Goal: Task Accomplishment & Management: Manage account settings

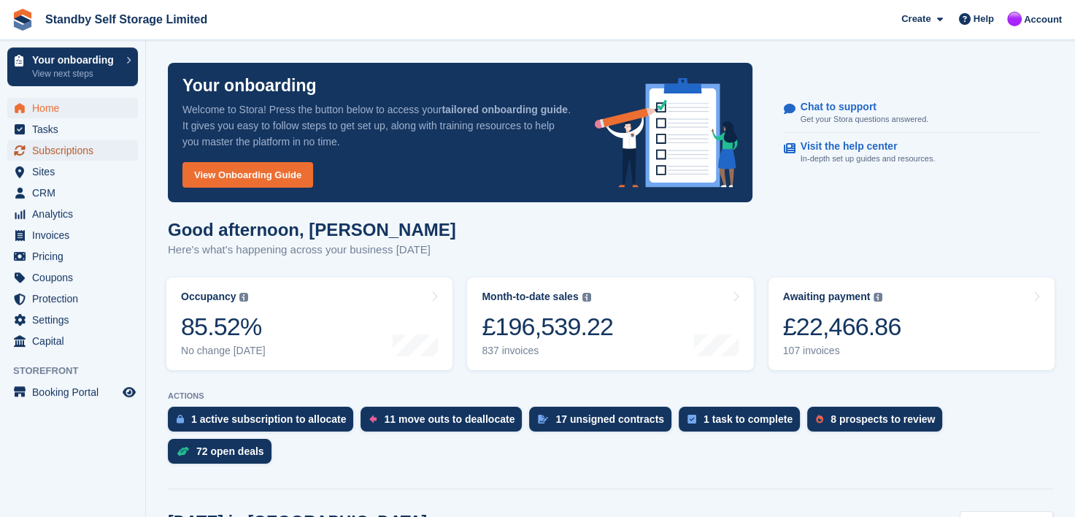
drag, startPoint x: 59, startPoint y: 149, endPoint x: 78, endPoint y: 145, distance: 19.3
click at [59, 149] on span "Subscriptions" at bounding box center [76, 150] width 88 height 20
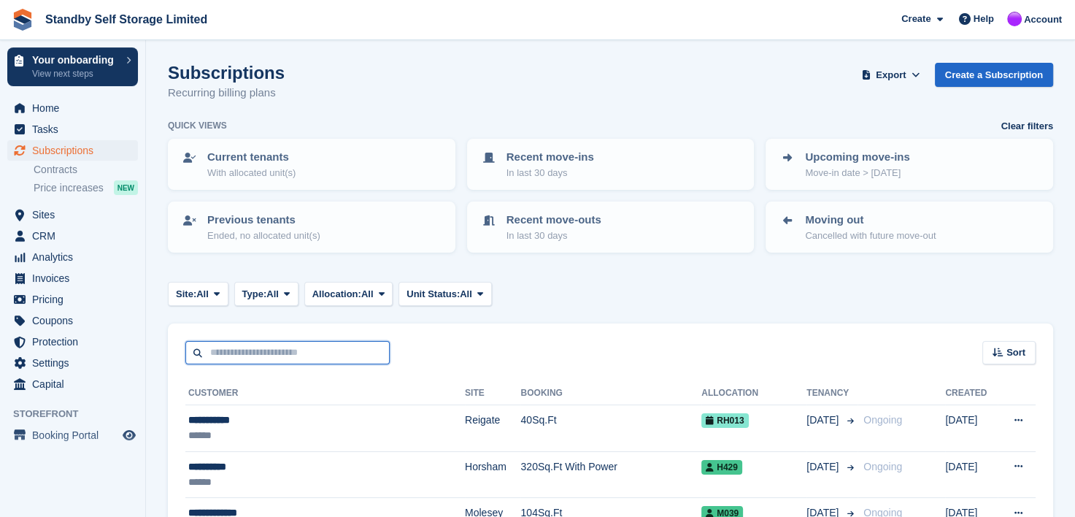
click at [230, 342] on input "text" at bounding box center [287, 353] width 204 height 24
type input "******"
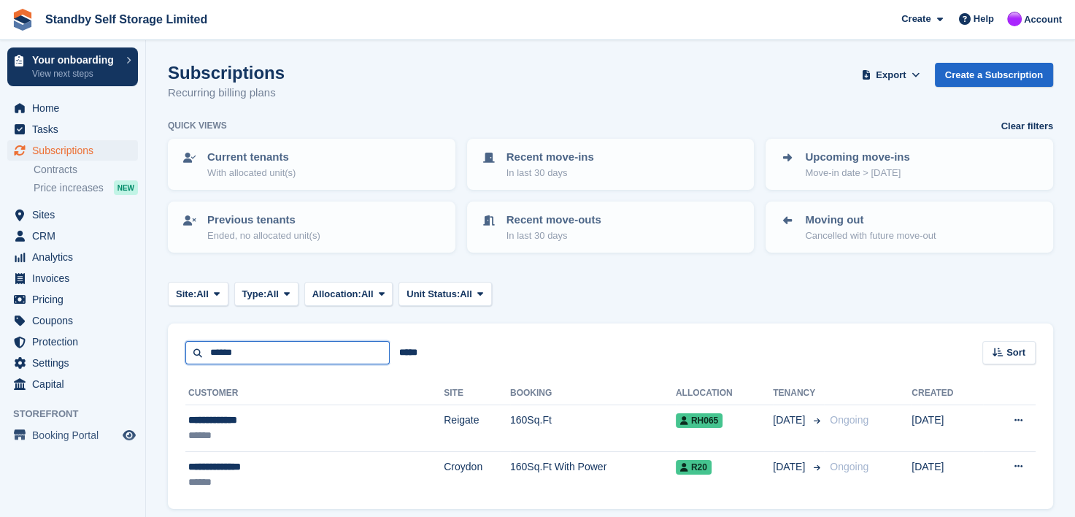
click at [245, 354] on input "******" at bounding box center [287, 353] width 204 height 24
type input "*****"
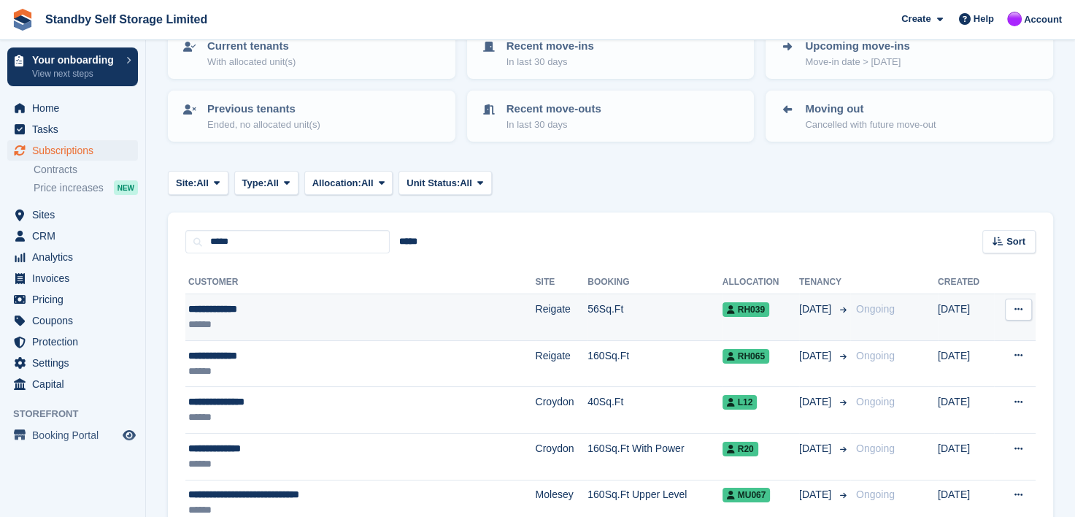
scroll to position [190, 0]
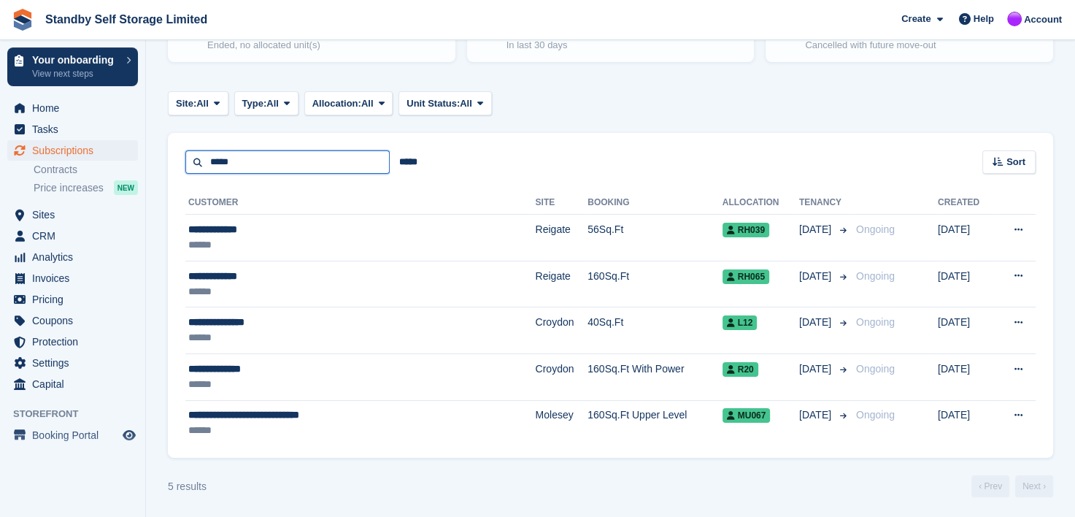
drag, startPoint x: 235, startPoint y: 166, endPoint x: 193, endPoint y: 161, distance: 42.6
click at [193, 161] on input "*****" at bounding box center [287, 162] width 204 height 24
type input "*******"
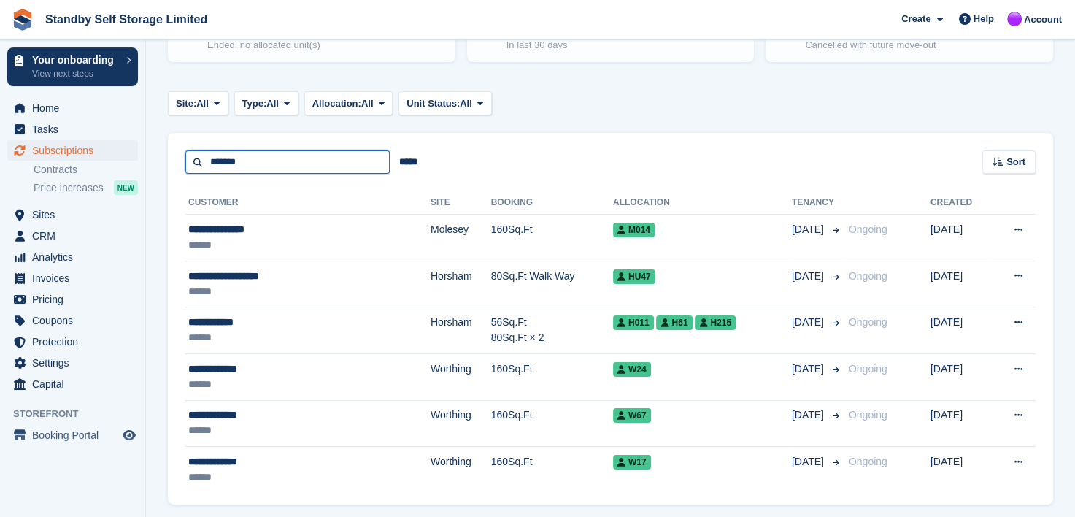
click at [257, 164] on input "*******" at bounding box center [287, 162] width 204 height 24
type input "******"
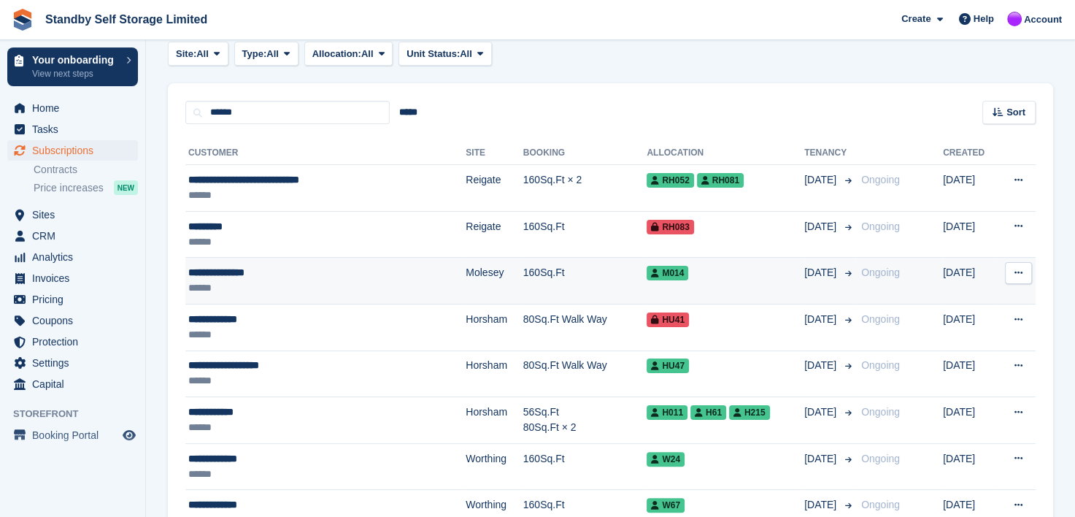
scroll to position [263, 0]
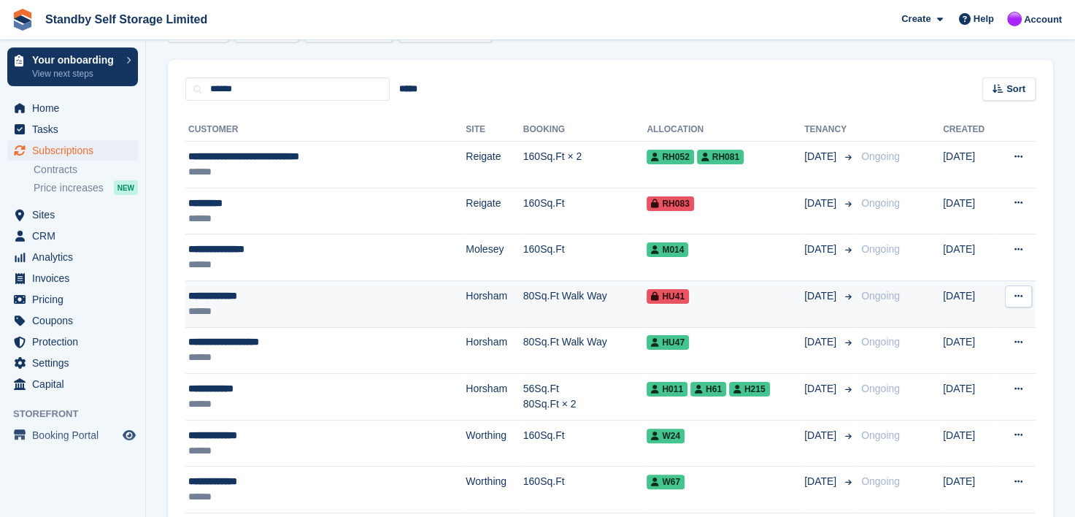
click at [210, 293] on div "**********" at bounding box center [296, 295] width 216 height 15
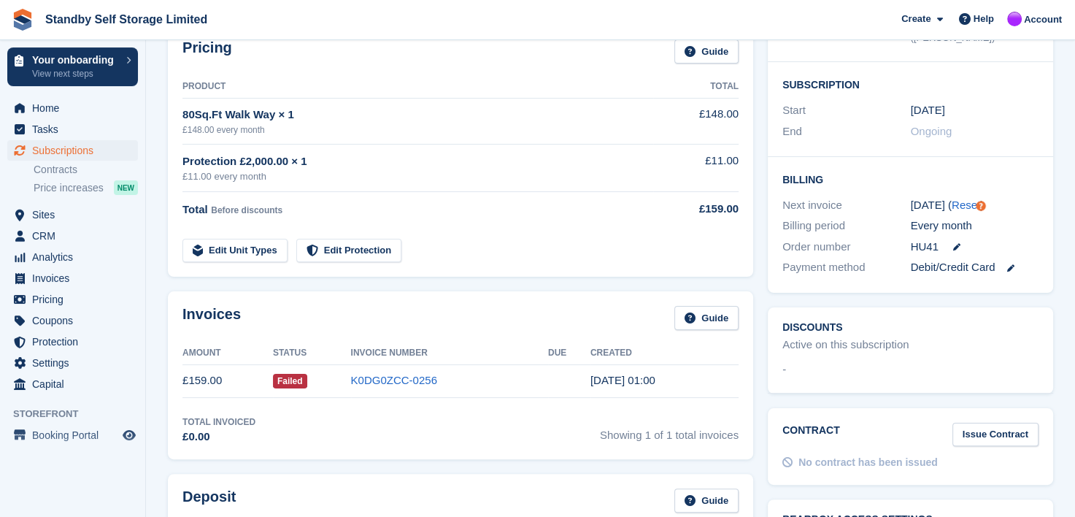
scroll to position [146, 0]
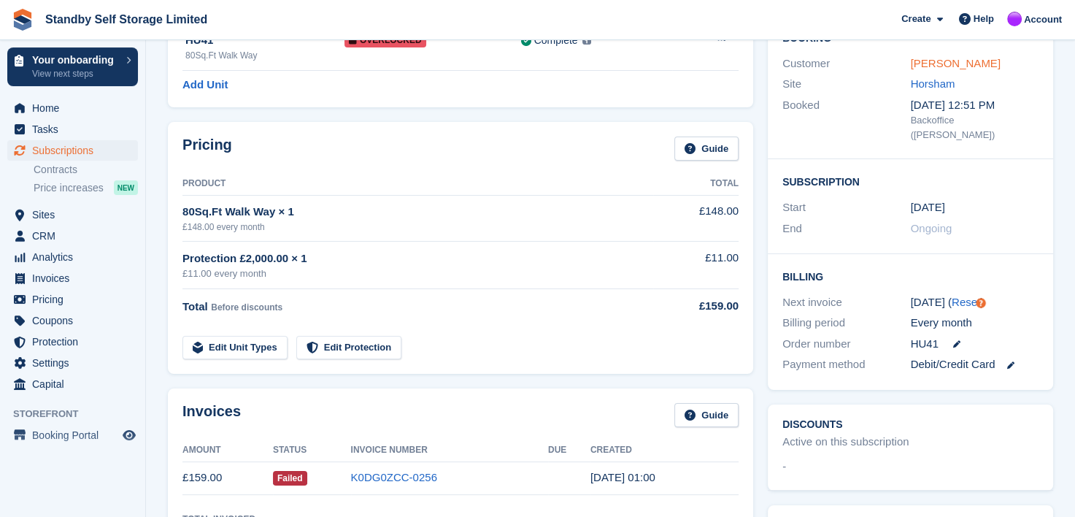
click at [920, 62] on link "Robert Harris" at bounding box center [956, 63] width 90 height 12
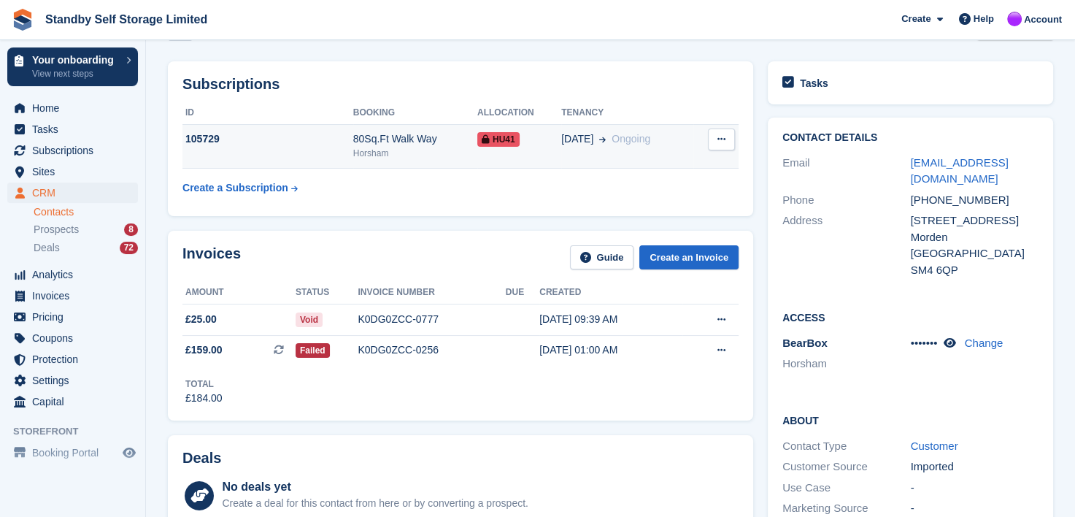
scroll to position [146, 0]
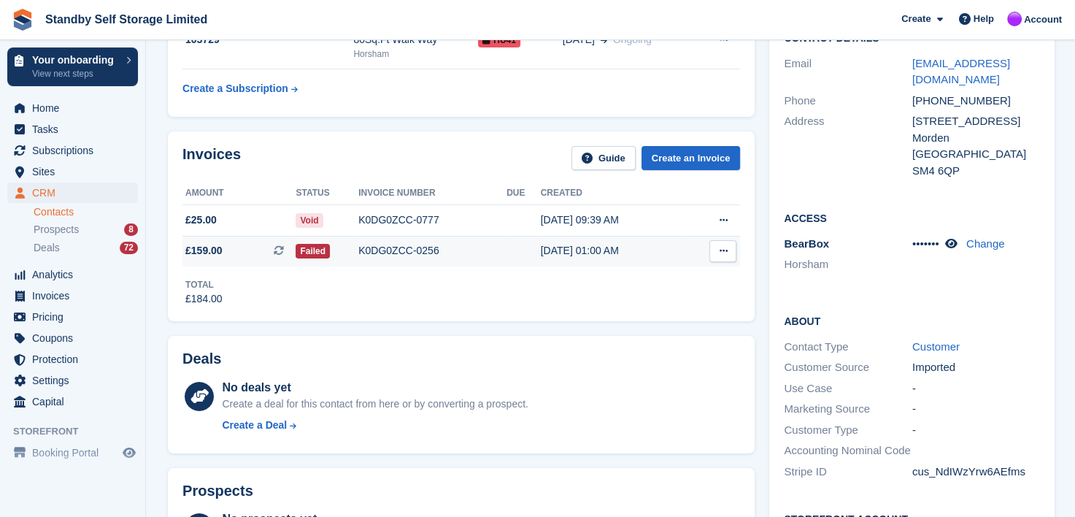
click at [720, 255] on icon at bounding box center [723, 250] width 8 height 9
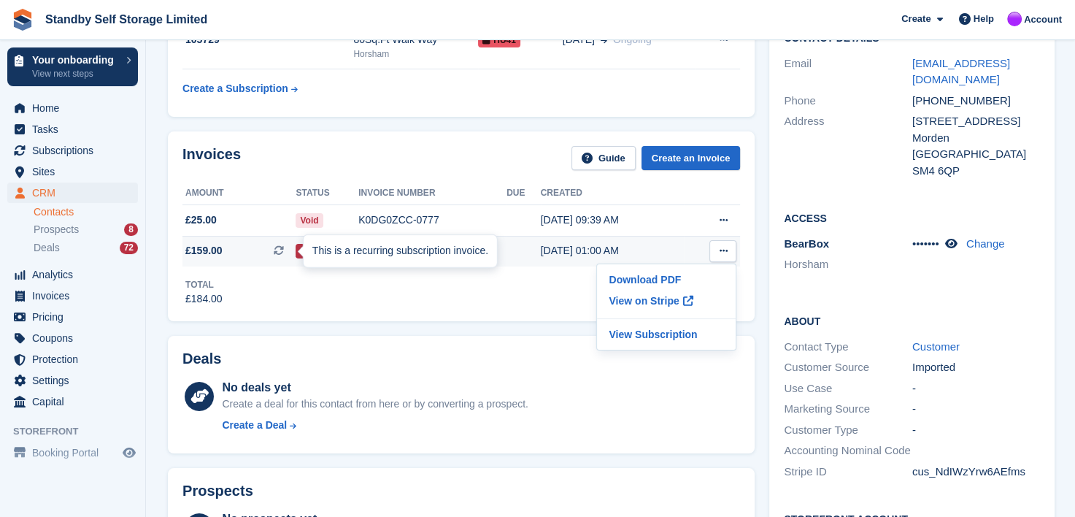
click at [374, 254] on div "This is a recurring subscription invoice." at bounding box center [400, 251] width 193 height 32
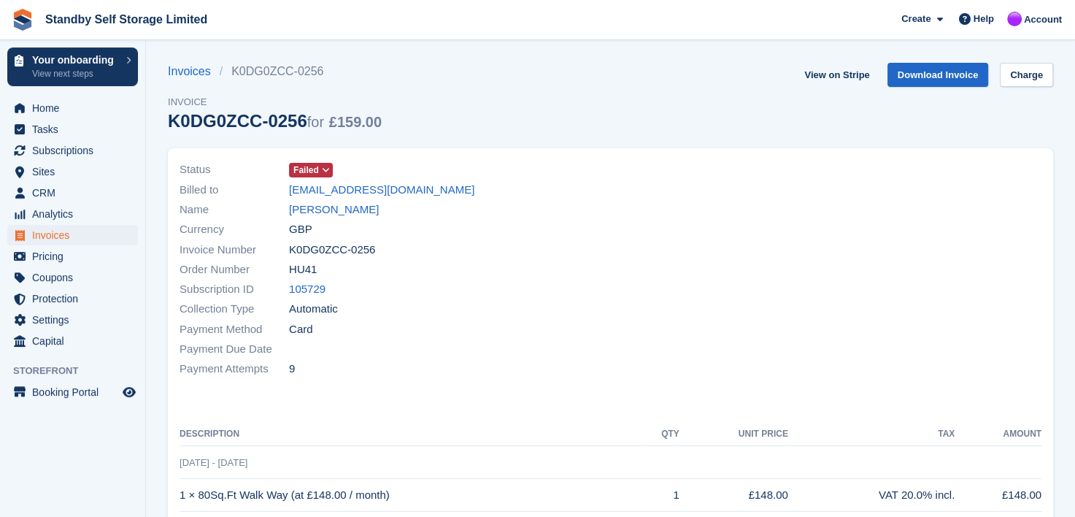
click at [325, 167] on icon at bounding box center [326, 170] width 8 height 9
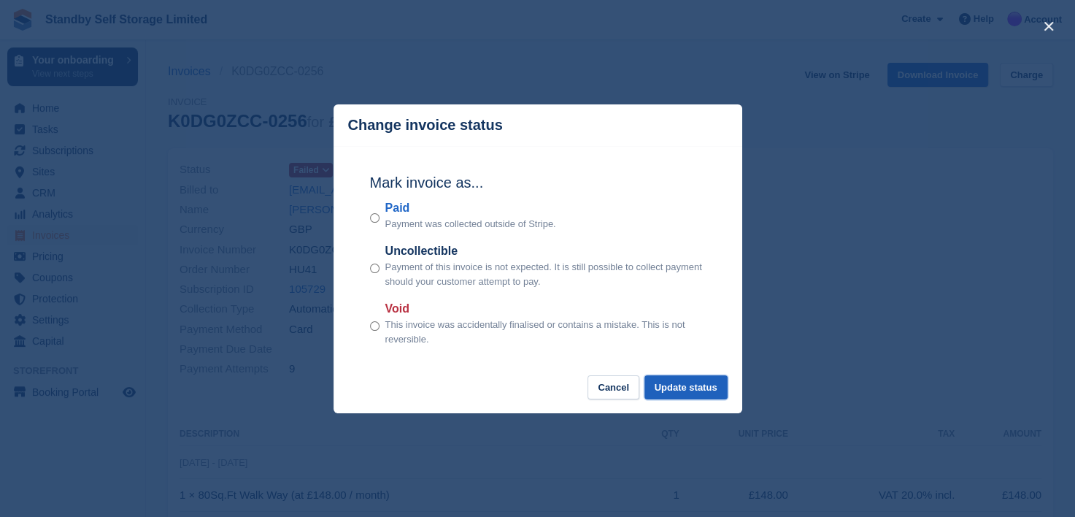
click at [676, 382] on button "Update status" at bounding box center [685, 387] width 83 height 24
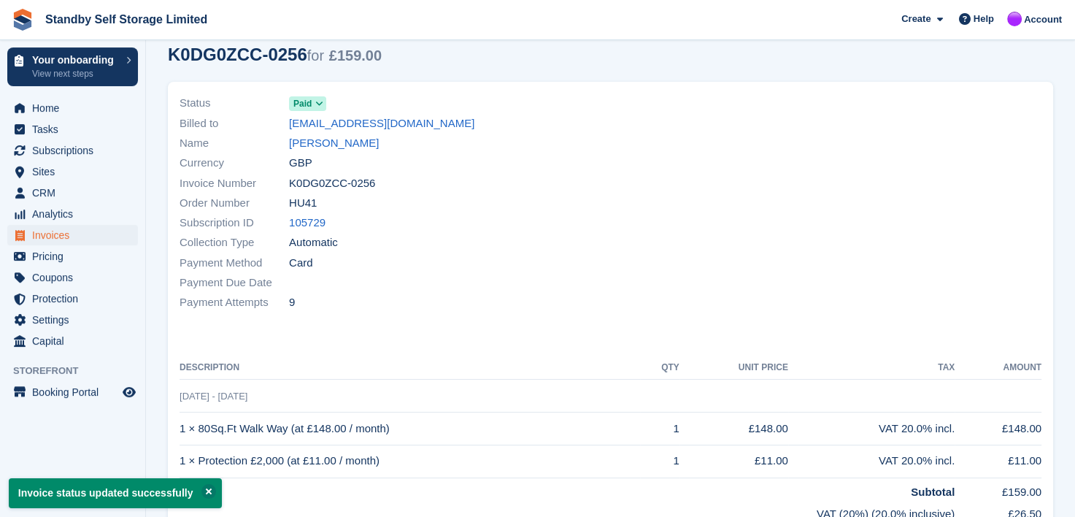
scroll to position [73, 0]
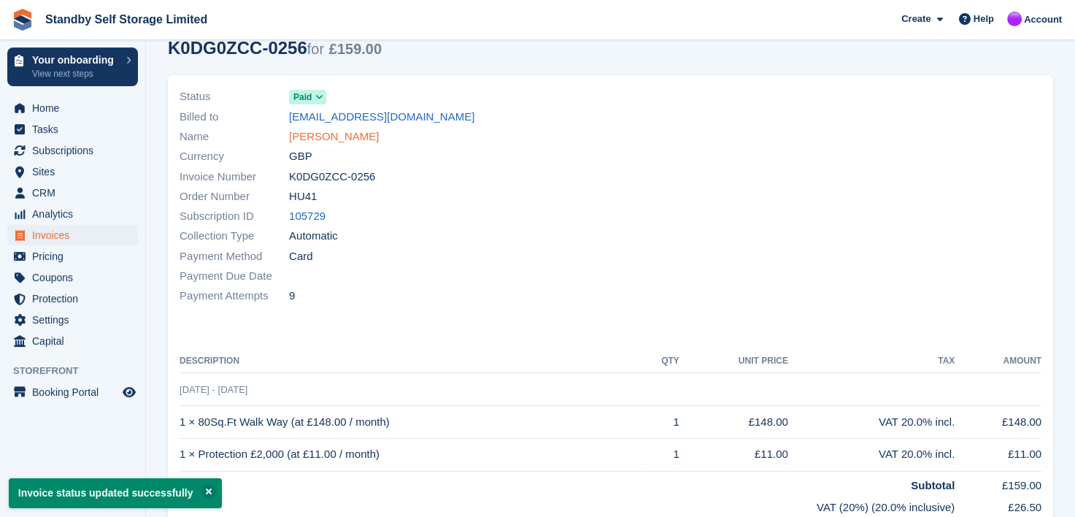
click at [308, 134] on link "[PERSON_NAME]" at bounding box center [334, 136] width 90 height 17
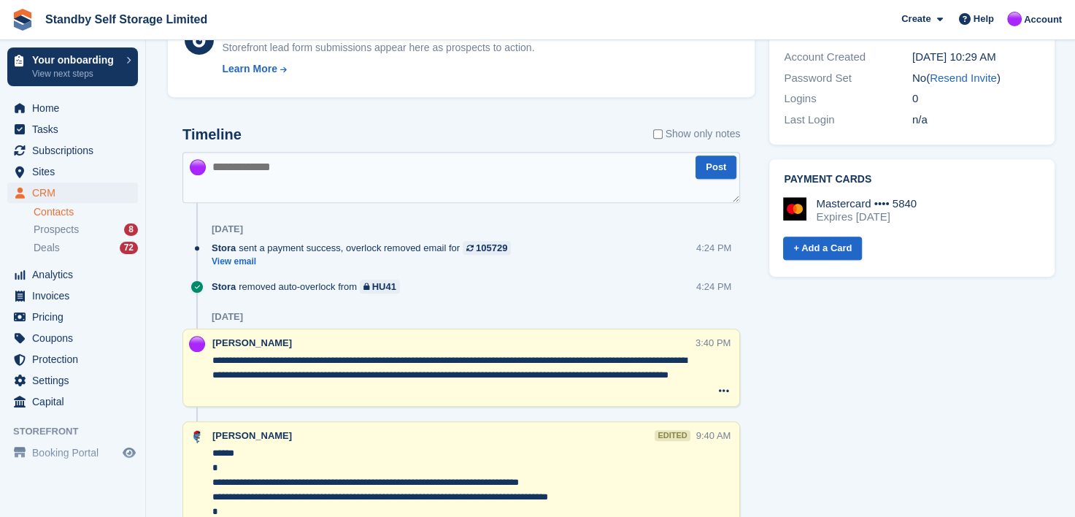
scroll to position [657, 0]
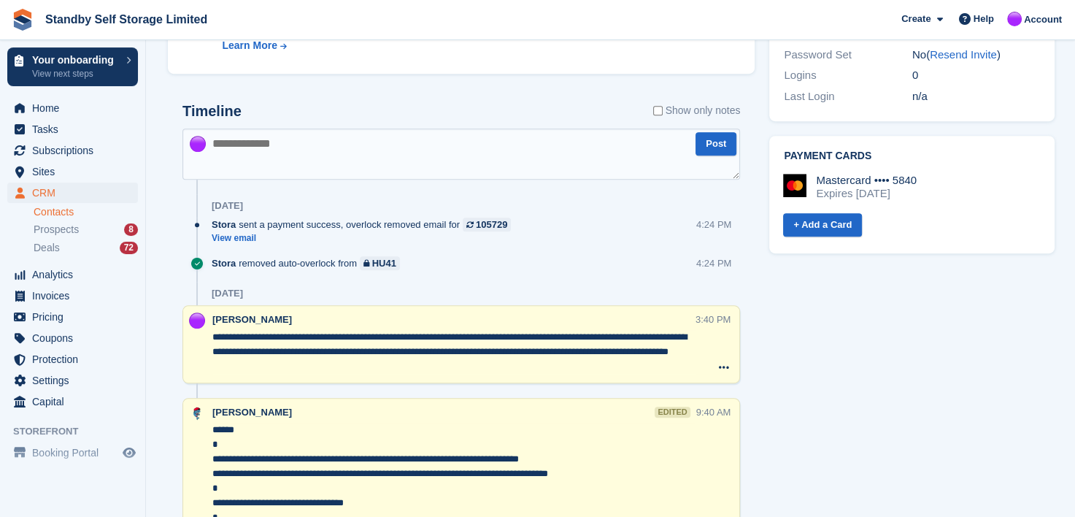
click at [266, 143] on textarea at bounding box center [461, 153] width 558 height 51
type textarea "**********"
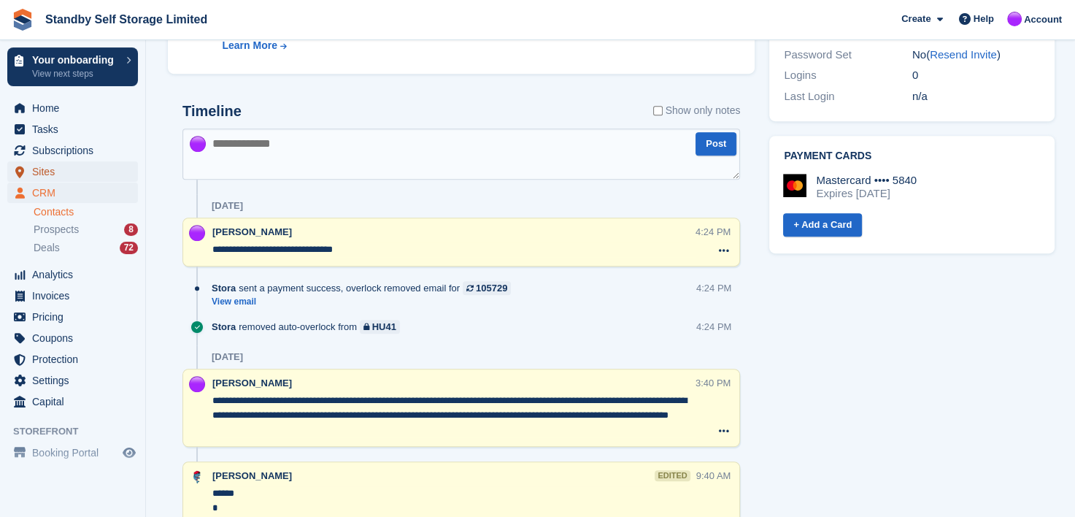
click at [44, 168] on span "Sites" at bounding box center [76, 171] width 88 height 20
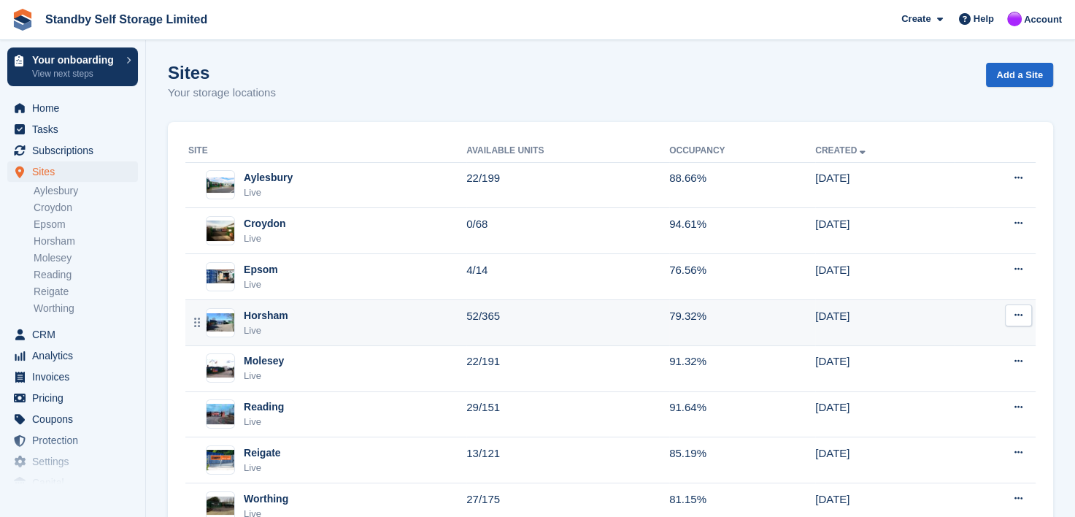
click at [258, 315] on div "Horsham" at bounding box center [266, 315] width 45 height 15
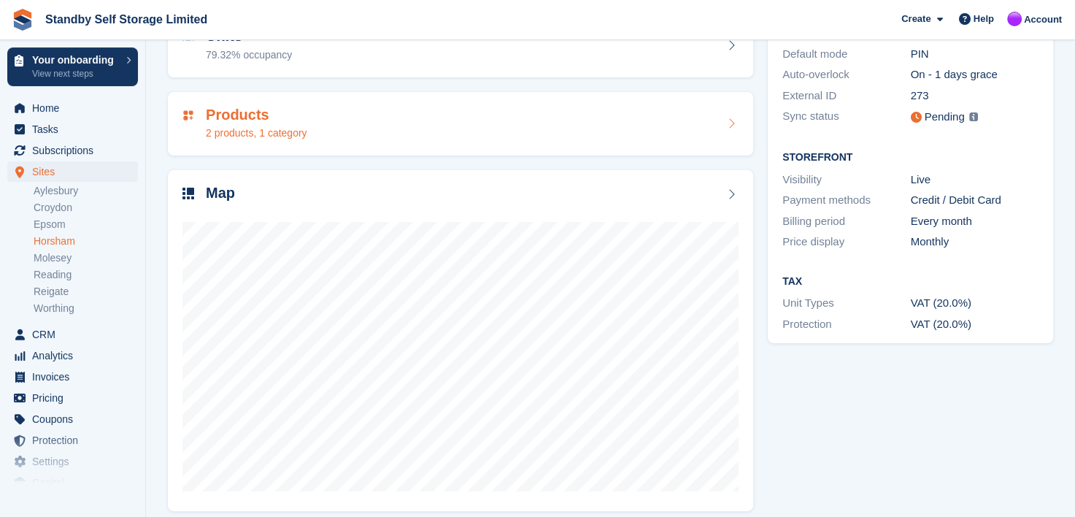
scroll to position [184, 0]
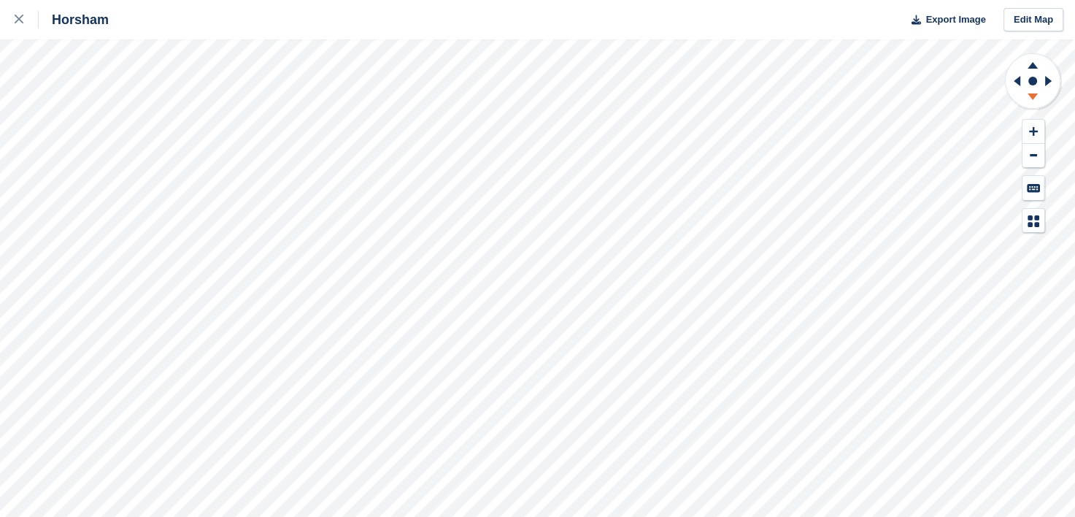
click at [1033, 96] on icon at bounding box center [1032, 96] width 10 height 7
click at [1049, 81] on icon at bounding box center [1048, 81] width 7 height 10
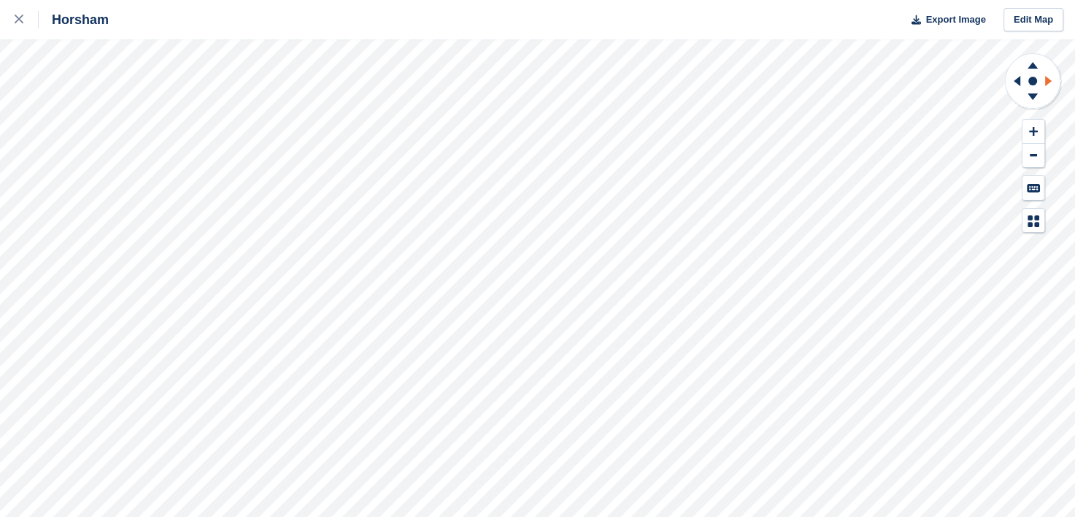
click at [1048, 80] on icon at bounding box center [1048, 81] width 7 height 10
click at [1034, 63] on icon at bounding box center [1033, 63] width 38 height 18
click at [1033, 66] on icon at bounding box center [1032, 65] width 10 height 7
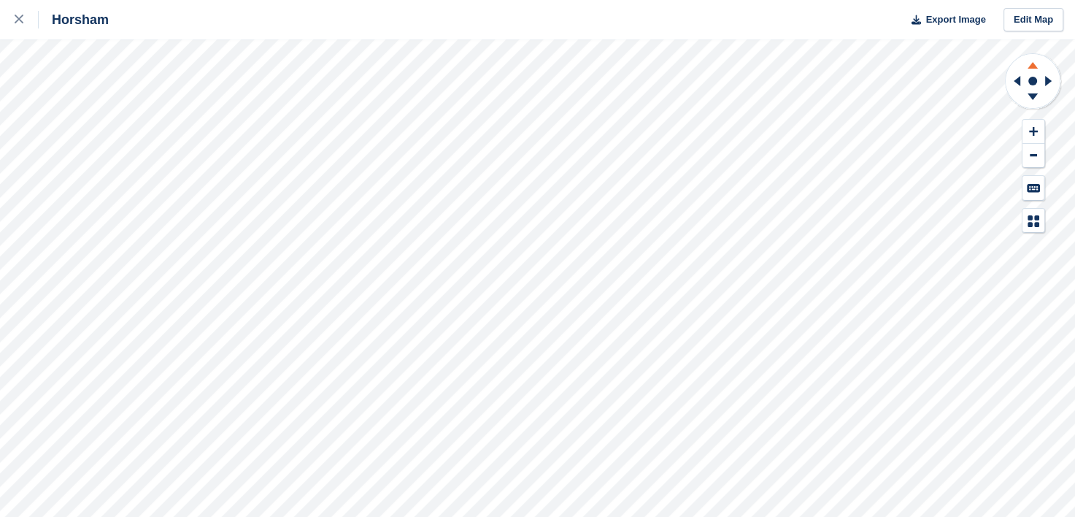
click at [1033, 66] on icon at bounding box center [1032, 65] width 10 height 7
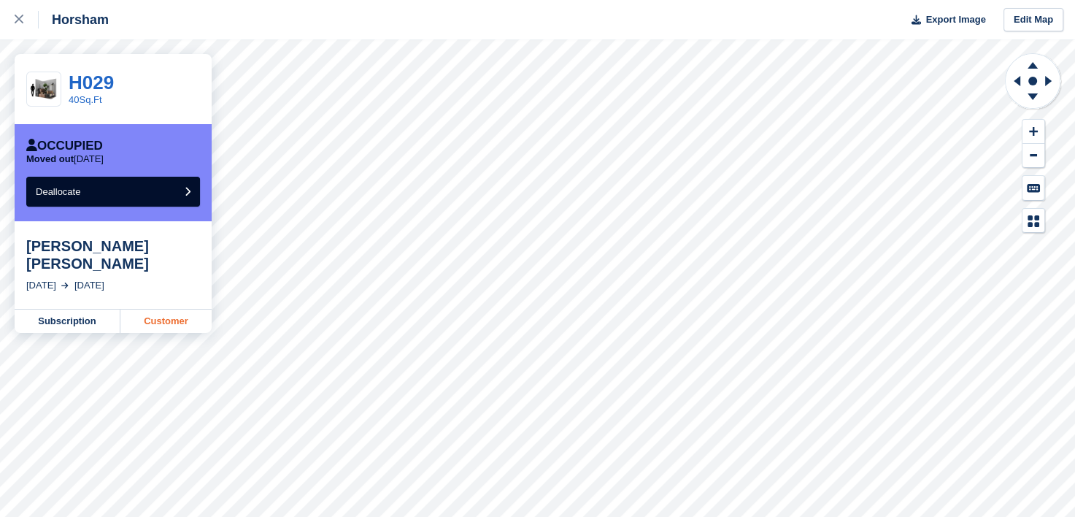
click at [165, 309] on link "Customer" at bounding box center [165, 320] width 91 height 23
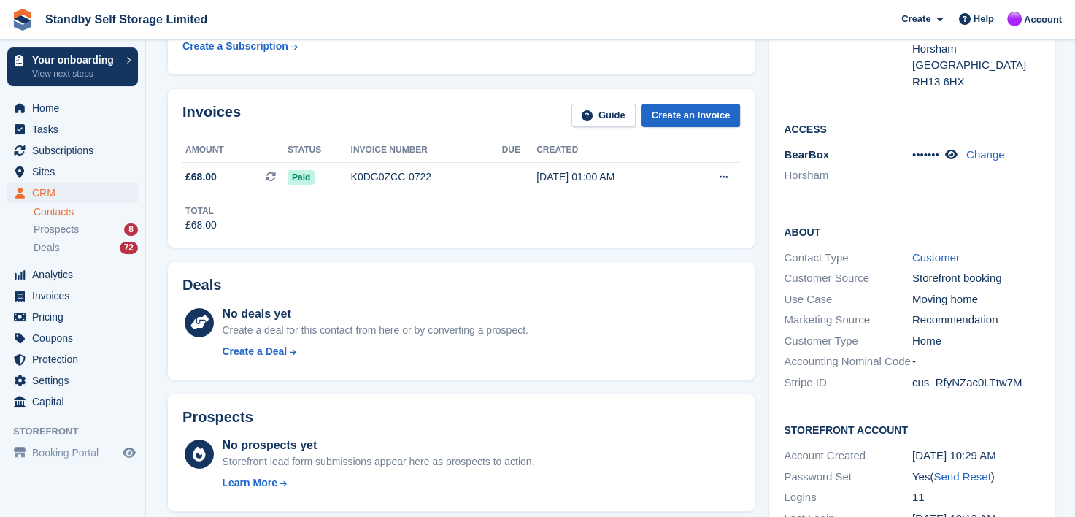
scroll to position [365, 0]
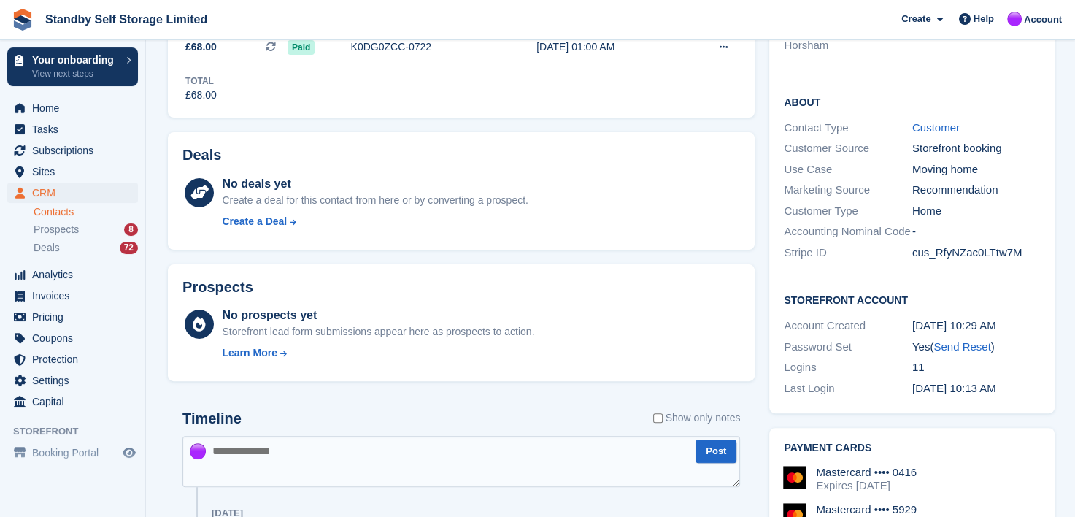
click at [278, 450] on textarea at bounding box center [461, 461] width 558 height 51
type textarea "**********"
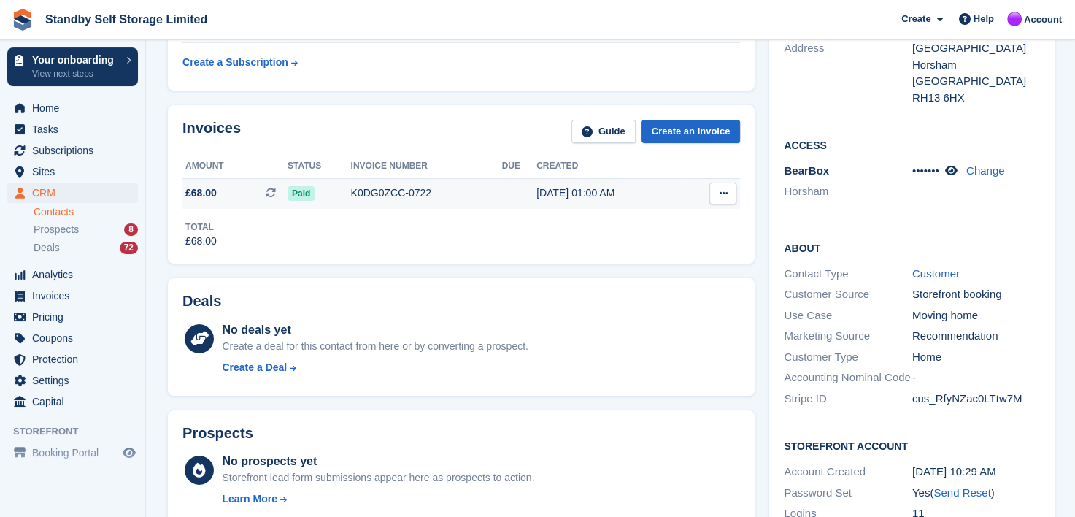
scroll to position [0, 0]
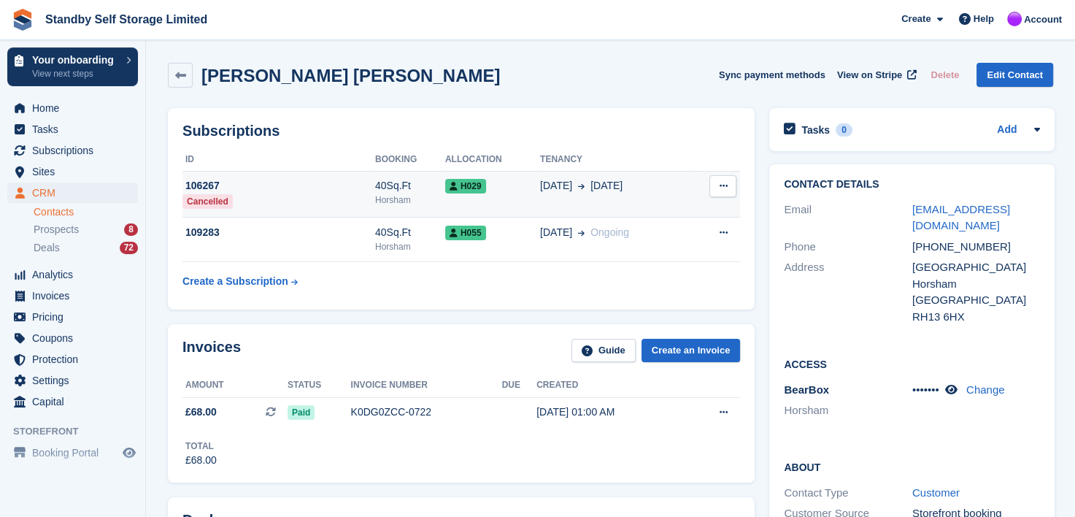
click at [722, 187] on icon at bounding box center [723, 185] width 8 height 9
click at [674, 197] on div "Cancel subscription This subscription has already been cancelled." at bounding box center [666, 214] width 140 height 34
click at [670, 187] on div "[DATE] Sep" at bounding box center [614, 185] width 149 height 15
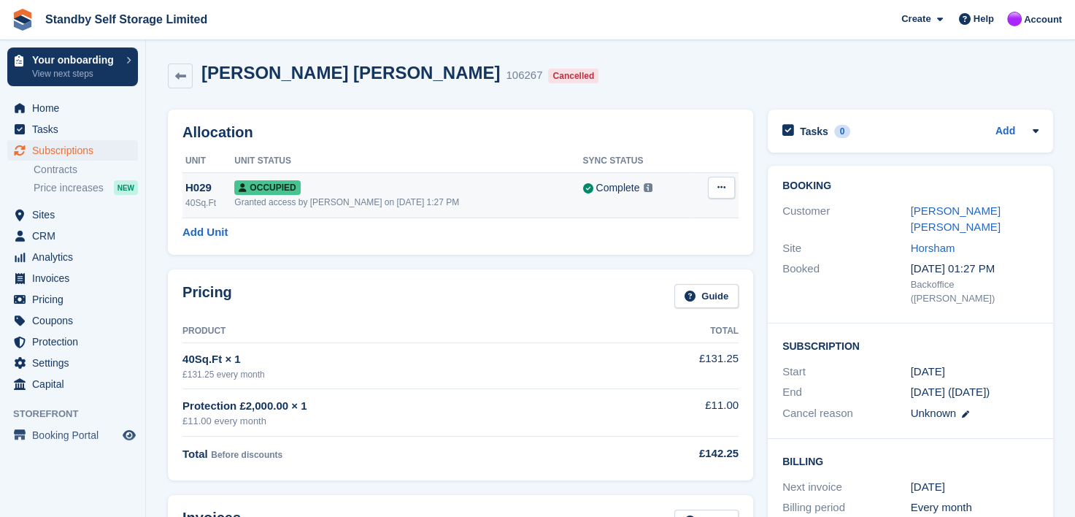
click at [733, 187] on button at bounding box center [721, 188] width 27 height 22
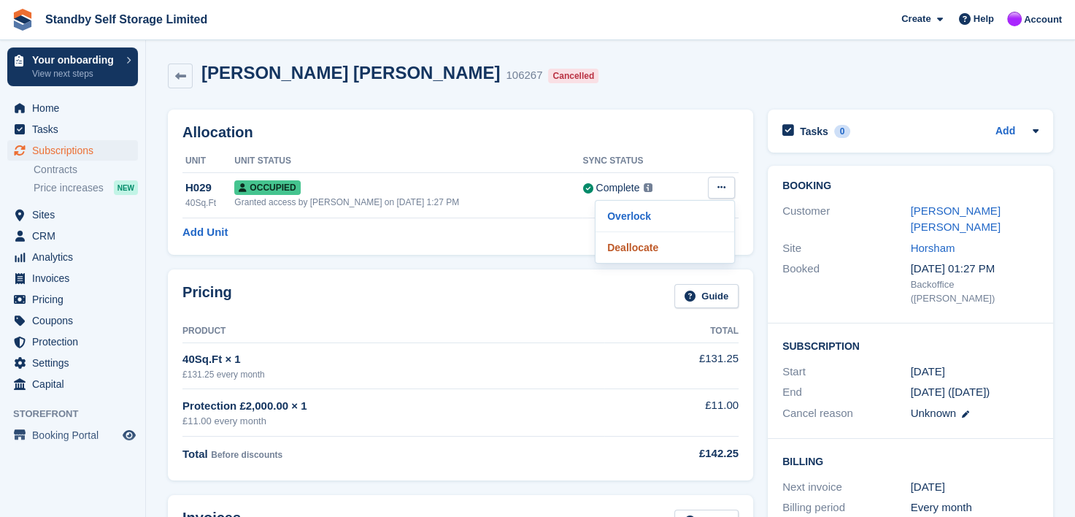
drag, startPoint x: 618, startPoint y: 248, endPoint x: 610, endPoint y: 42, distance: 205.9
click at [618, 247] on p "Deallocate" at bounding box center [664, 247] width 127 height 19
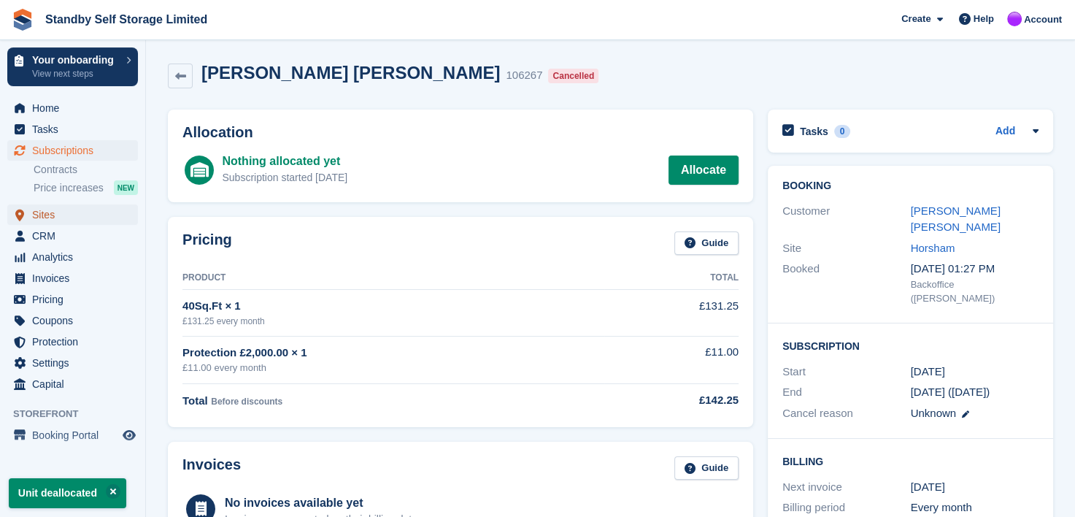
click at [44, 215] on span "Sites" at bounding box center [76, 214] width 88 height 20
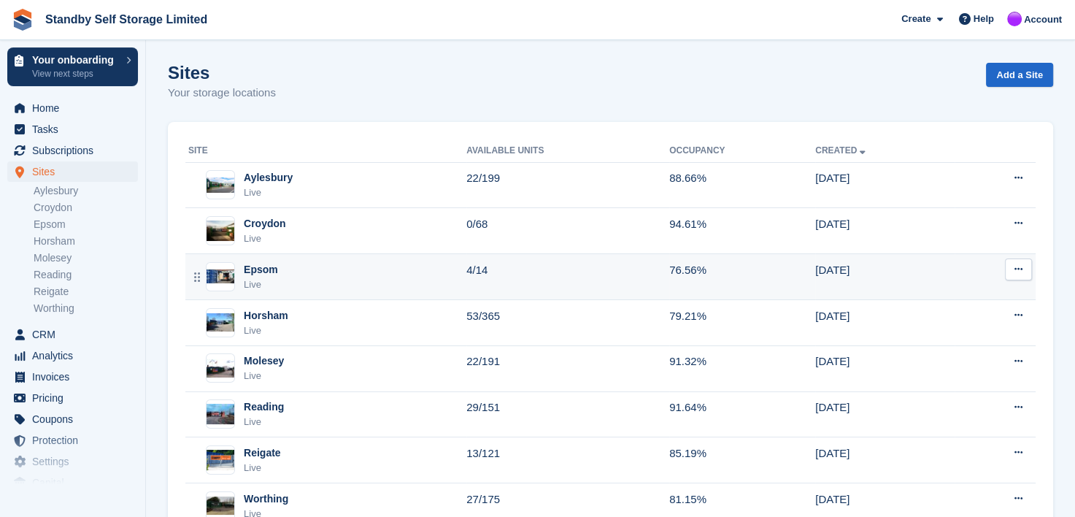
scroll to position [53, 0]
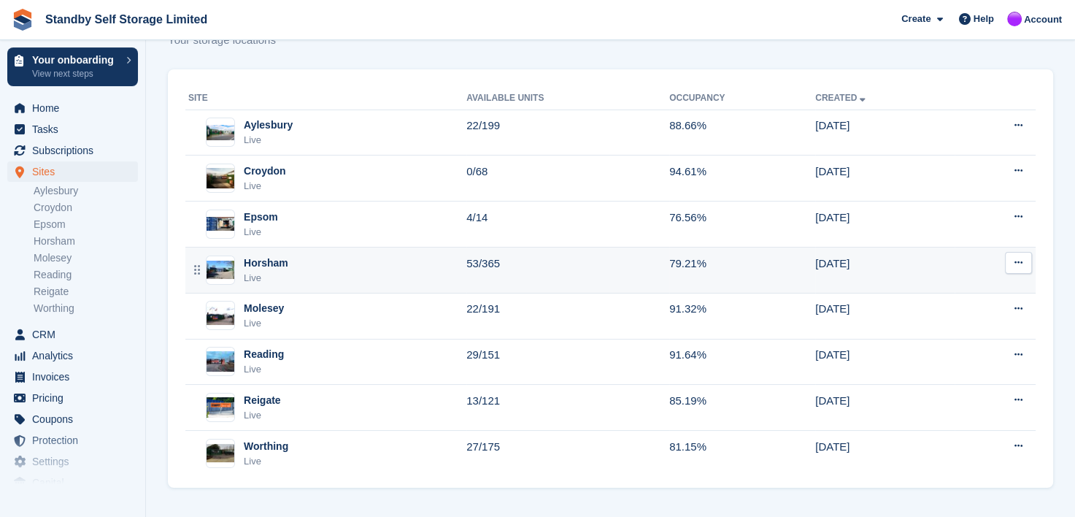
click at [260, 265] on div "Horsham" at bounding box center [266, 262] width 45 height 15
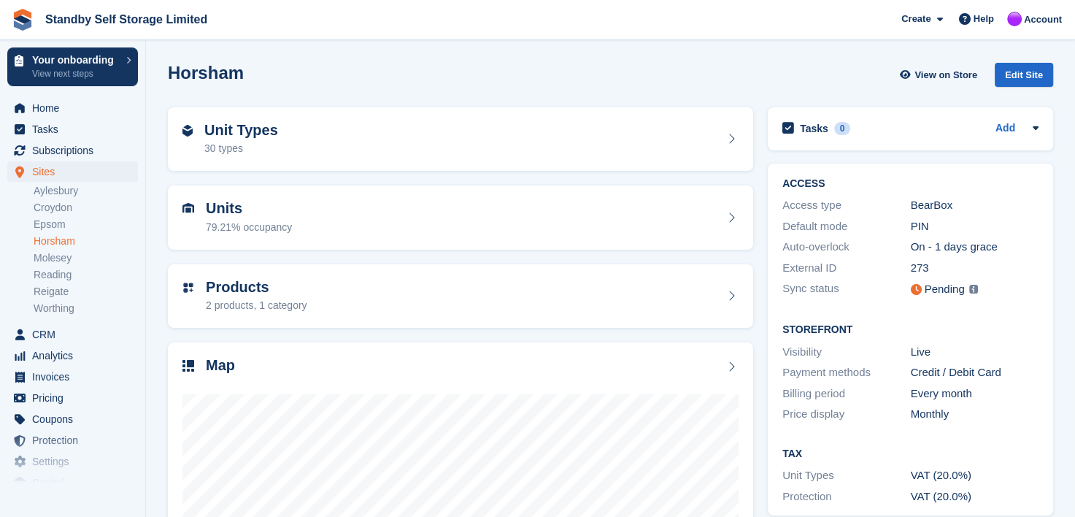
scroll to position [184, 0]
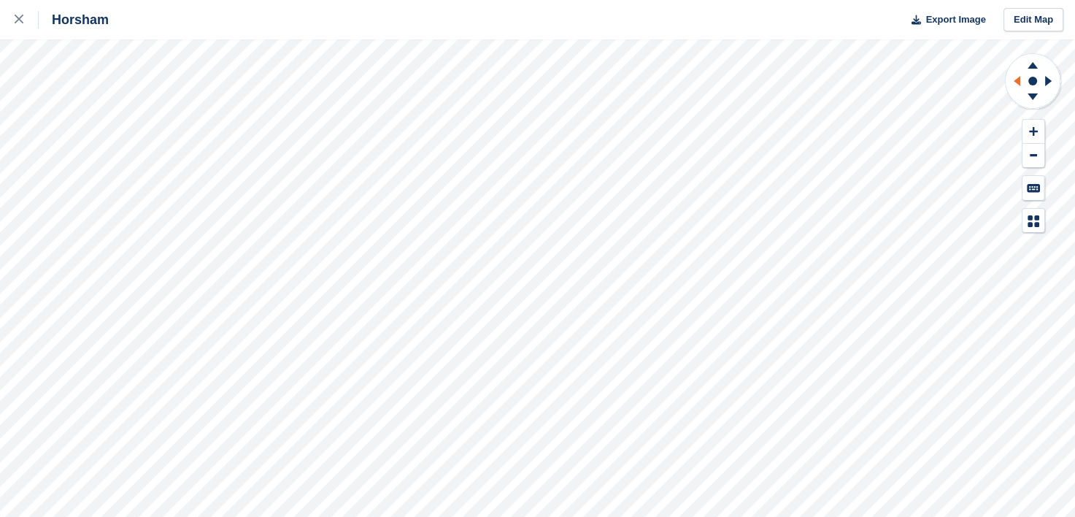
click at [1017, 78] on icon at bounding box center [1017, 81] width 7 height 10
click at [1048, 81] on icon at bounding box center [1048, 81] width 7 height 10
click at [1031, 96] on icon at bounding box center [1032, 96] width 10 height 7
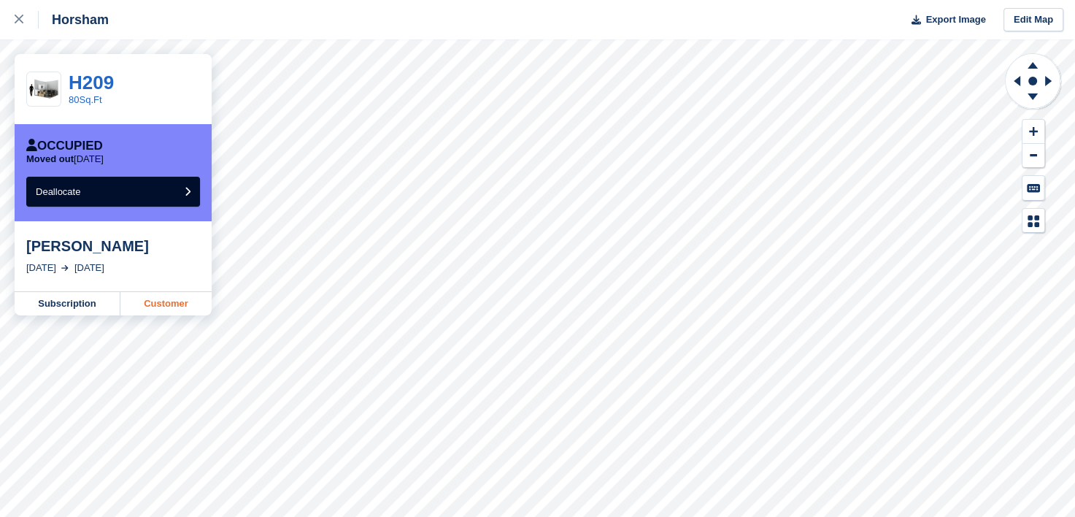
click at [162, 306] on link "Customer" at bounding box center [165, 303] width 91 height 23
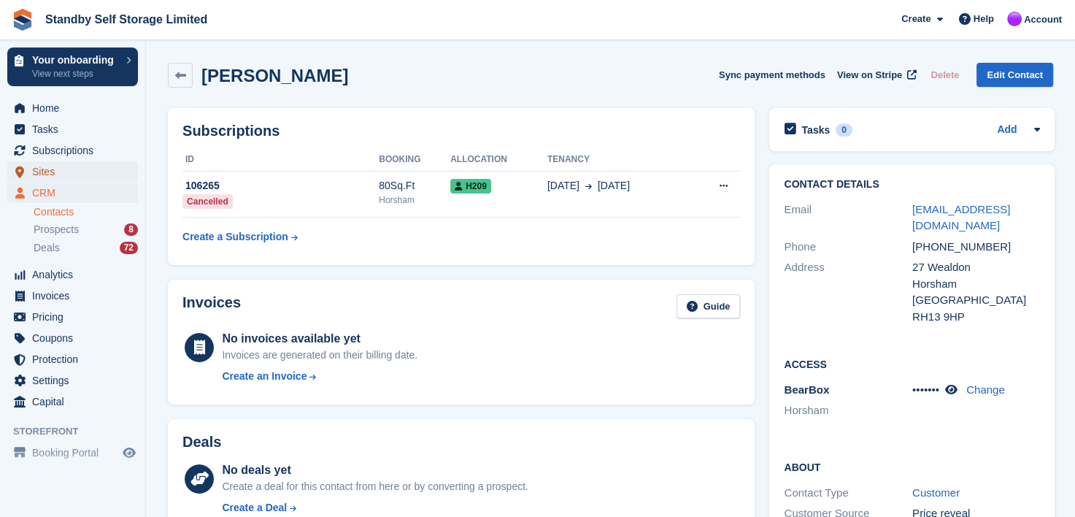
drag, startPoint x: 41, startPoint y: 168, endPoint x: 51, endPoint y: 174, distance: 11.8
click at [41, 168] on span "Sites" at bounding box center [76, 171] width 88 height 20
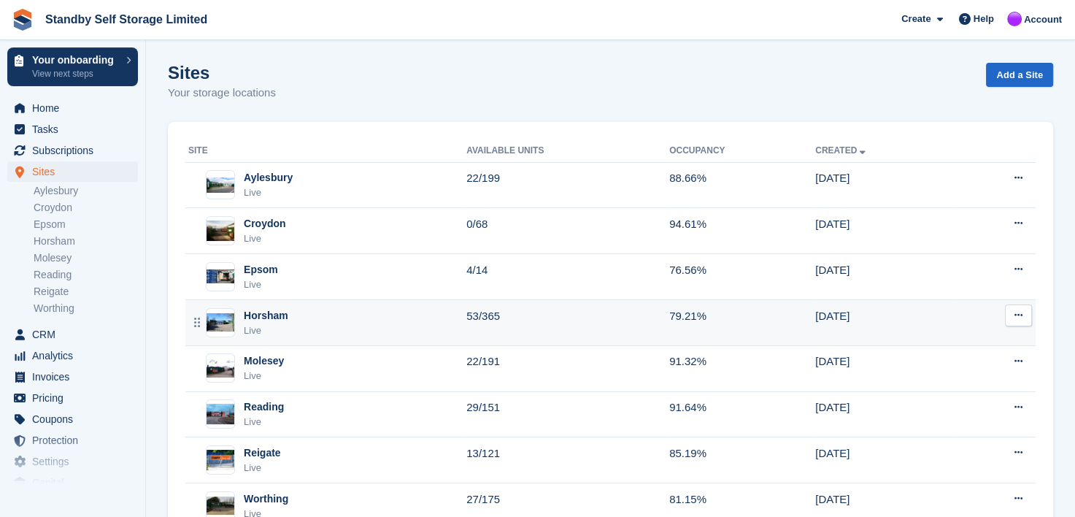
click at [258, 311] on div "Horsham" at bounding box center [266, 315] width 45 height 15
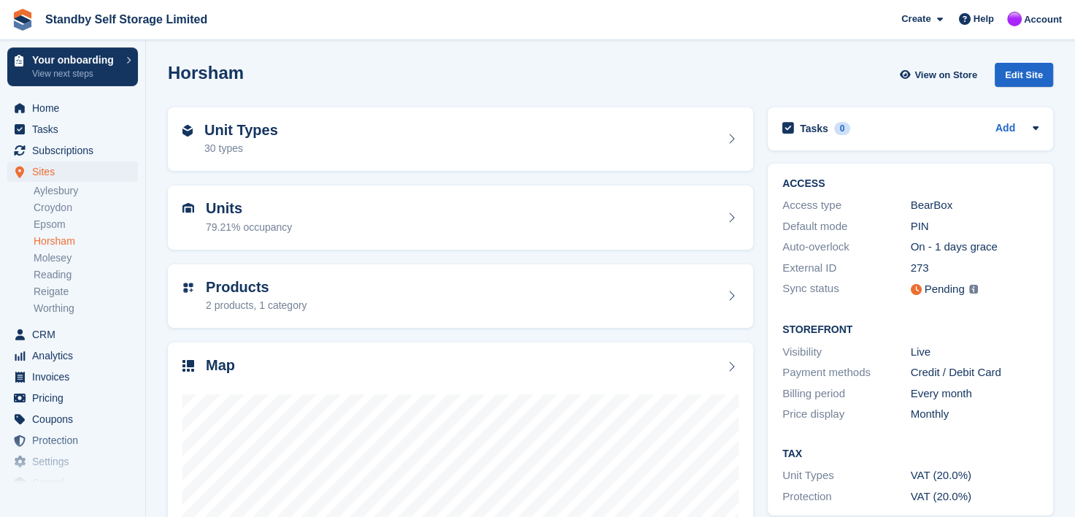
scroll to position [184, 0]
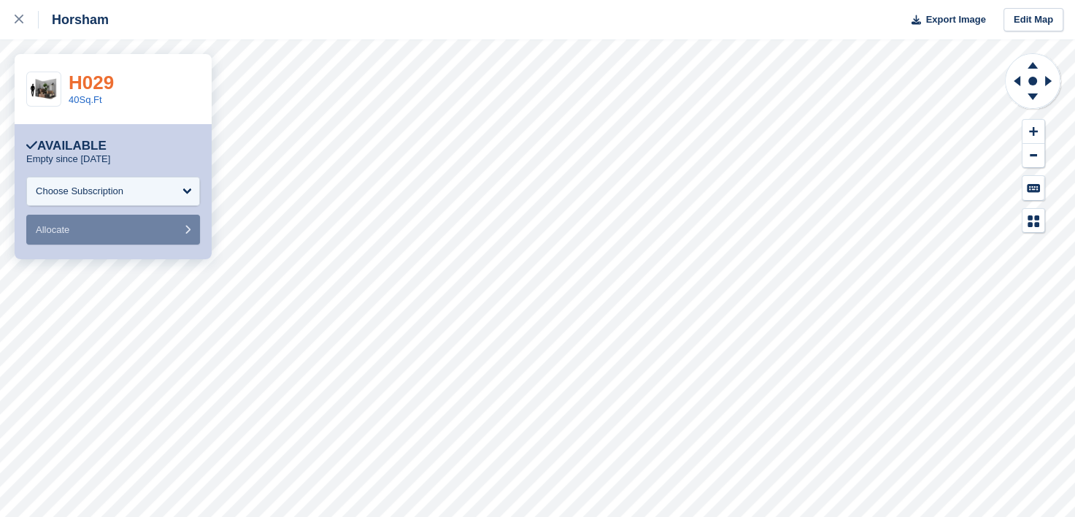
click at [88, 73] on link "H029" at bounding box center [91, 83] width 45 height 22
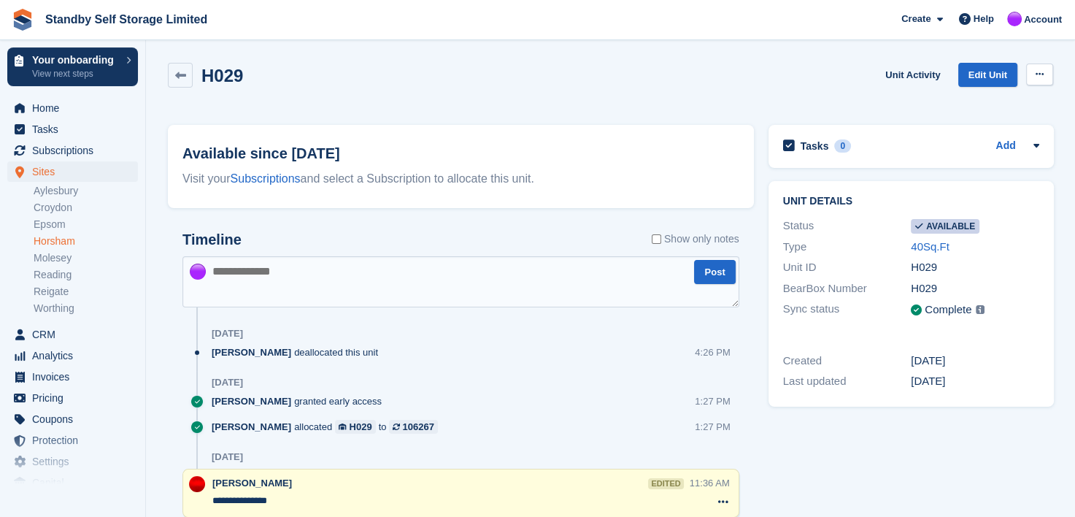
click at [1036, 70] on icon at bounding box center [1040, 73] width 8 height 9
click at [960, 101] on p "Make unavailable" at bounding box center [982, 102] width 127 height 19
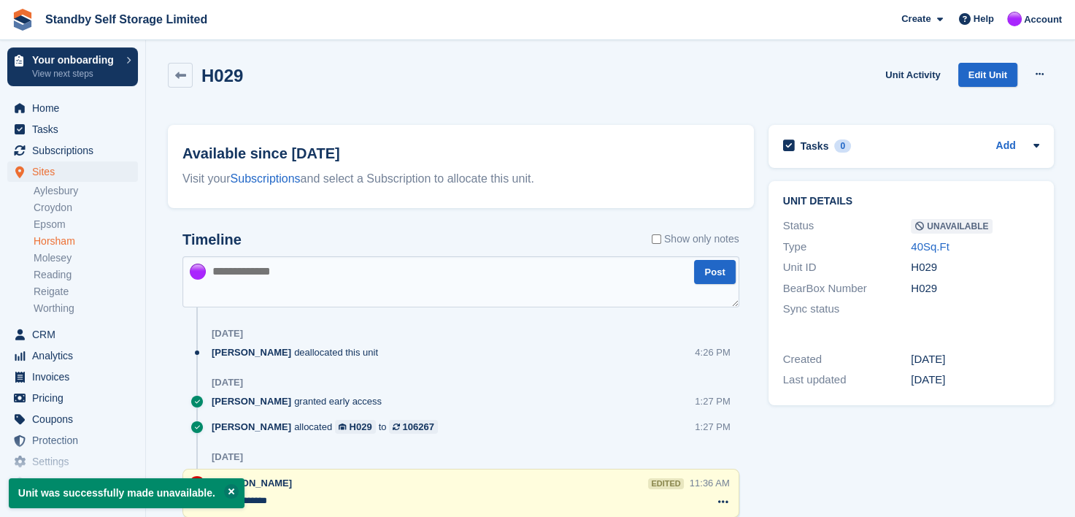
click at [276, 274] on textarea at bounding box center [460, 281] width 557 height 51
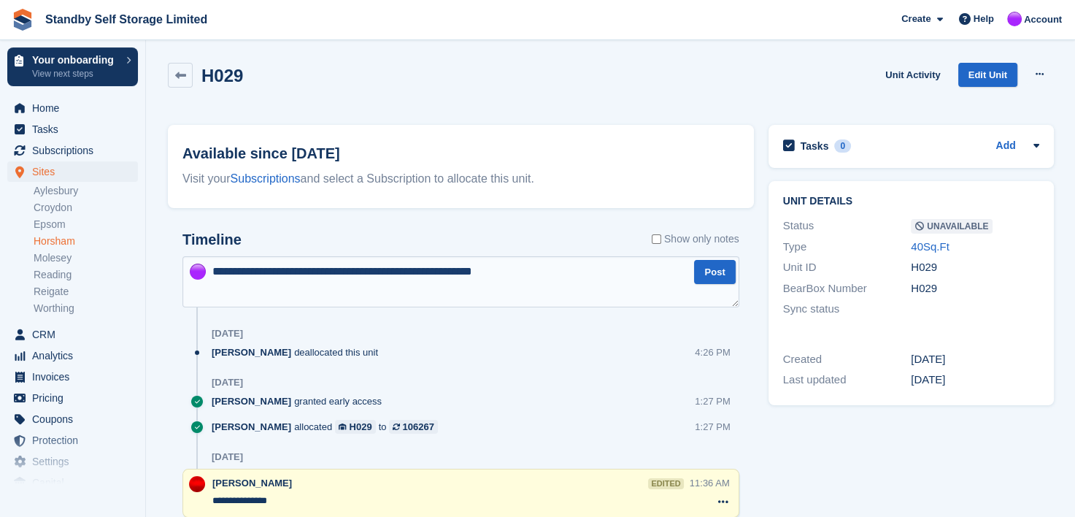
type textarea "**********"
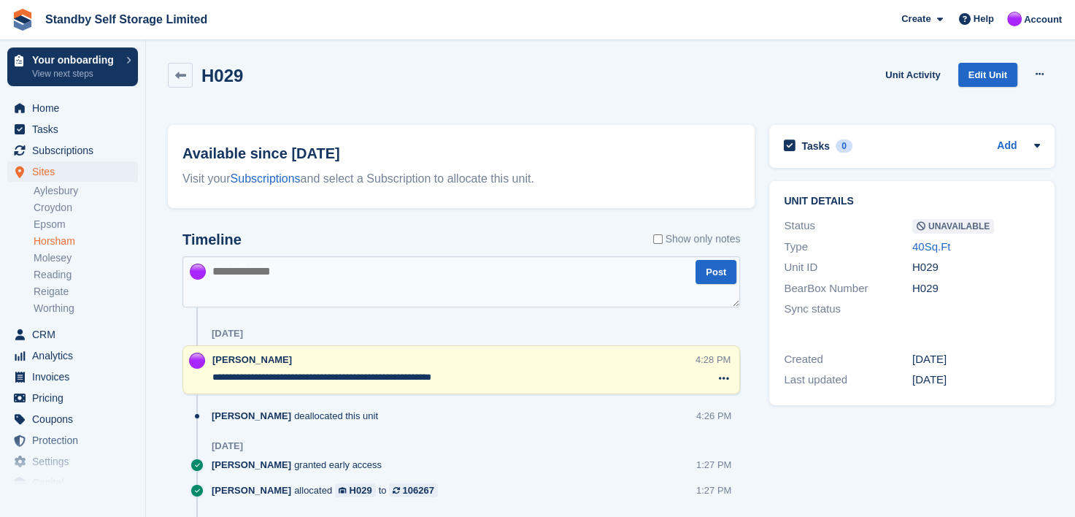
click at [49, 243] on link "Horsham" at bounding box center [86, 241] width 104 height 14
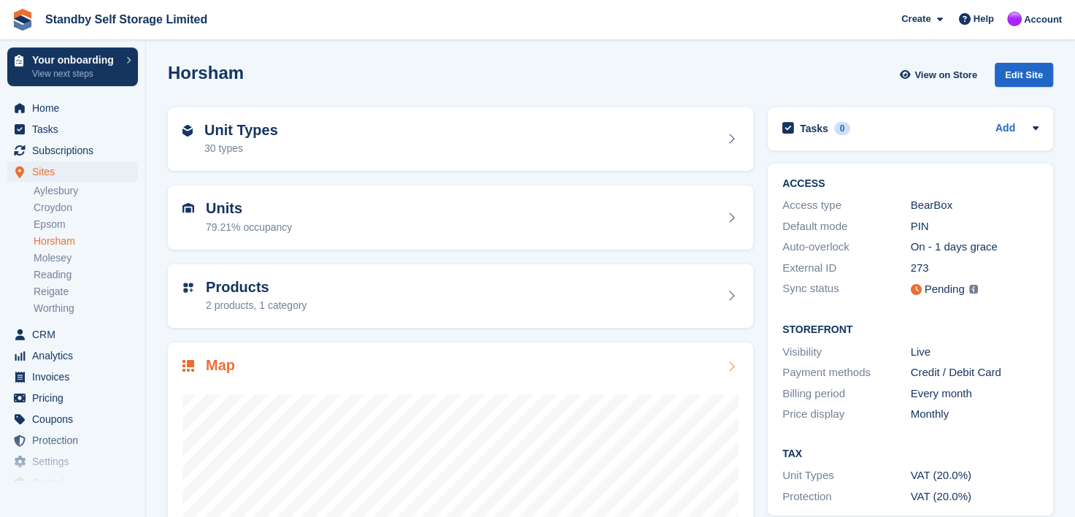
scroll to position [184, 0]
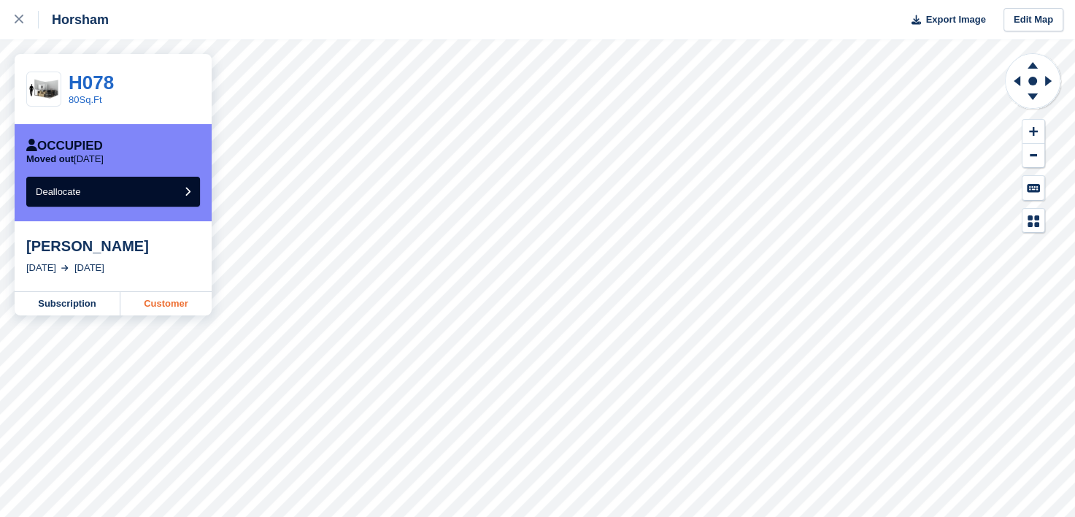
click at [161, 304] on link "Customer" at bounding box center [165, 303] width 91 height 23
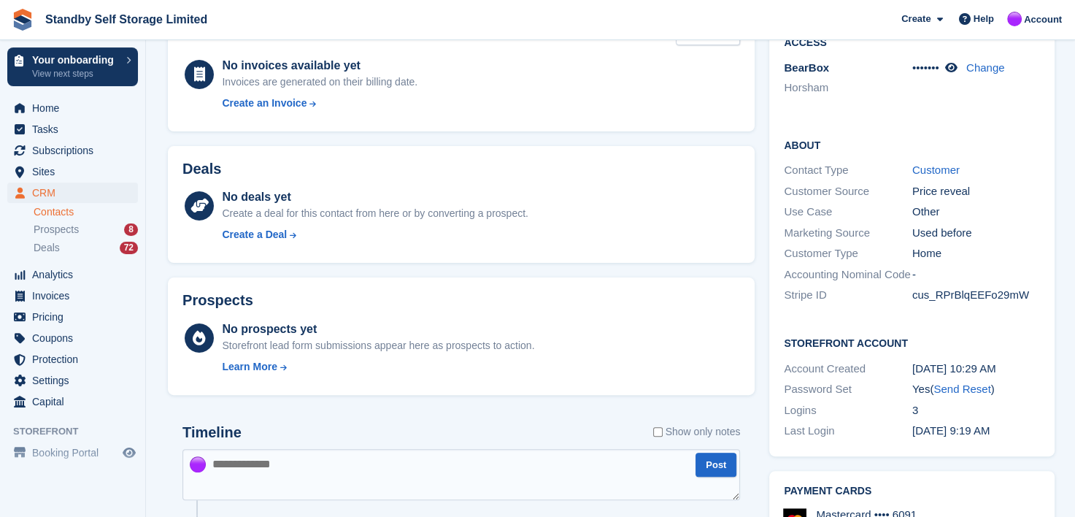
scroll to position [584, 0]
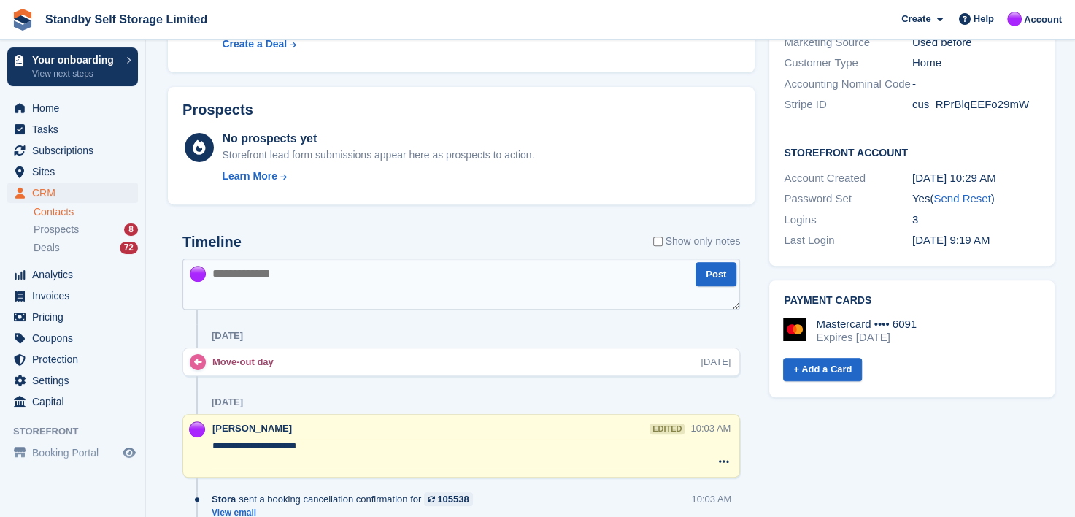
click at [301, 282] on textarea at bounding box center [461, 283] width 558 height 51
type textarea "**********"
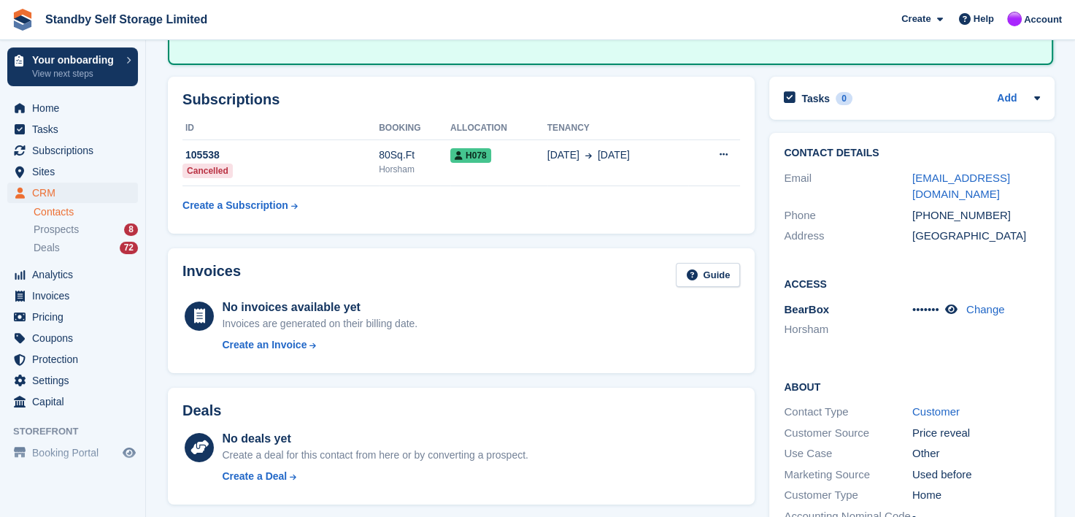
scroll to position [73, 0]
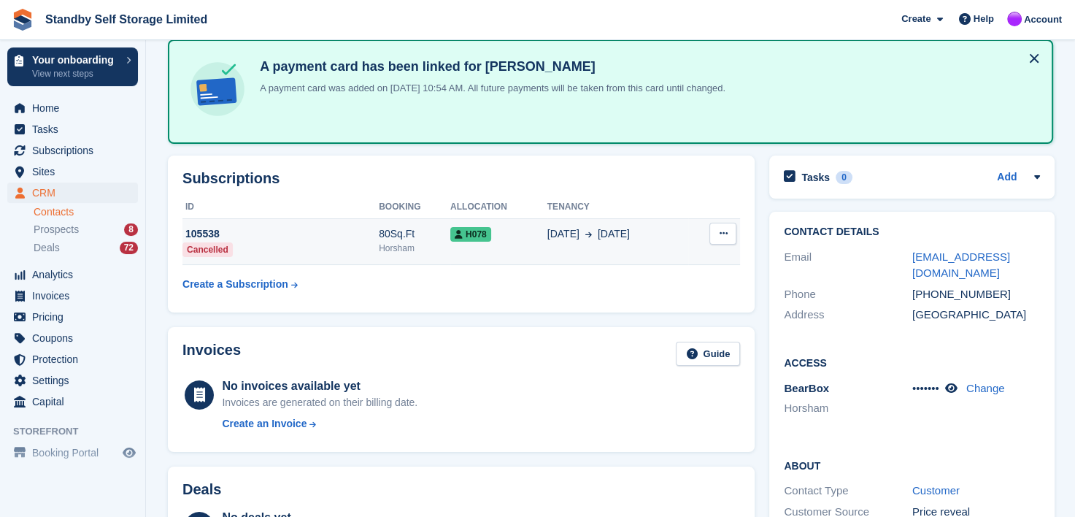
click at [720, 231] on icon at bounding box center [723, 232] width 8 height 9
click at [671, 227] on div "[DATE] Sep" at bounding box center [617, 233] width 141 height 15
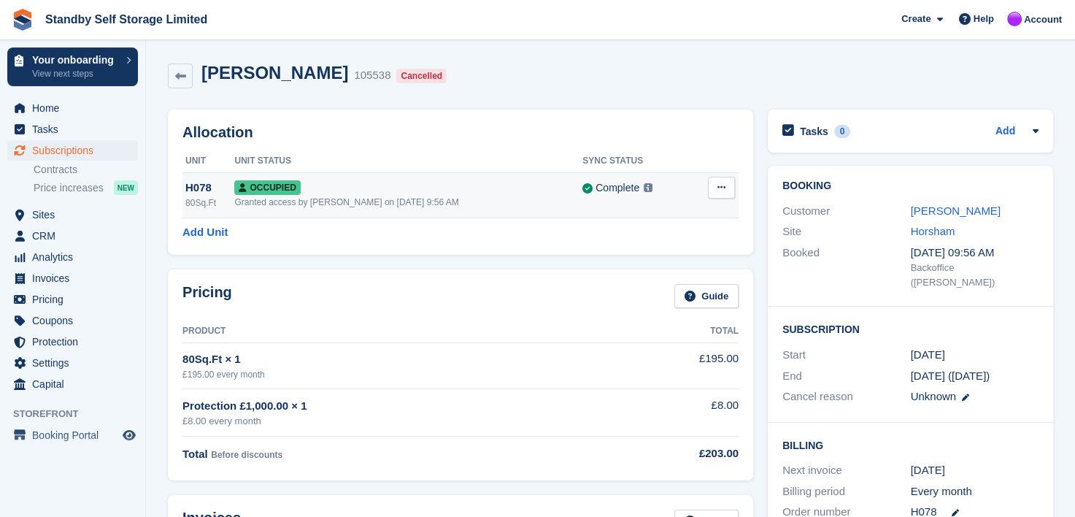
click at [724, 185] on icon at bounding box center [721, 186] width 8 height 9
click at [628, 242] on p "Deallocate" at bounding box center [664, 247] width 127 height 19
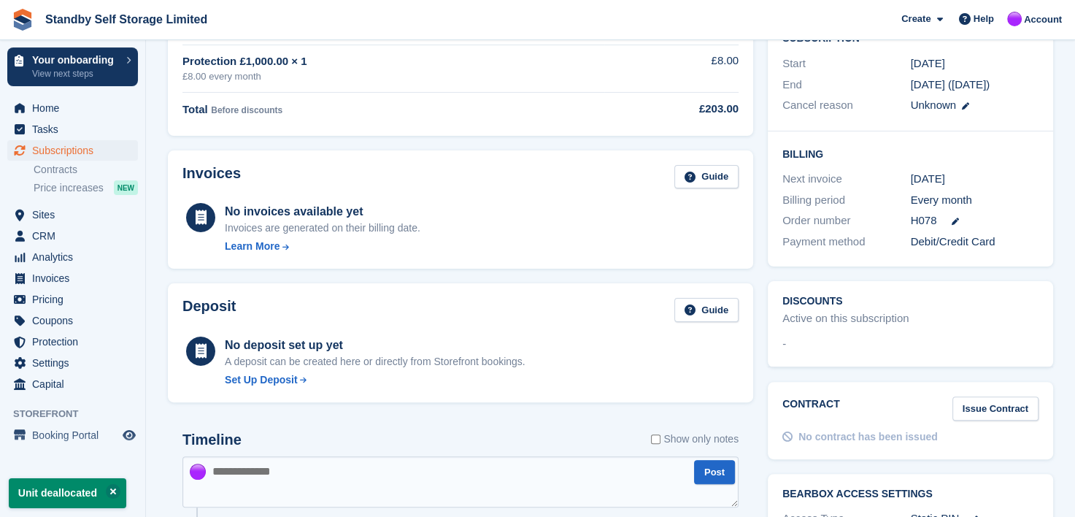
scroll to position [292, 0]
click at [39, 212] on span "Sites" at bounding box center [76, 214] width 88 height 20
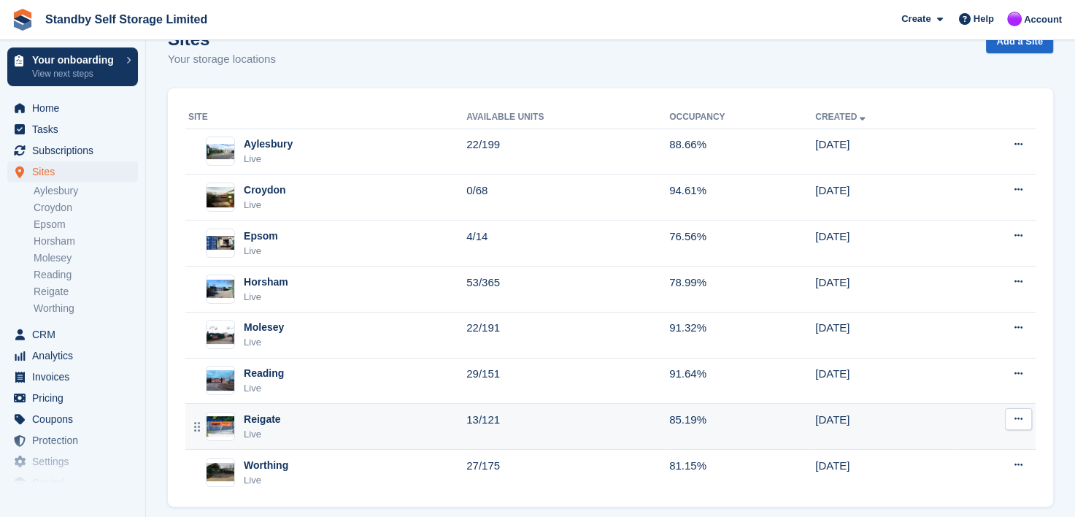
scroll to position [53, 0]
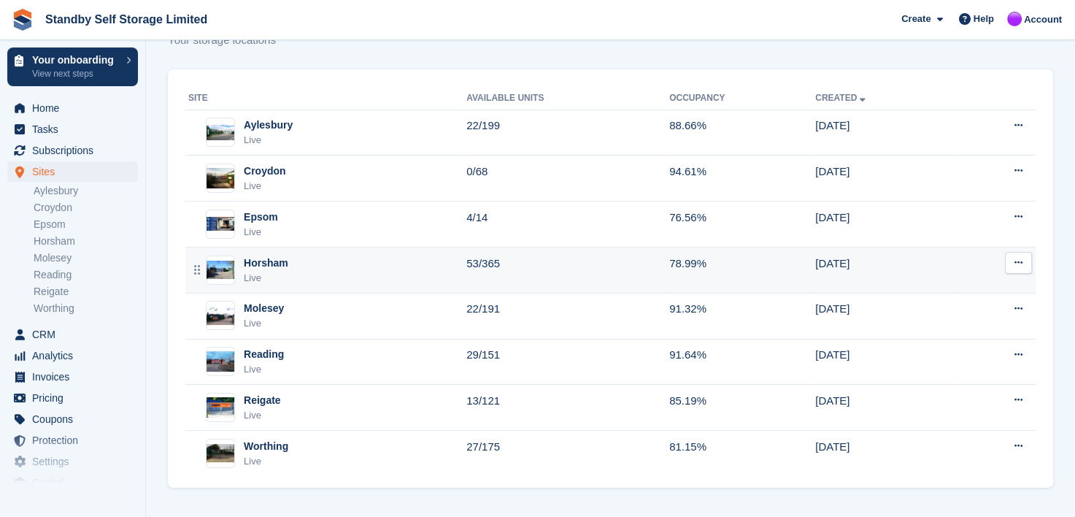
click at [258, 263] on div "Horsham" at bounding box center [266, 262] width 45 height 15
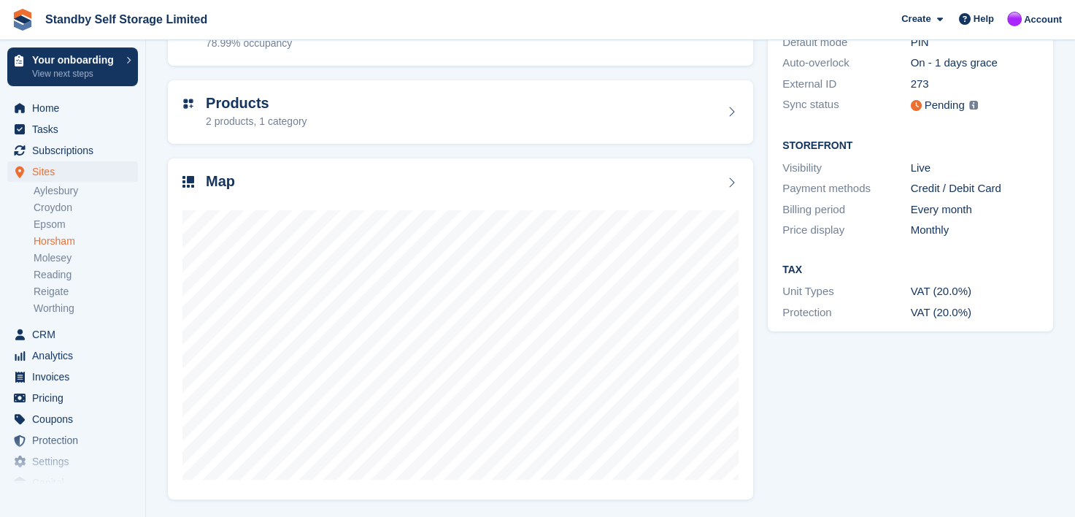
scroll to position [184, 0]
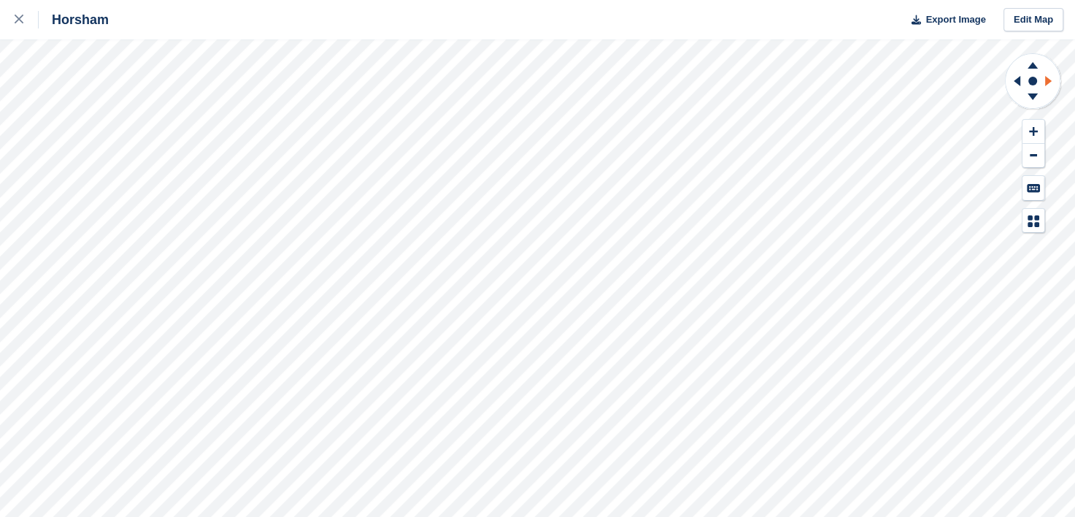
click at [1051, 80] on icon at bounding box center [1050, 81] width 18 height 38
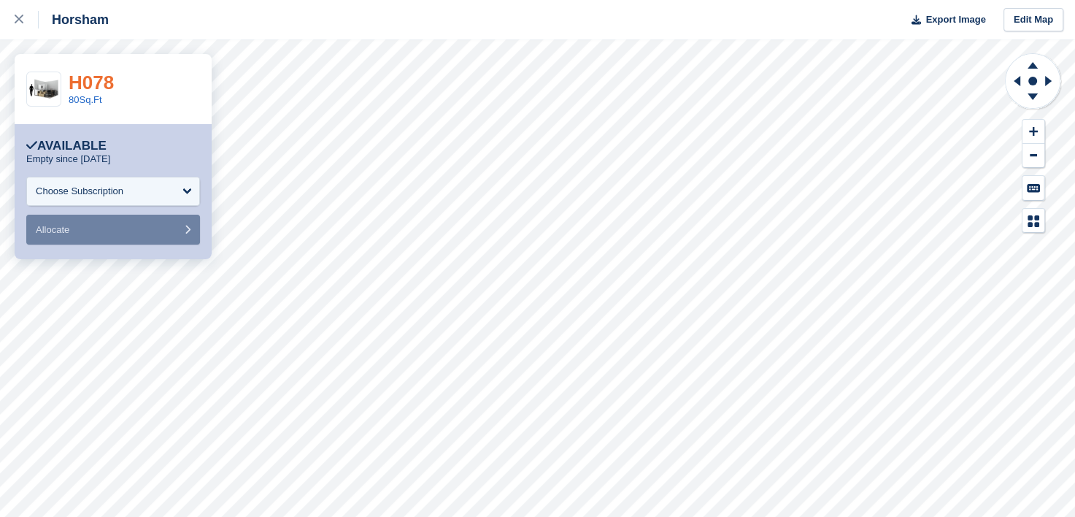
click at [85, 82] on link "H078" at bounding box center [91, 83] width 45 height 22
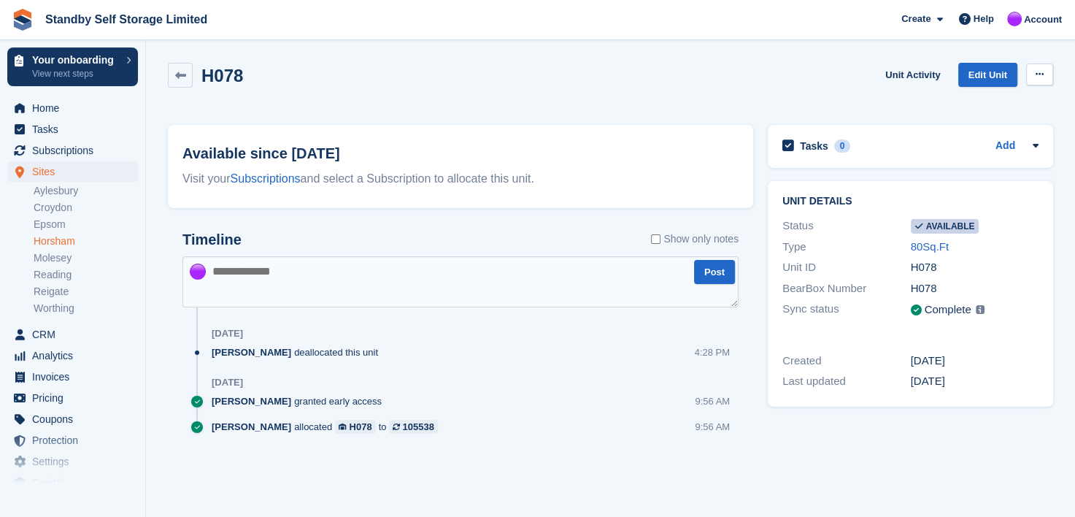
click at [1044, 72] on button at bounding box center [1039, 74] width 27 height 22
click at [955, 101] on p "Make unavailable" at bounding box center [982, 102] width 127 height 19
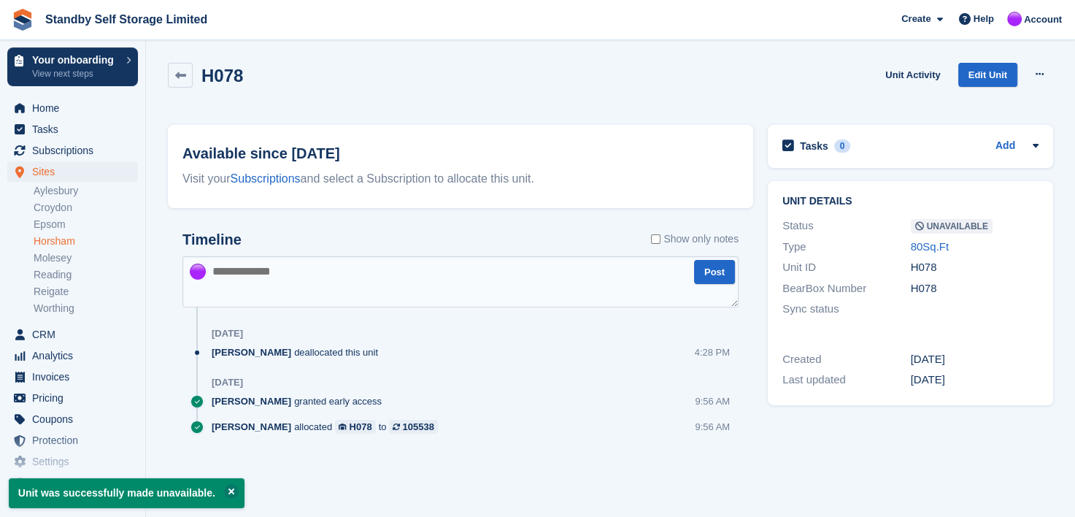
click at [258, 277] on textarea at bounding box center [460, 281] width 556 height 51
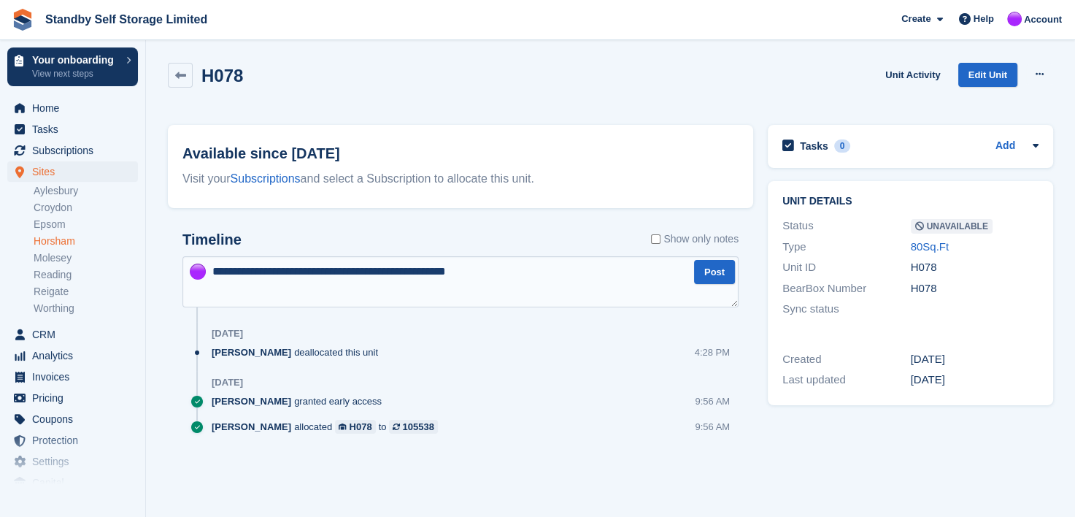
type textarea "**********"
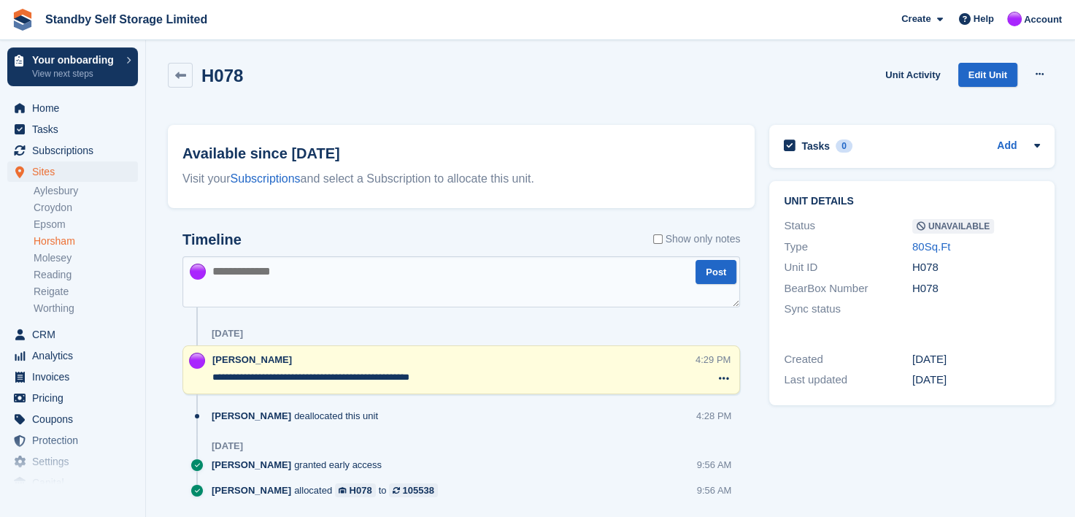
click at [58, 238] on link "Horsham" at bounding box center [86, 241] width 104 height 14
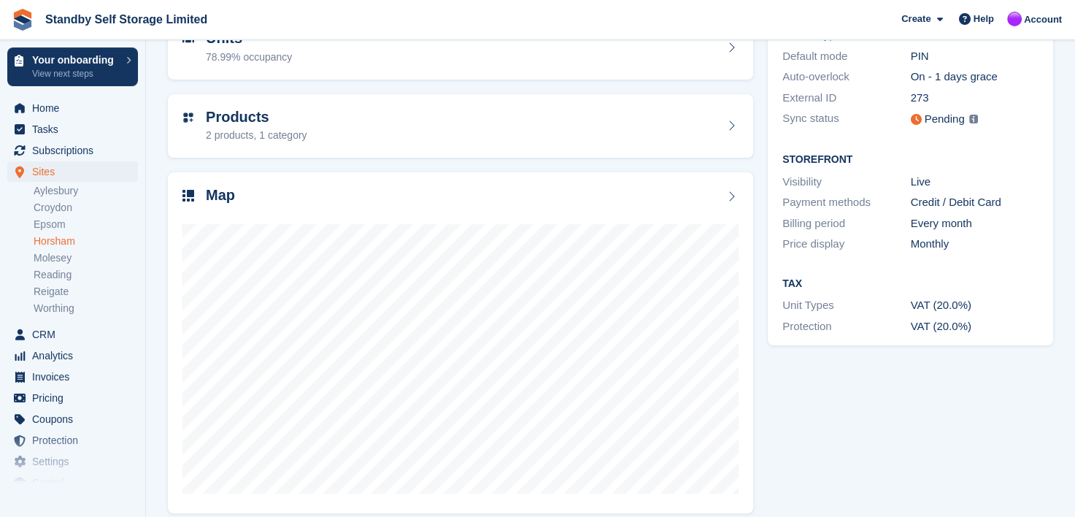
scroll to position [184, 0]
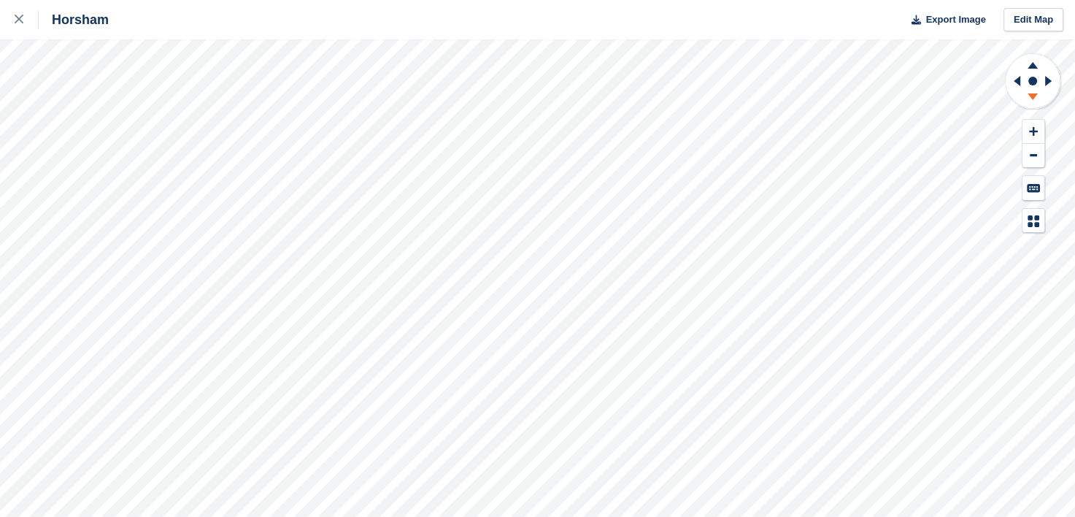
click at [1031, 97] on icon at bounding box center [1032, 96] width 10 height 7
click at [1033, 63] on icon at bounding box center [1033, 63] width 38 height 18
click at [1046, 82] on icon at bounding box center [1048, 81] width 7 height 10
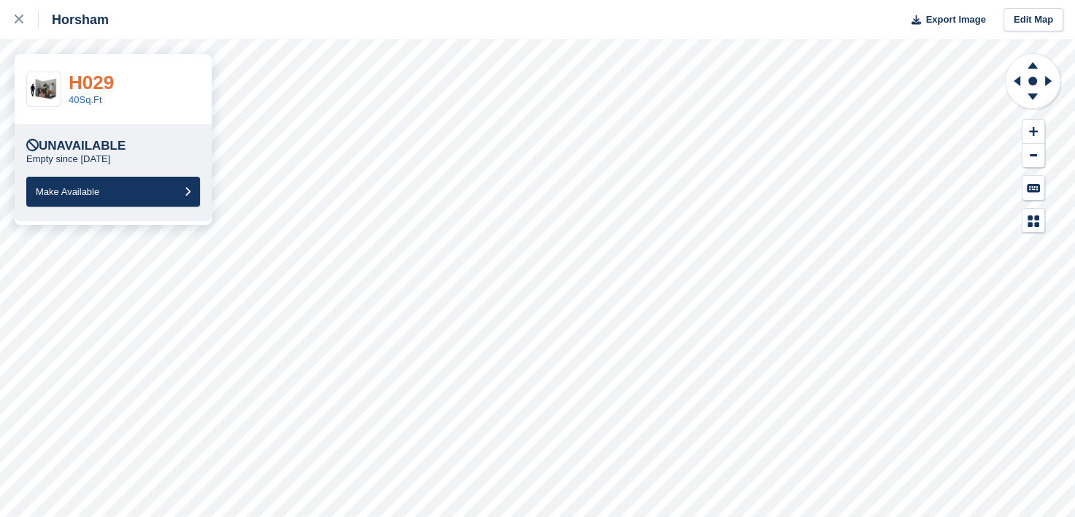
click at [93, 85] on link "H029" at bounding box center [91, 83] width 45 height 22
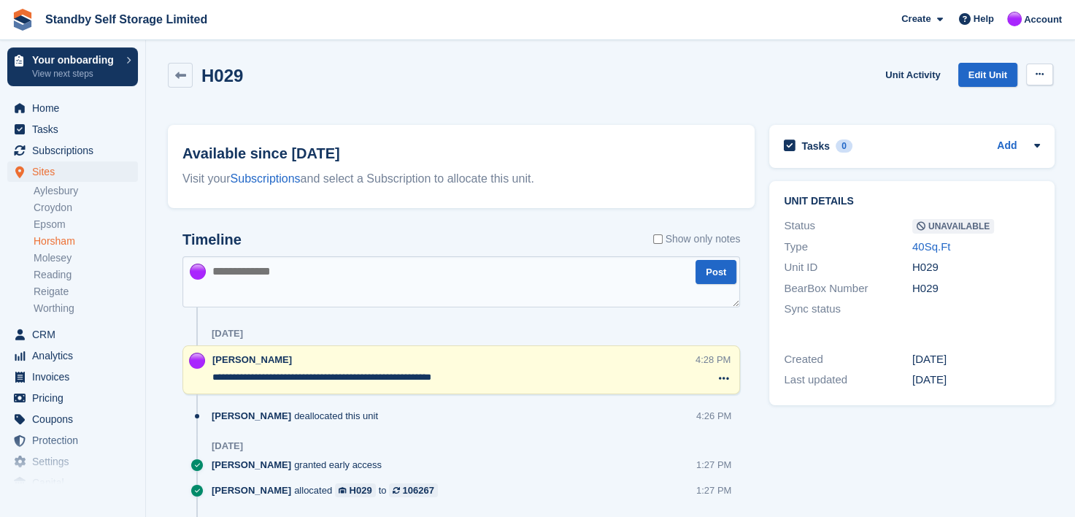
click at [1046, 73] on button at bounding box center [1039, 74] width 27 height 22
click at [981, 102] on p "Make Available" at bounding box center [982, 102] width 127 height 19
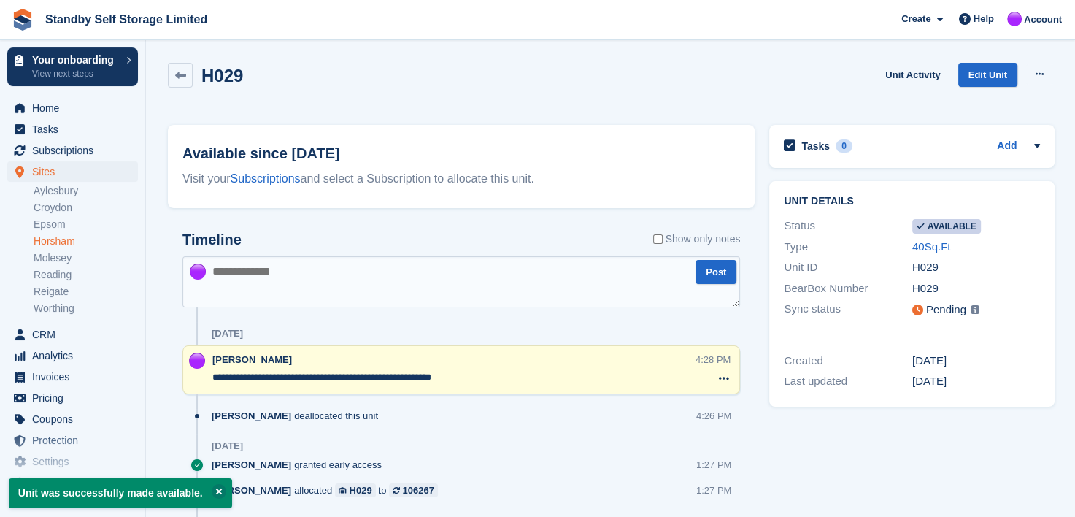
click at [470, 379] on textarea "**********" at bounding box center [453, 377] width 483 height 15
drag, startPoint x: 470, startPoint y: 379, endPoint x: 171, endPoint y: 371, distance: 299.3
click at [171, 371] on div "**********" at bounding box center [461, 415] width 587 height 397
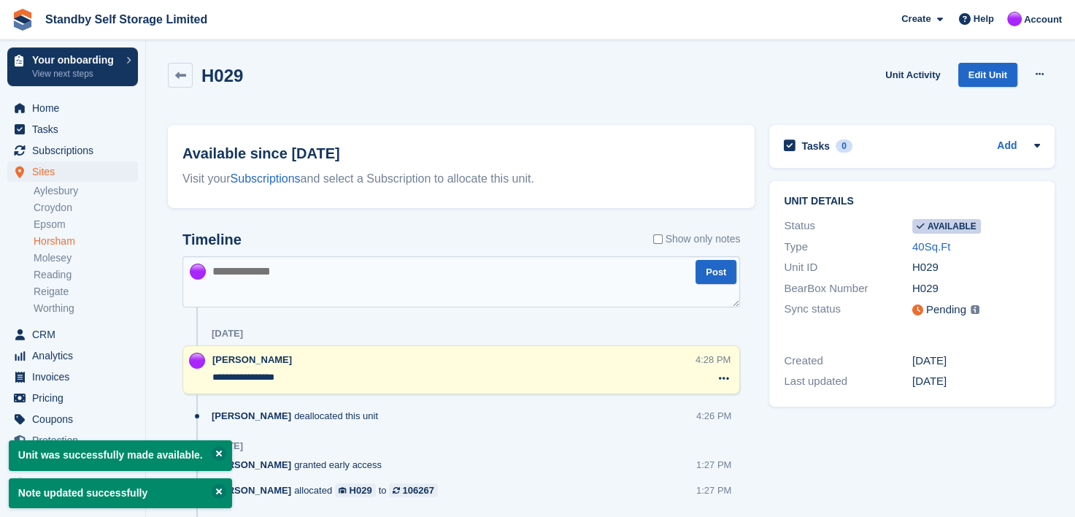
drag, startPoint x: 236, startPoint y: 379, endPoint x: 201, endPoint y: 376, distance: 34.5
click at [201, 376] on div "**********" at bounding box center [461, 369] width 558 height 49
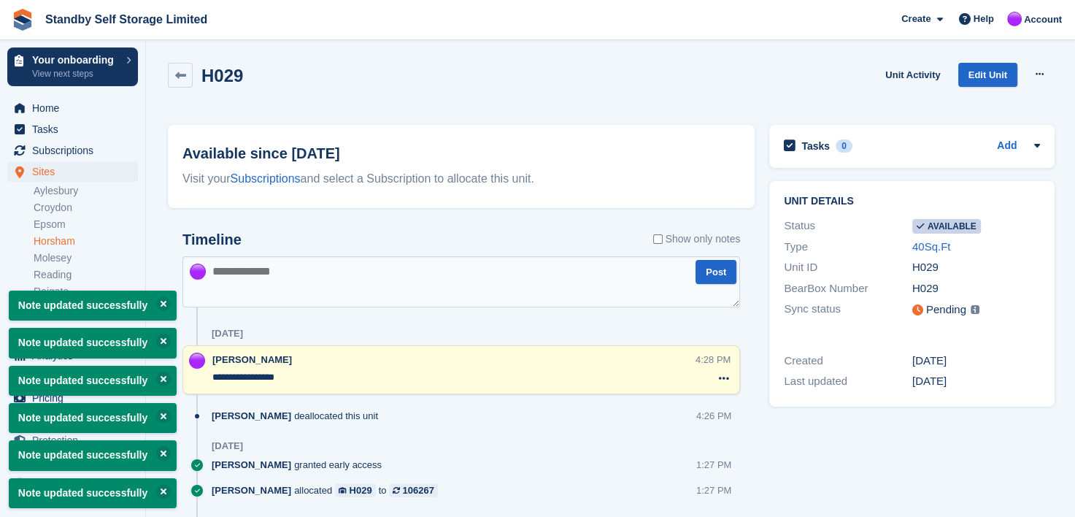
click at [361, 365] on div "[PERSON_NAME]" at bounding box center [450, 359] width 477 height 15
click at [344, 374] on textarea "**********" at bounding box center [453, 377] width 483 height 15
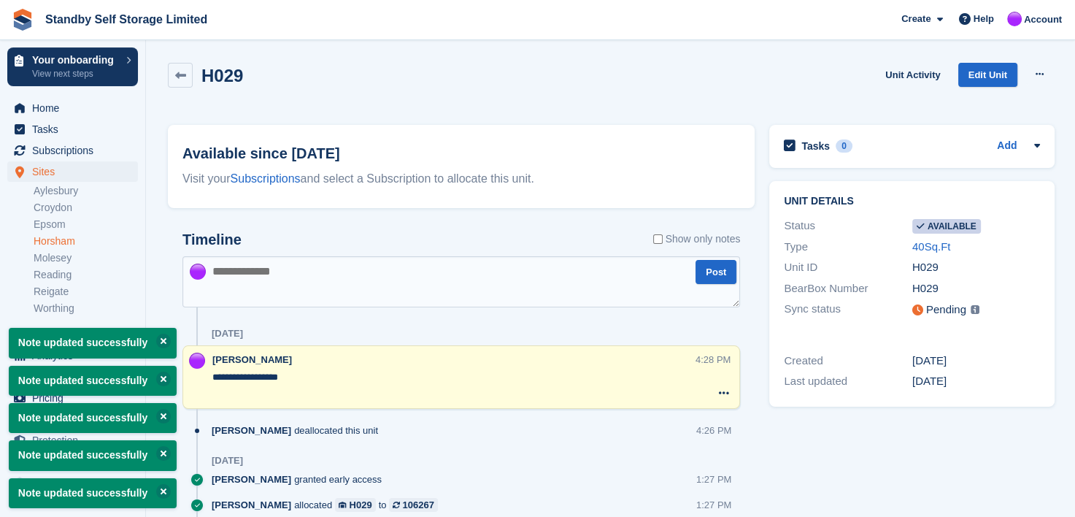
type textarea "**********"
click at [270, 271] on textarea at bounding box center [461, 281] width 558 height 51
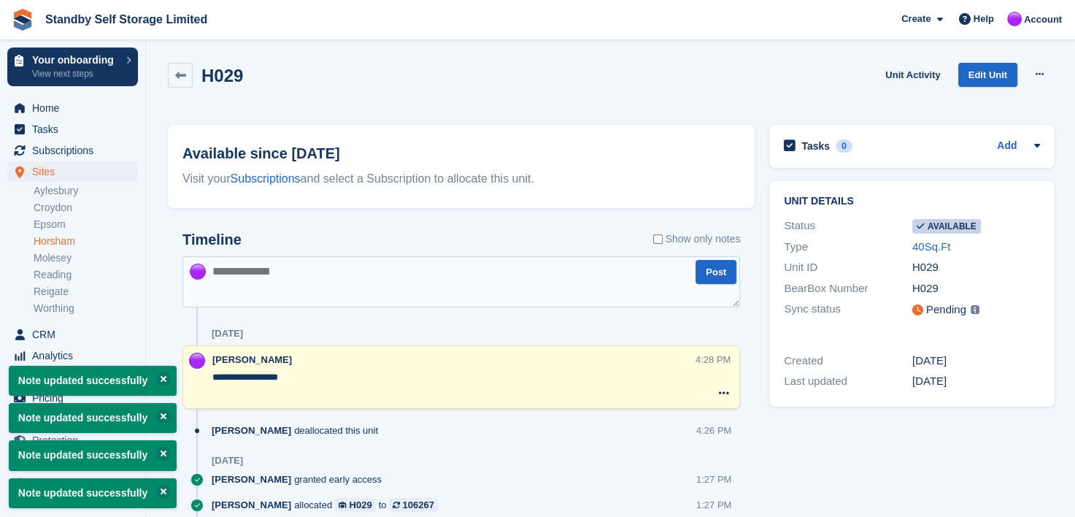
click at [266, 279] on textarea at bounding box center [461, 281] width 558 height 51
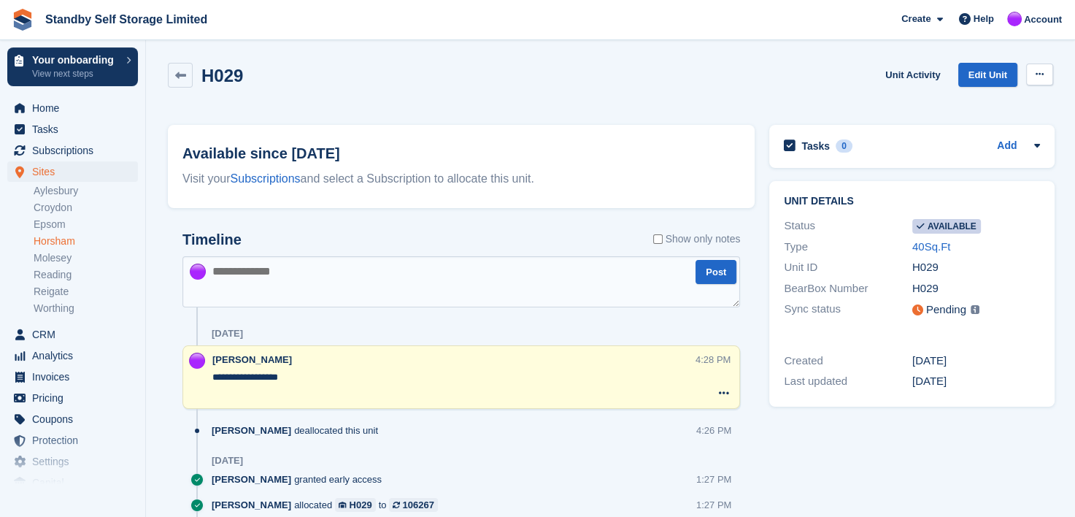
click at [1042, 74] on icon at bounding box center [1040, 73] width 8 height 9
click at [801, 76] on div "H029 Unit Activity Edit Unit Make unavailable Delete unit" at bounding box center [610, 84] width 885 height 42
click at [50, 211] on link "Croydon" at bounding box center [86, 208] width 104 height 14
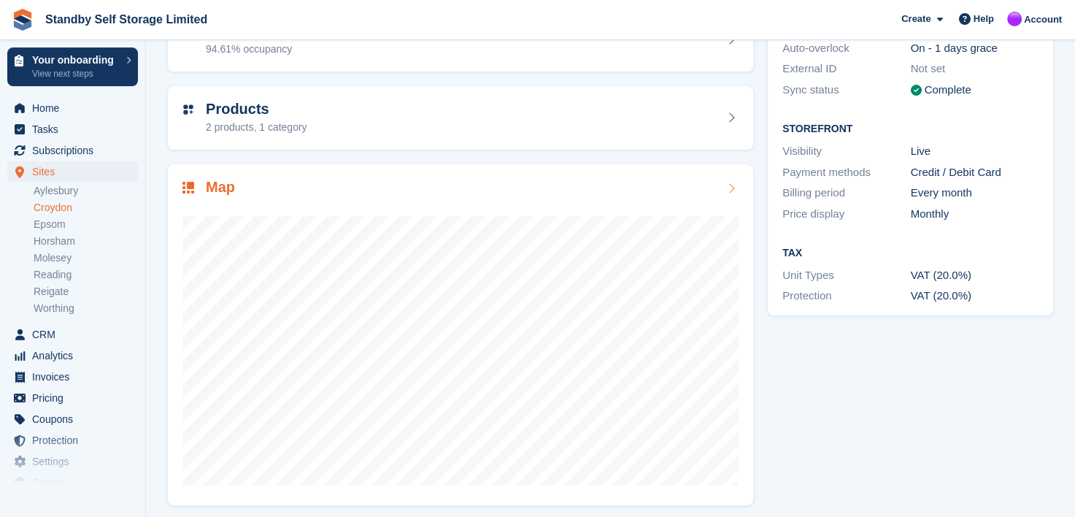
scroll to position [184, 0]
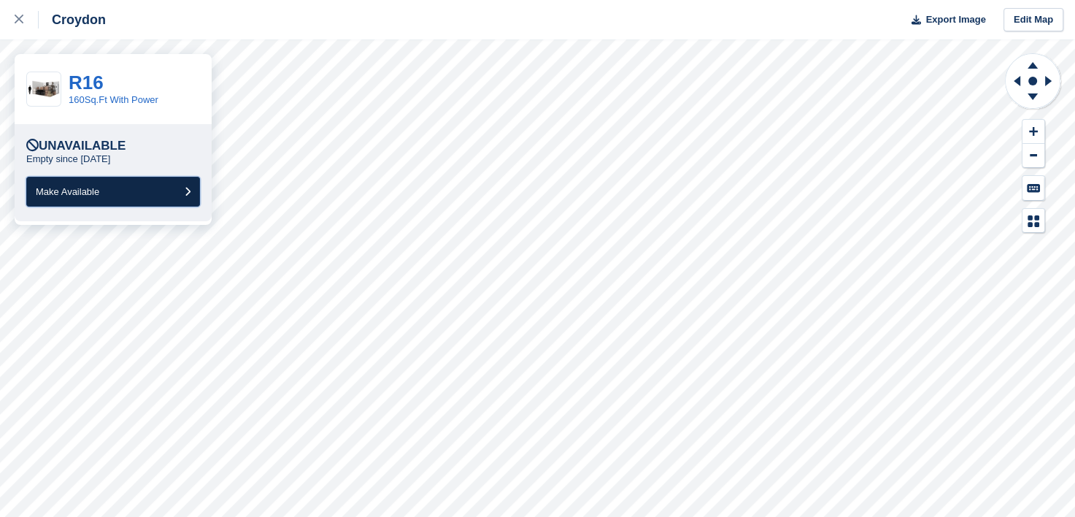
click at [77, 193] on span "Make Available" at bounding box center [67, 191] width 63 height 11
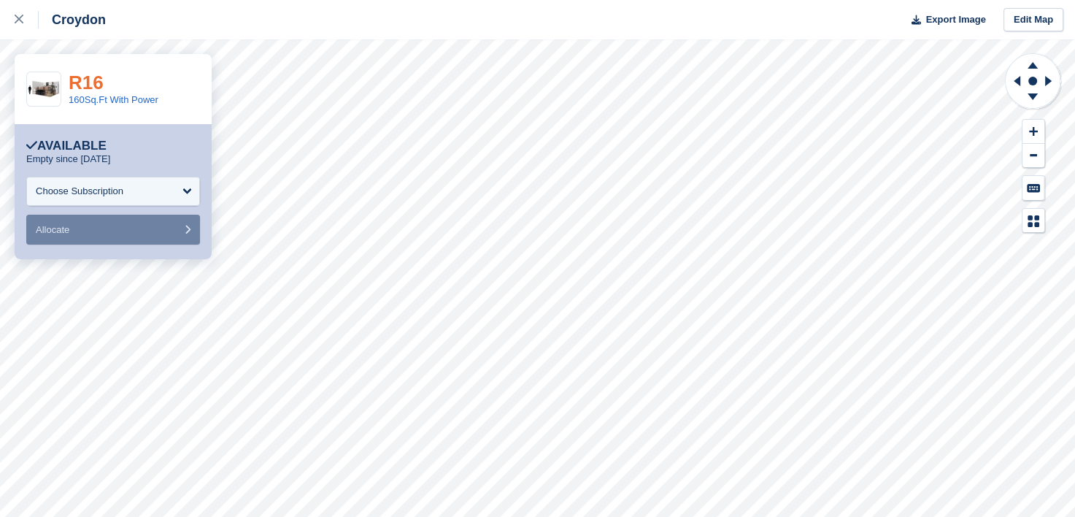
click at [89, 77] on link "R16" at bounding box center [86, 83] width 35 height 22
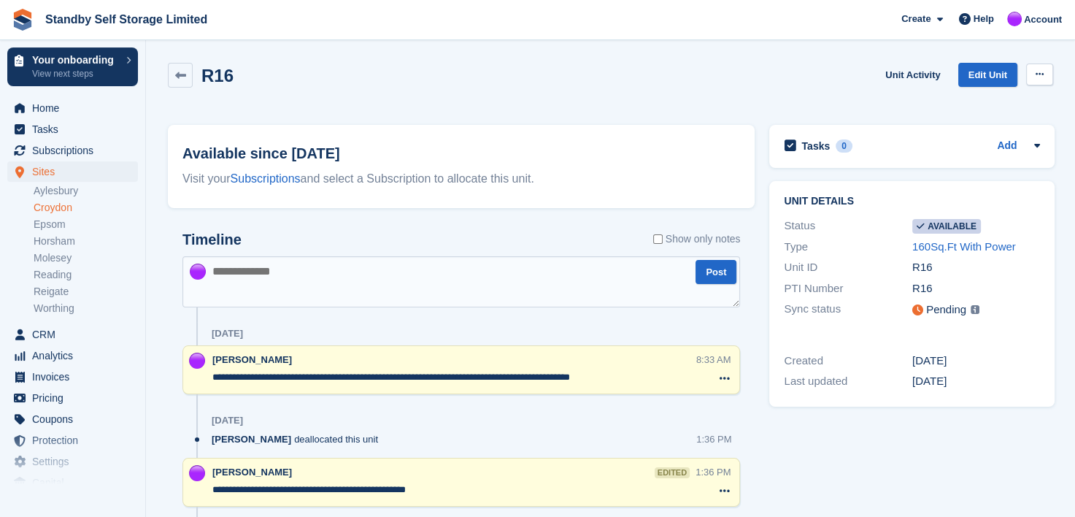
click at [1036, 77] on icon at bounding box center [1040, 73] width 8 height 9
click at [624, 377] on textarea "**********" at bounding box center [453, 377] width 482 height 15
click at [411, 276] on textarea at bounding box center [461, 281] width 558 height 51
type textarea "**********"
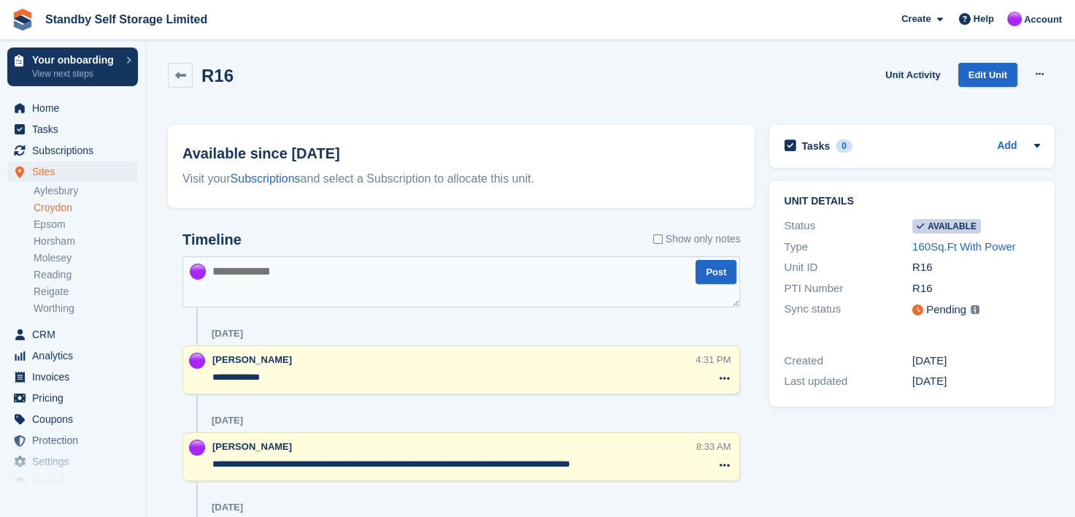
click at [52, 208] on link "Croydon" at bounding box center [86, 208] width 104 height 14
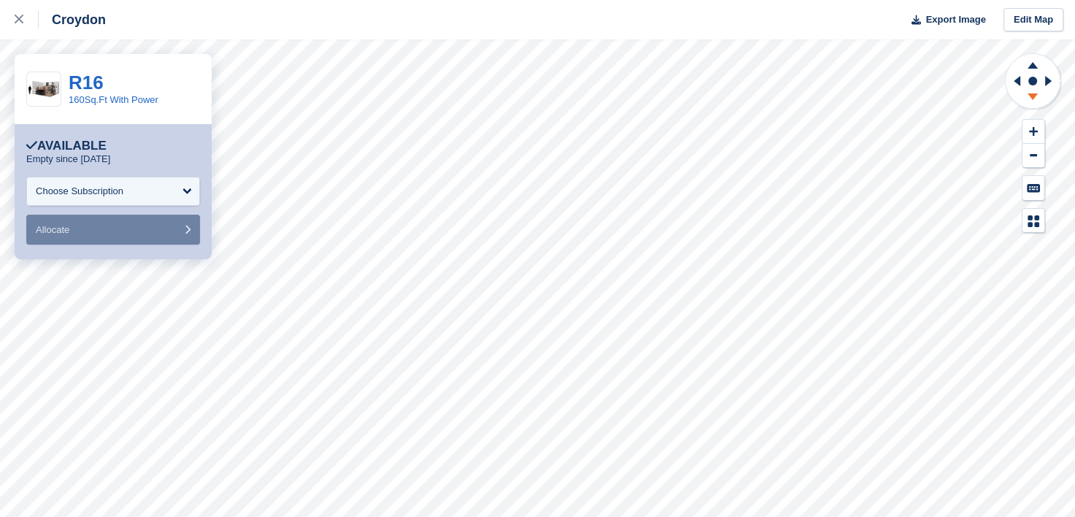
click at [1031, 97] on icon at bounding box center [1032, 96] width 10 height 7
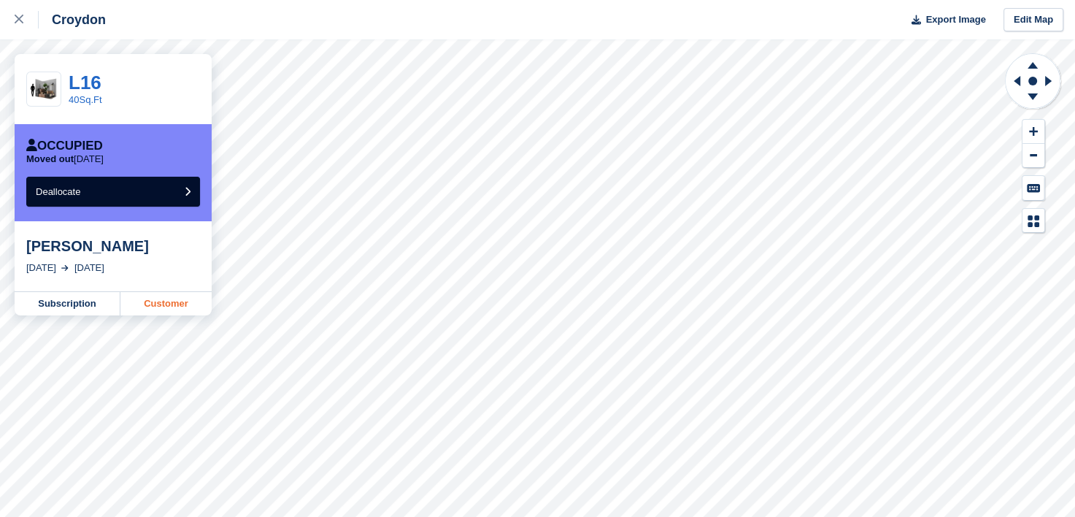
click at [157, 304] on link "Customer" at bounding box center [165, 303] width 91 height 23
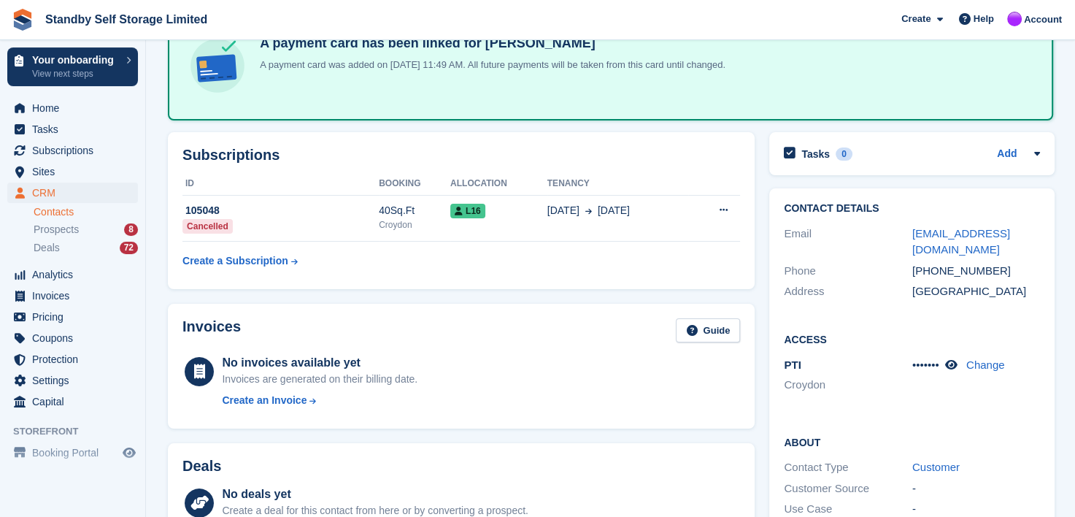
scroll to position [73, 0]
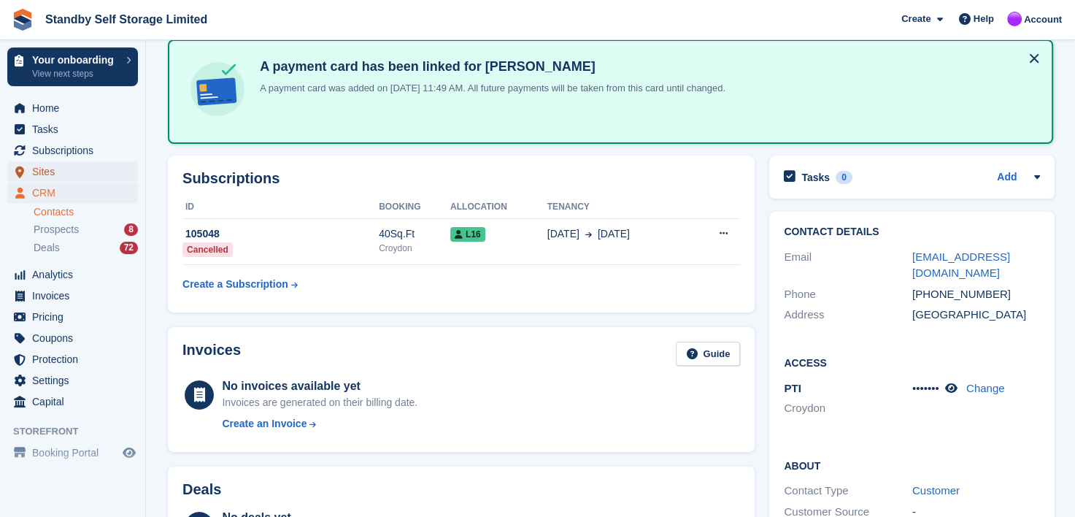
drag, startPoint x: 41, startPoint y: 171, endPoint x: 77, endPoint y: 166, distance: 36.8
click at [41, 171] on span "Sites" at bounding box center [76, 171] width 88 height 20
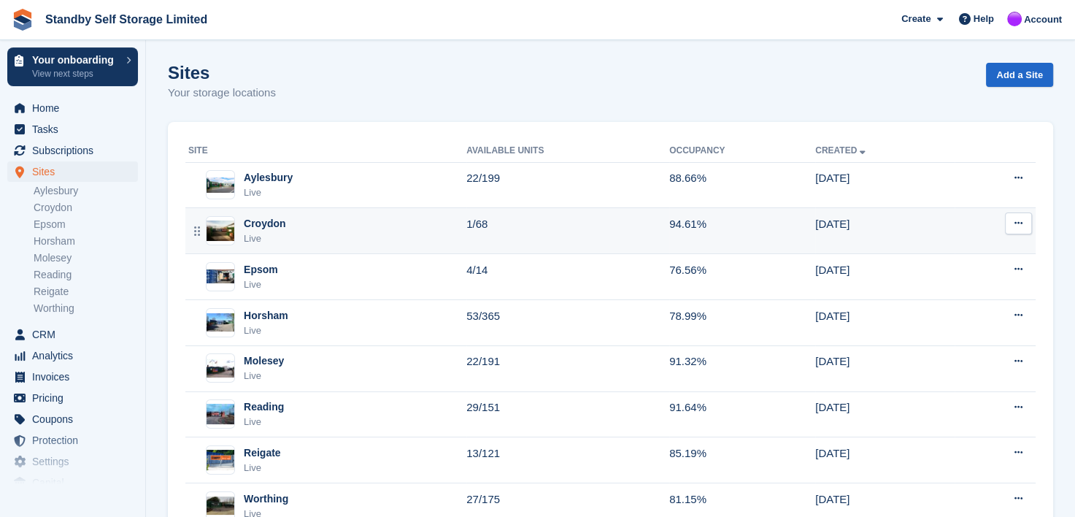
click at [266, 225] on div "Croydon" at bounding box center [265, 223] width 42 height 15
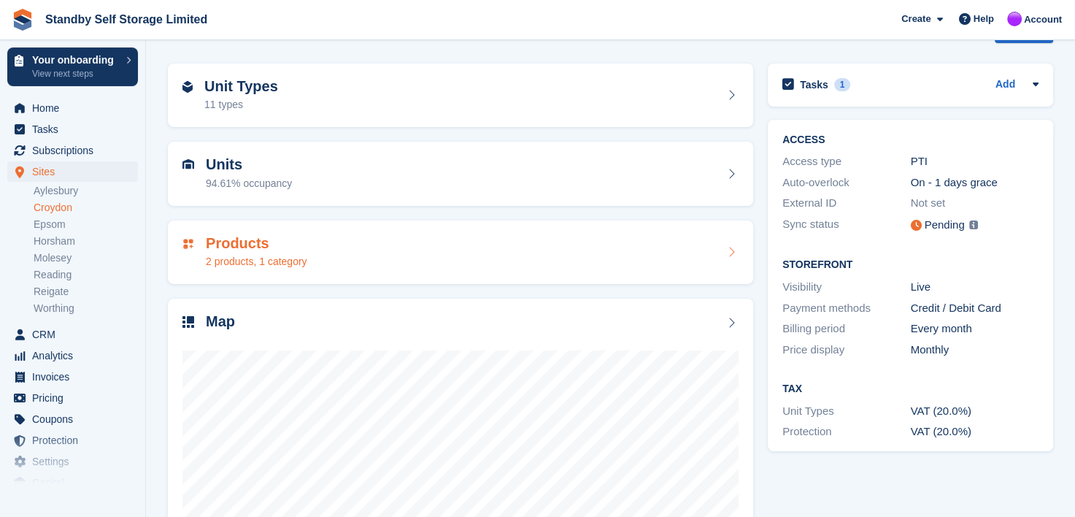
scroll to position [38, 0]
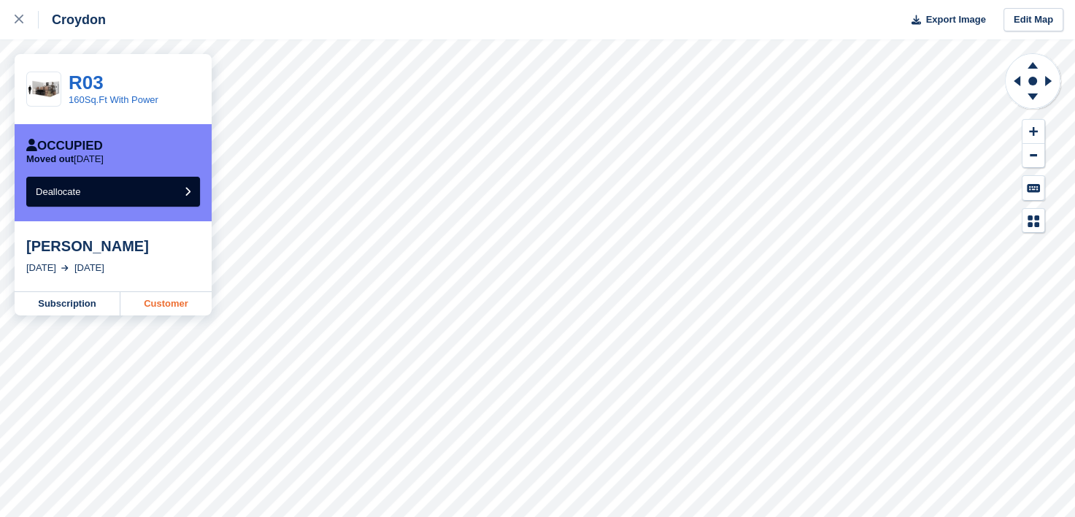
click at [166, 302] on link "Customer" at bounding box center [165, 303] width 91 height 23
click at [1044, 79] on icon at bounding box center [1050, 81] width 18 height 38
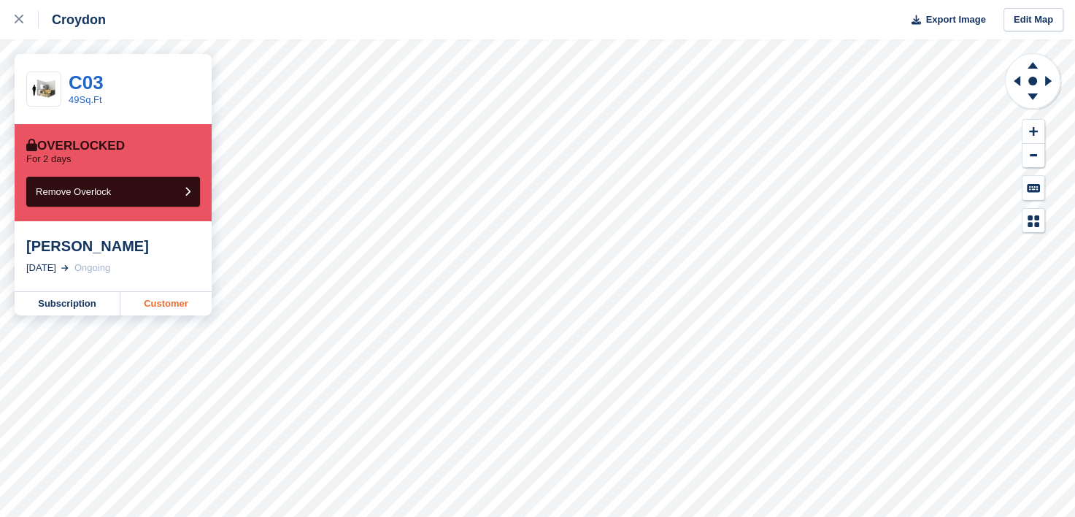
click at [162, 306] on link "Customer" at bounding box center [165, 303] width 91 height 23
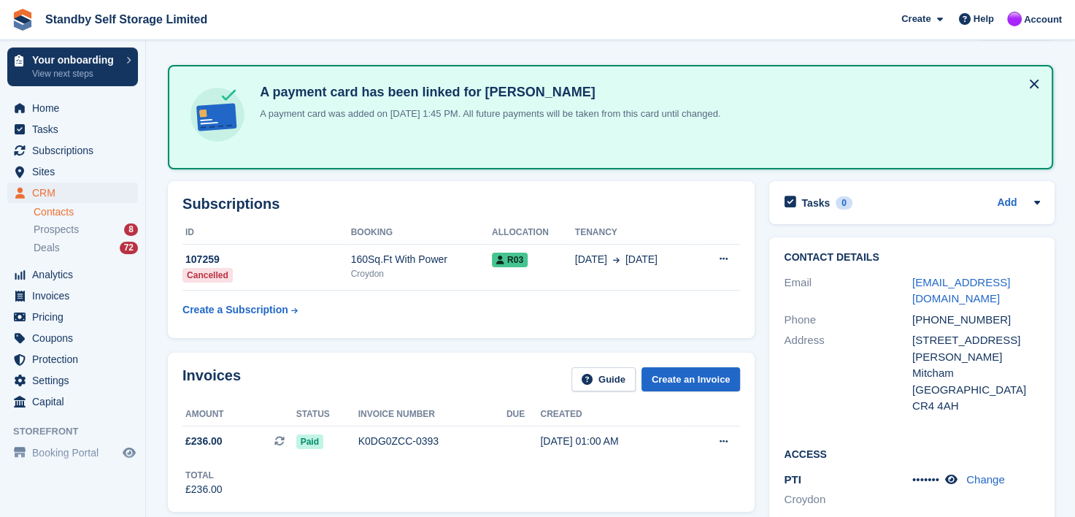
scroll to position [73, 0]
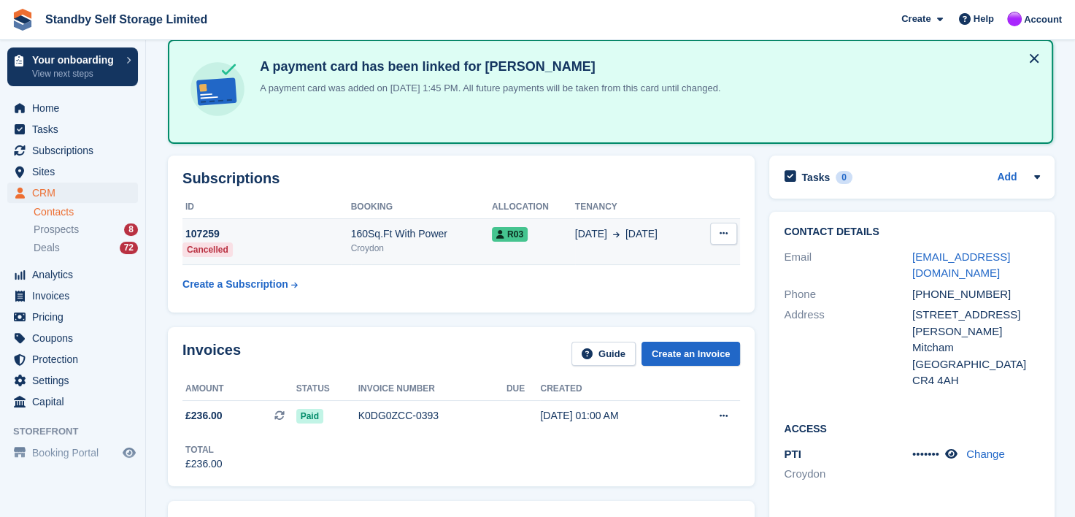
click at [679, 234] on div "[DATE] Sep" at bounding box center [635, 233] width 120 height 15
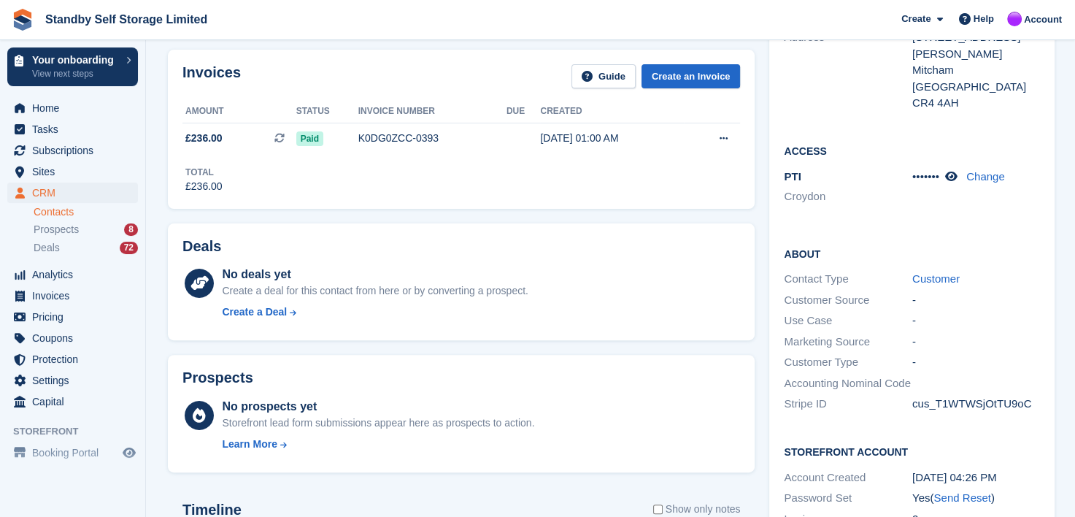
scroll to position [365, 0]
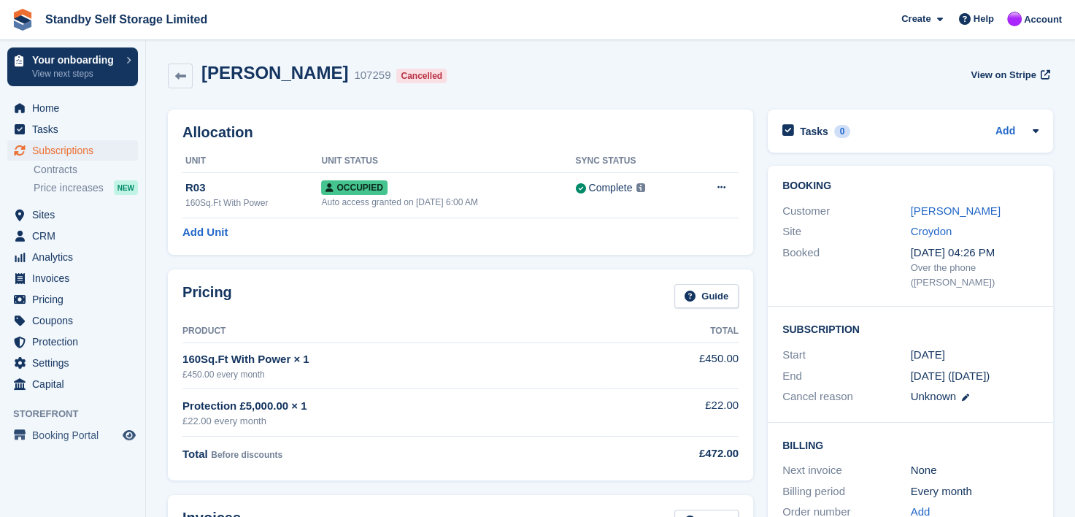
drag, startPoint x: 940, startPoint y: 208, endPoint x: 776, endPoint y: 238, distance: 166.2
click at [940, 208] on link "Hasmukhlal Samant" at bounding box center [956, 210] width 90 height 12
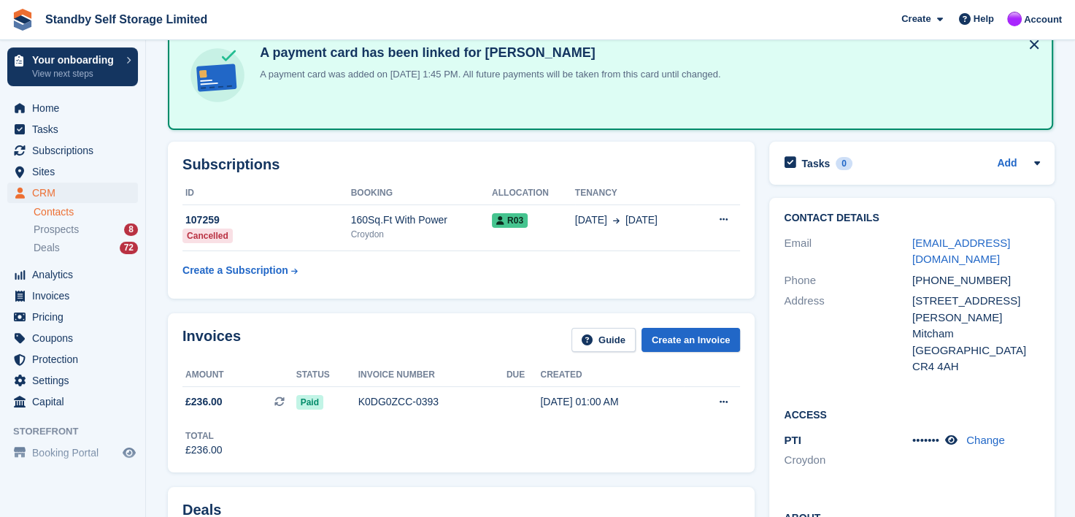
scroll to position [73, 0]
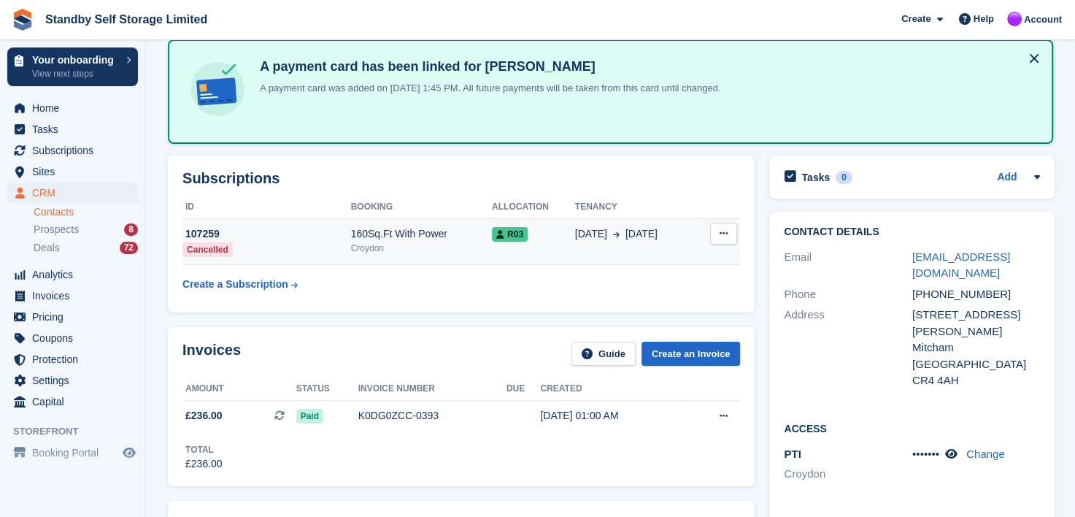
click at [720, 233] on icon at bounding box center [724, 232] width 8 height 9
click at [681, 231] on div "11 Sep 23 Sep" at bounding box center [635, 233] width 120 height 15
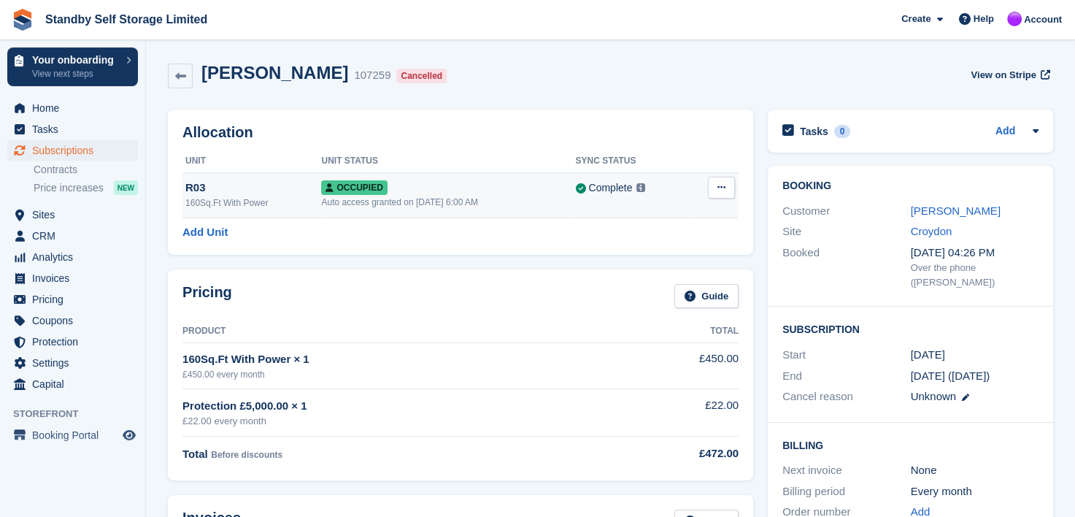
click at [720, 187] on icon at bounding box center [721, 186] width 8 height 9
click at [617, 248] on p "Deallocate" at bounding box center [664, 247] width 127 height 19
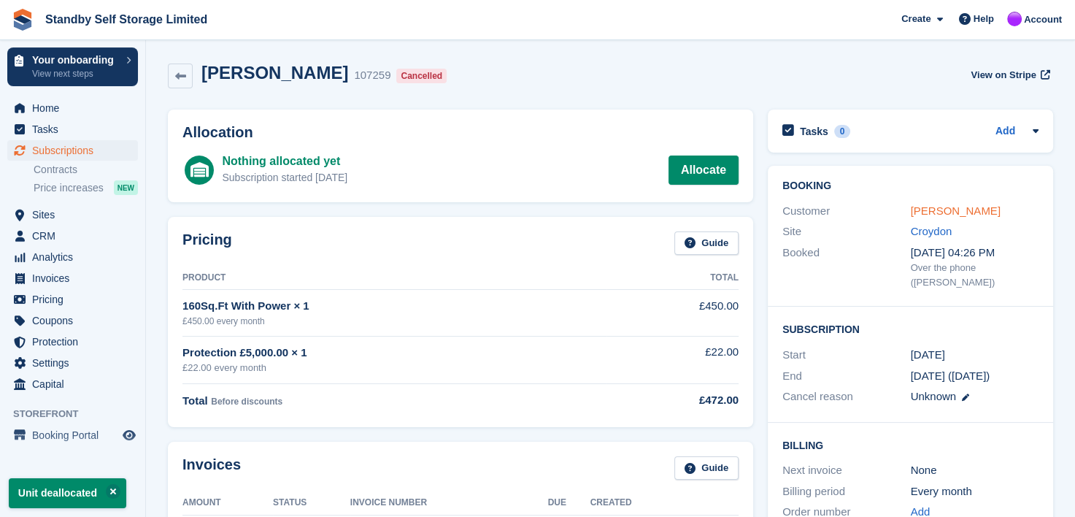
click at [943, 212] on link "[PERSON_NAME]" at bounding box center [956, 210] width 90 height 12
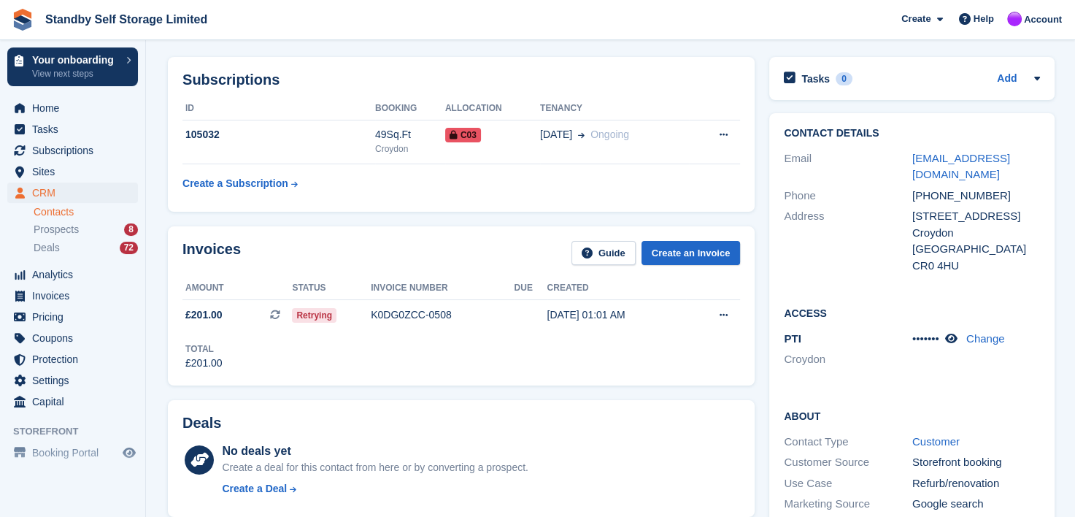
scroll to position [73, 0]
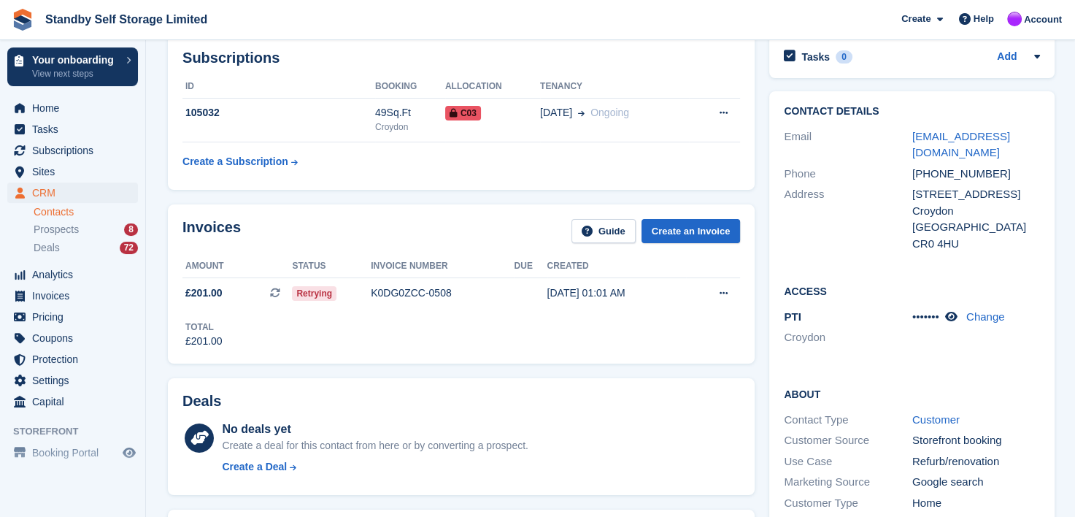
drag, startPoint x: 417, startPoint y: 291, endPoint x: 523, endPoint y: 268, distance: 107.6
click at [417, 290] on div "K0DG0ZCC-0508" at bounding box center [442, 292] width 143 height 15
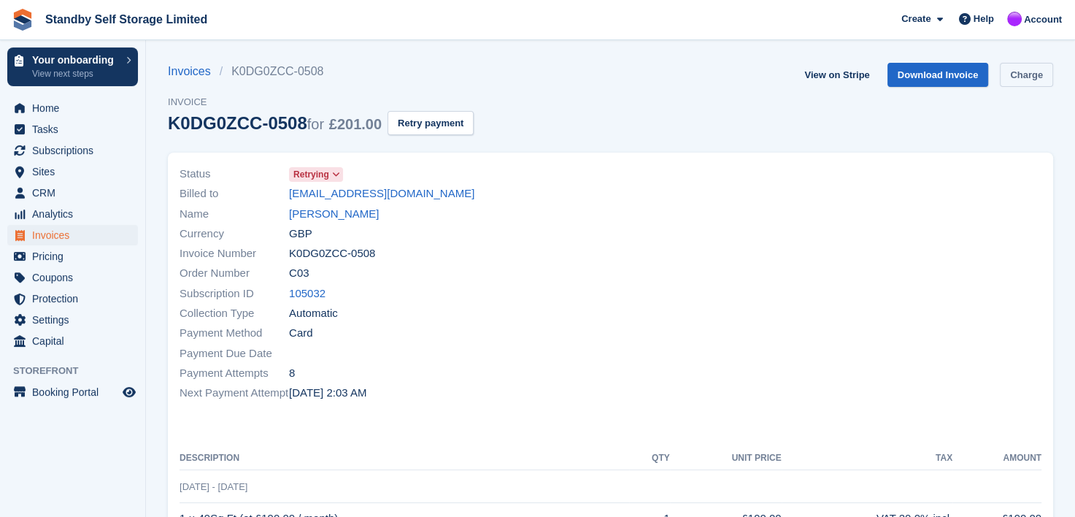
click at [1022, 74] on link "Charge" at bounding box center [1026, 75] width 53 height 24
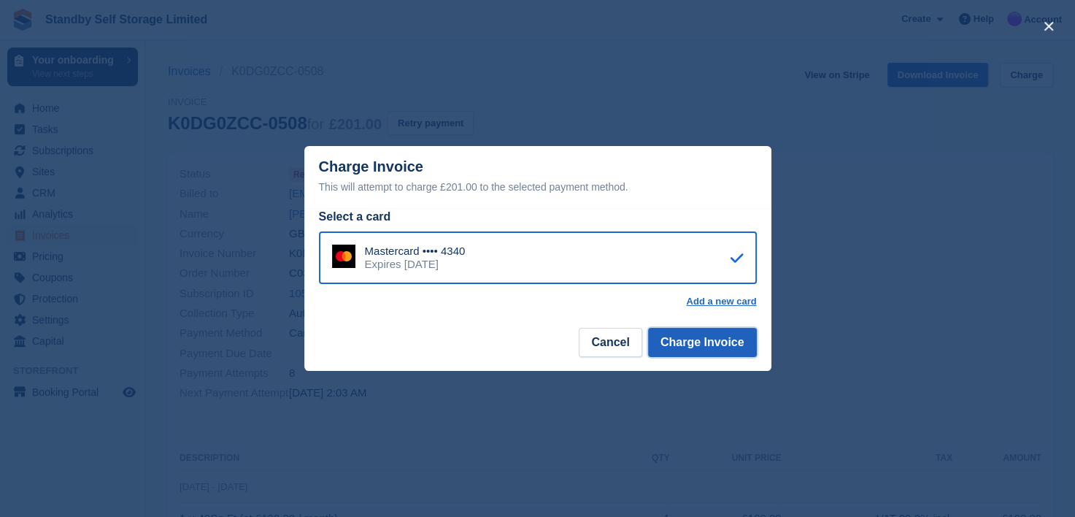
click at [701, 344] on button "Charge Invoice" at bounding box center [702, 342] width 109 height 29
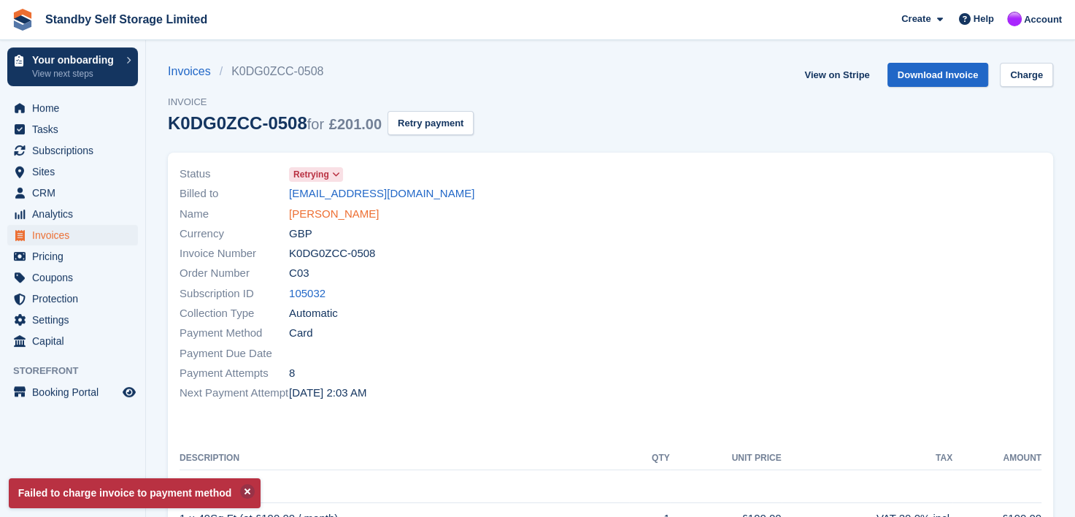
click at [327, 214] on link "Rowshon Chowdhury" at bounding box center [334, 214] width 90 height 17
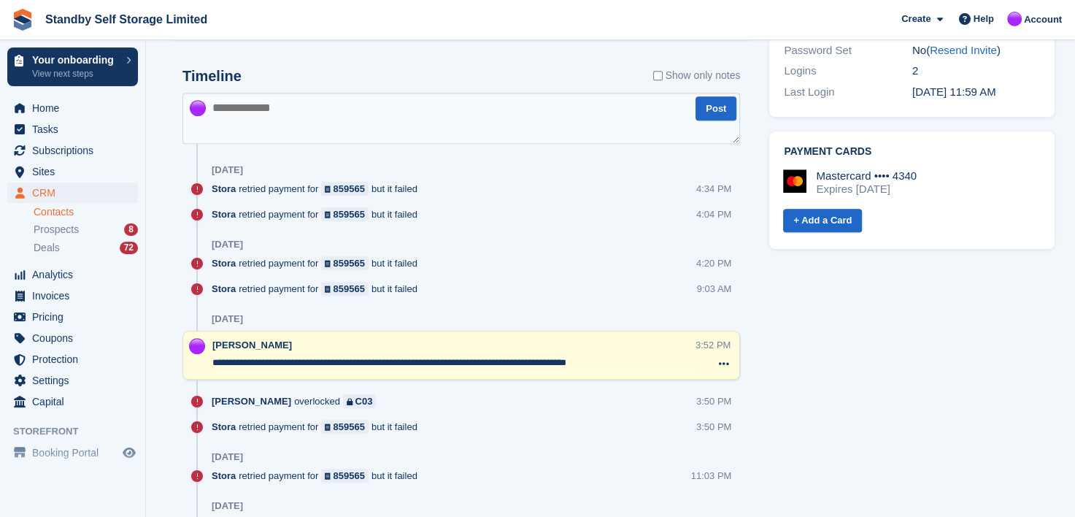
scroll to position [365, 0]
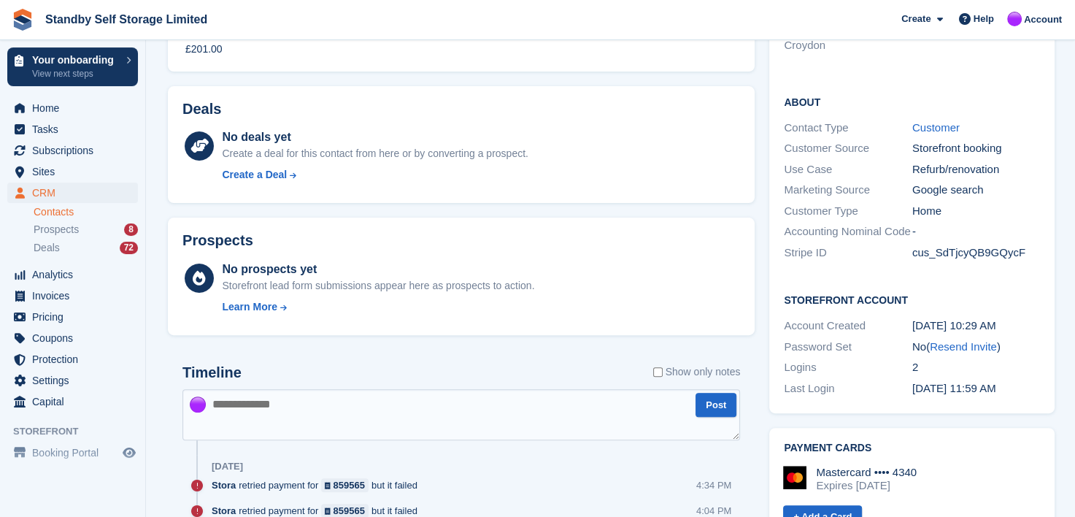
click at [267, 408] on textarea at bounding box center [461, 414] width 558 height 51
type textarea "**********"
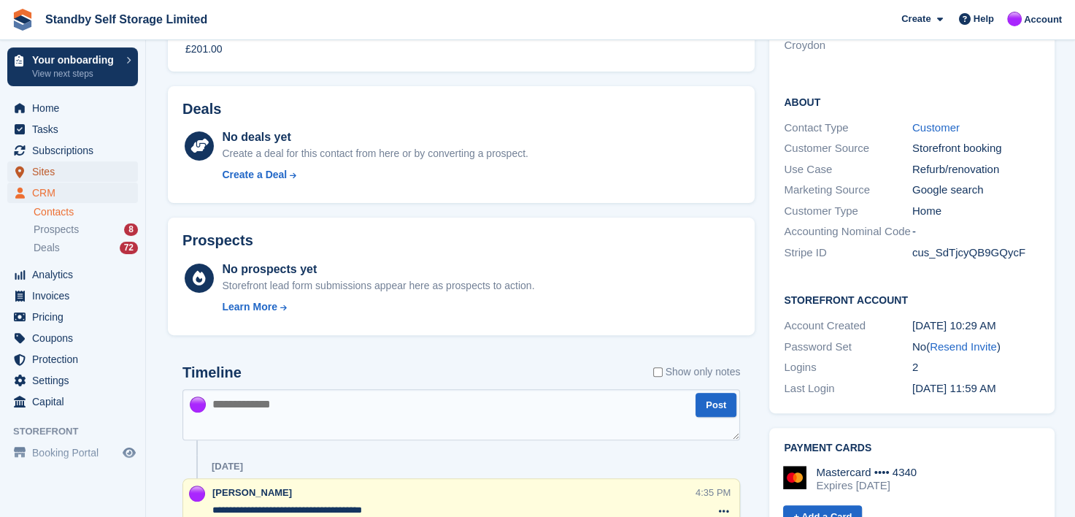
click at [45, 170] on span "Sites" at bounding box center [76, 171] width 88 height 20
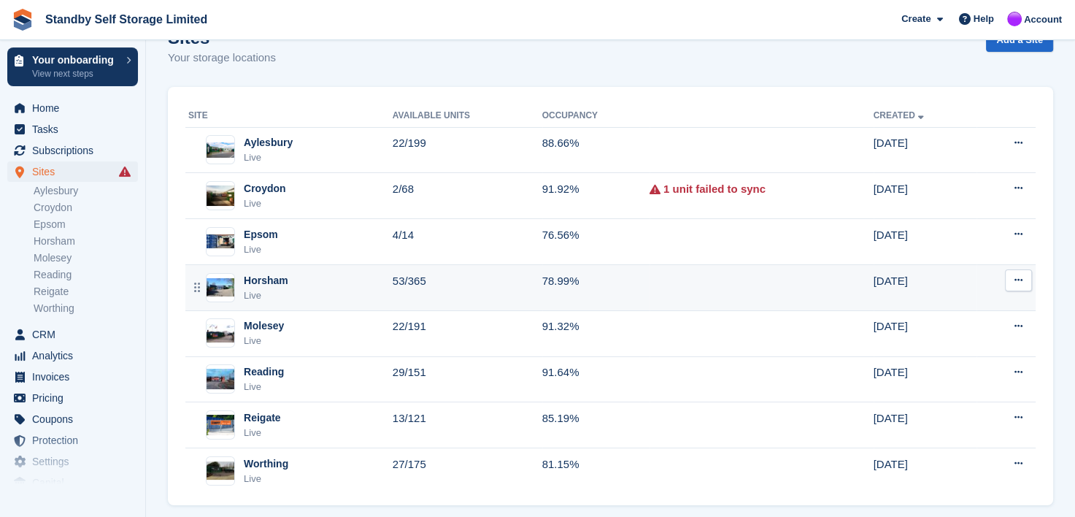
scroll to position [53, 0]
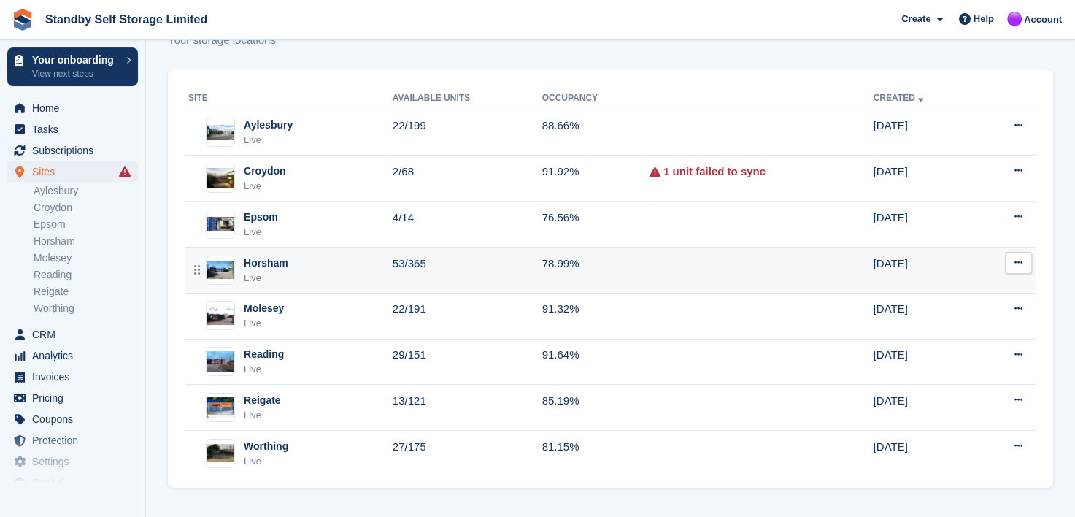
click at [269, 259] on div "Horsham" at bounding box center [266, 262] width 45 height 15
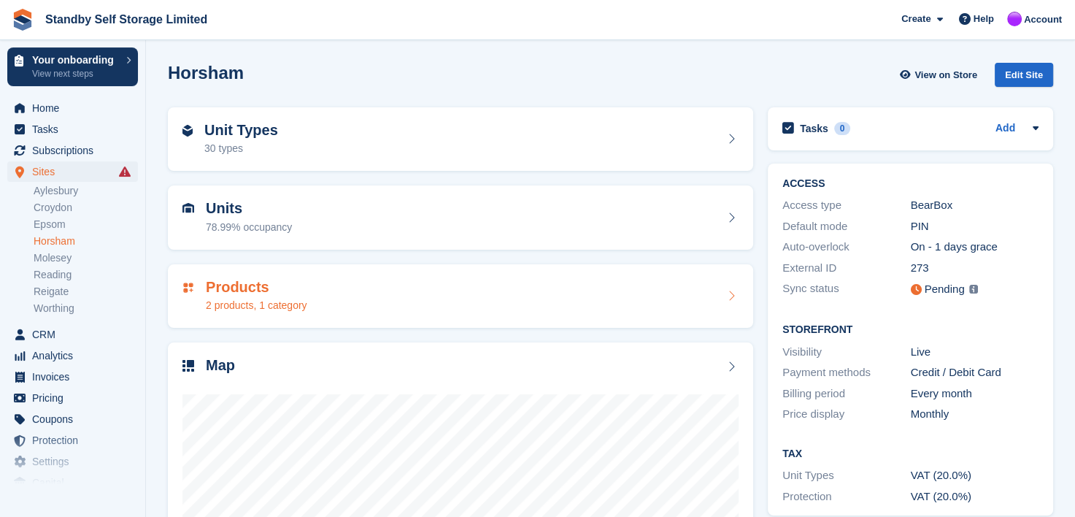
scroll to position [184, 0]
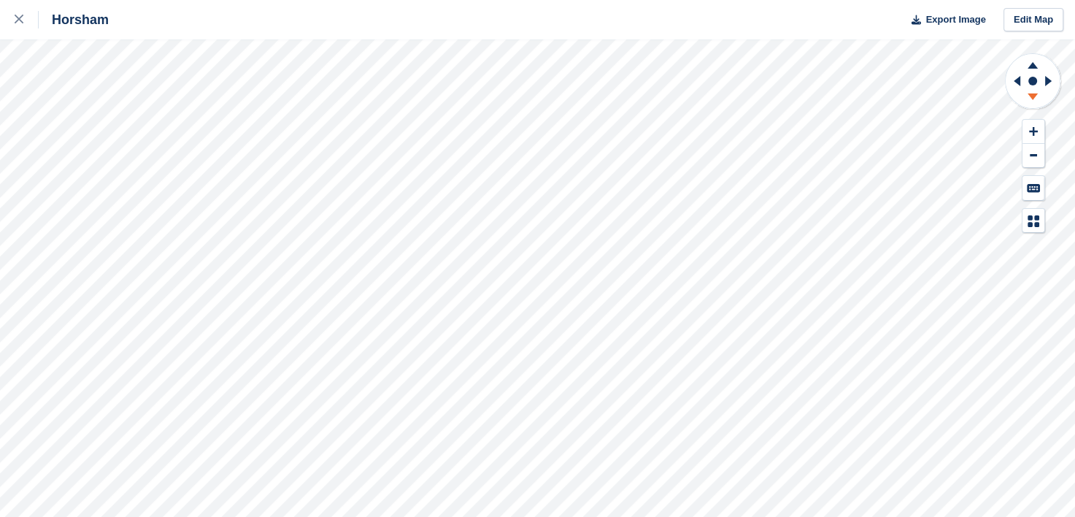
click at [1031, 97] on icon at bounding box center [1032, 96] width 10 height 7
click at [1033, 62] on icon at bounding box center [1033, 63] width 38 height 18
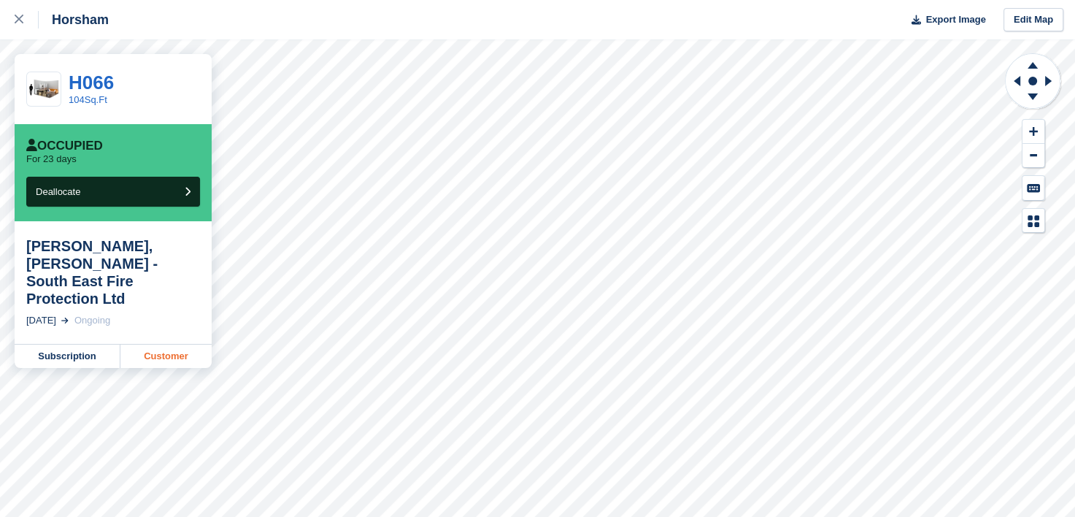
click at [158, 344] on link "Customer" at bounding box center [165, 355] width 91 height 23
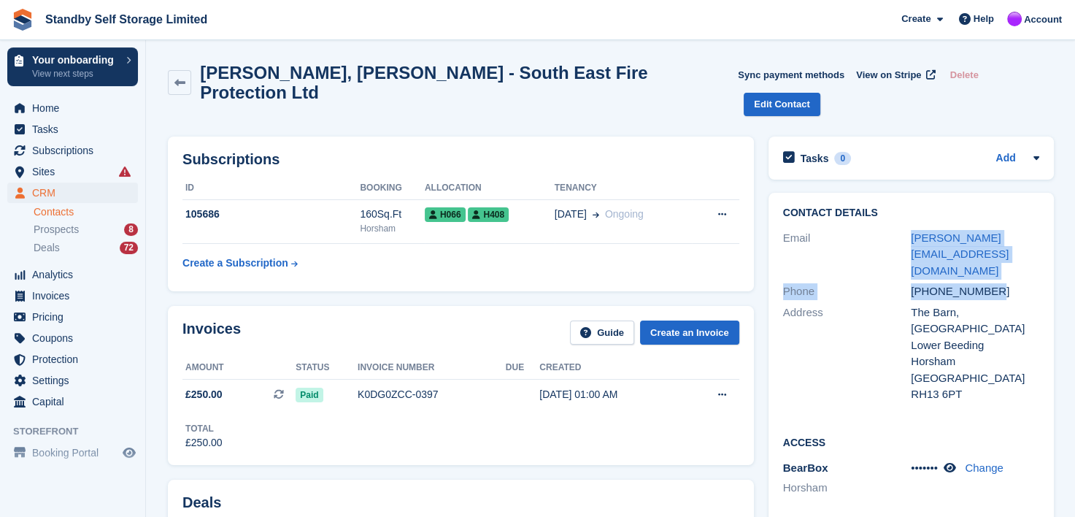
drag, startPoint x: 894, startPoint y: 207, endPoint x: 1077, endPoint y: 222, distance: 183.7
click at [1074, 222] on html "Standby Self Storage Limited Create Subscription Invoice Contact Deal Discount …" at bounding box center [537, 258] width 1075 height 517
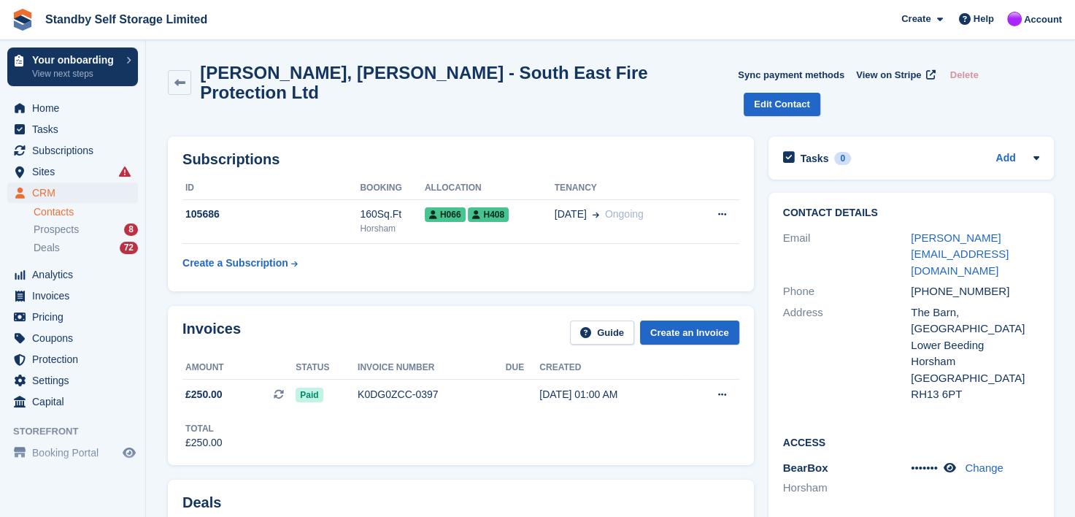
drag, startPoint x: 1077, startPoint y: 222, endPoint x: 891, endPoint y: 301, distance: 202.1
click at [891, 304] on div "Address" at bounding box center [847, 353] width 128 height 99
drag, startPoint x: 899, startPoint y: 214, endPoint x: 1014, endPoint y: 206, distance: 114.9
click at [1014, 228] on div "Email dave@sefpltd.co.uk" at bounding box center [911, 255] width 256 height 54
copy div "dave@sefpltd.co.uk"
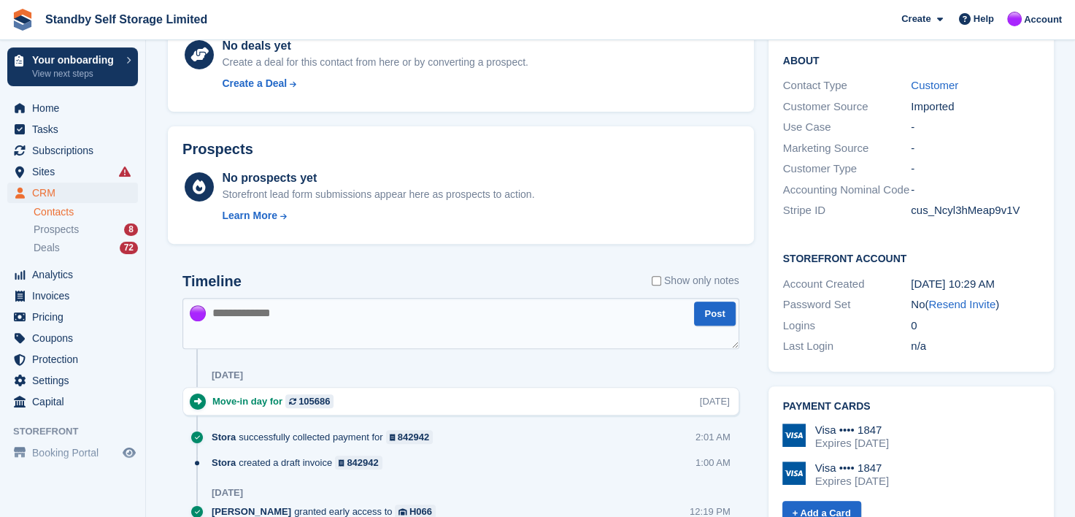
scroll to position [511, 0]
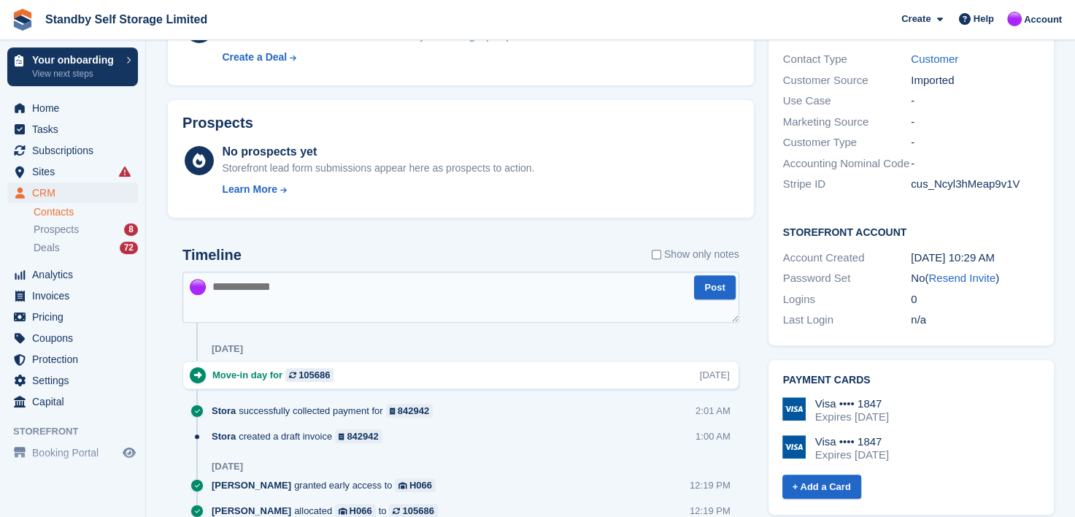
click at [297, 271] on textarea at bounding box center [460, 296] width 557 height 51
paste textarea "**********"
type textarea "**********"
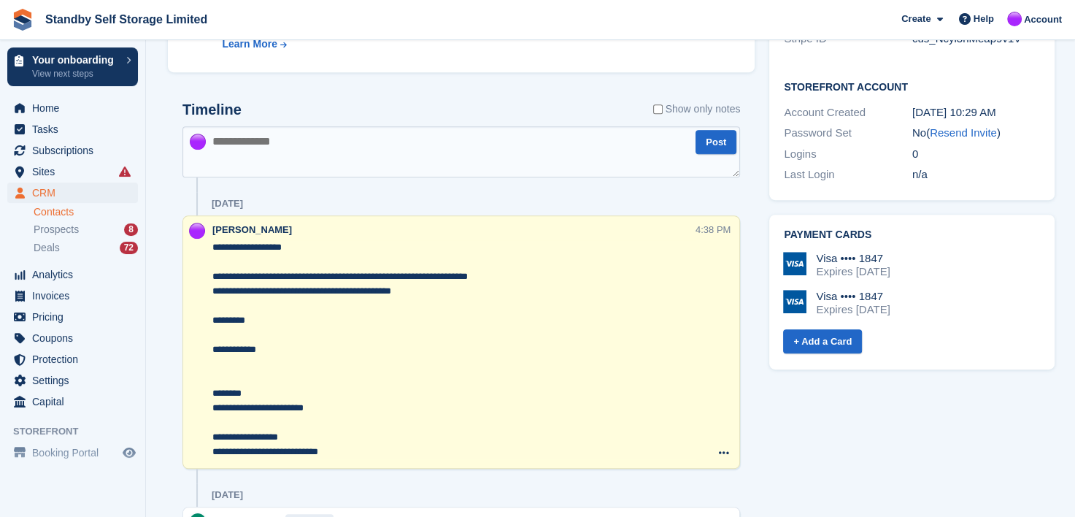
scroll to position [657, 0]
drag, startPoint x: 310, startPoint y: 134, endPoint x: 333, endPoint y: 135, distance: 22.6
click at [311, 134] on textarea at bounding box center [461, 151] width 558 height 51
click at [41, 166] on span "Sites" at bounding box center [76, 171] width 88 height 20
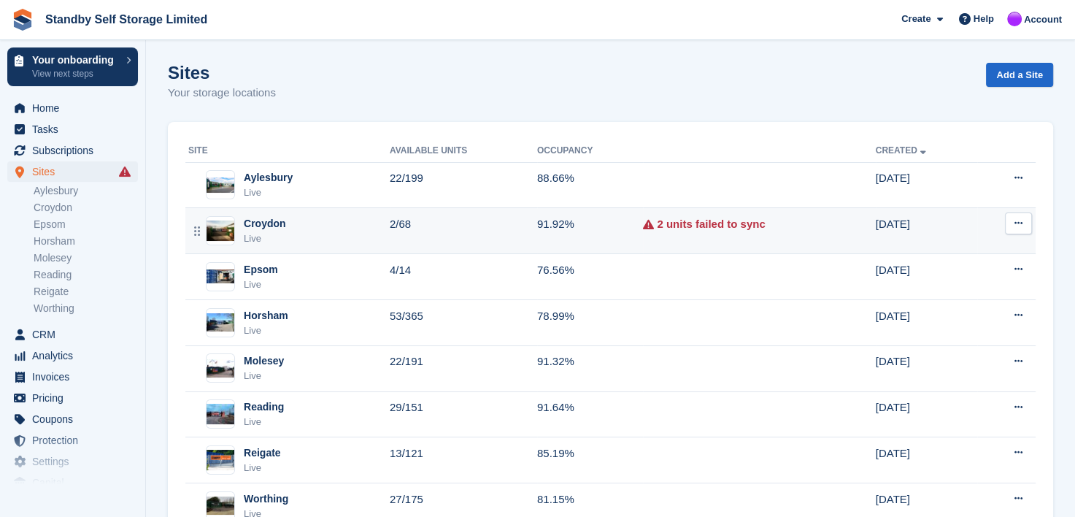
click at [271, 220] on div "Croydon" at bounding box center [265, 223] width 42 height 15
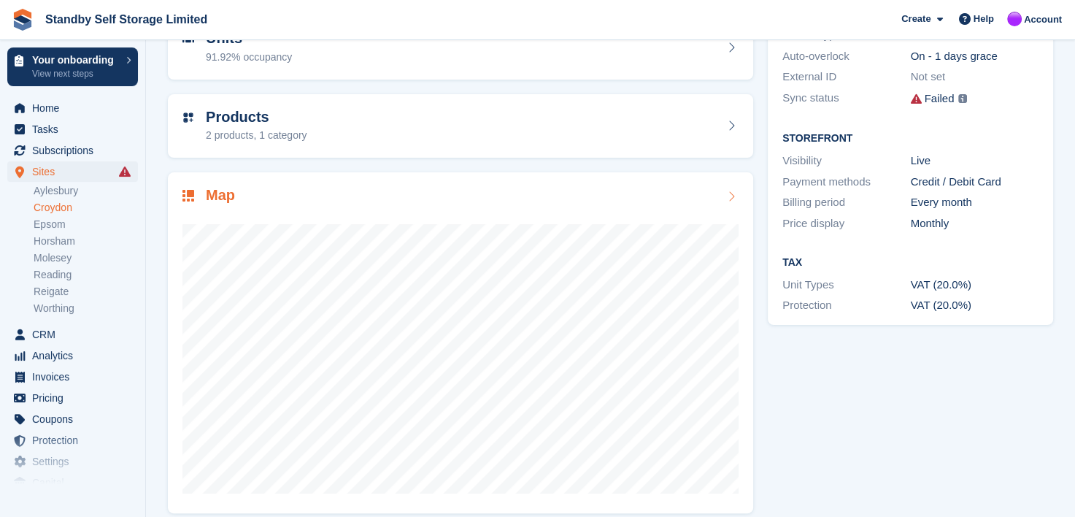
scroll to position [184, 0]
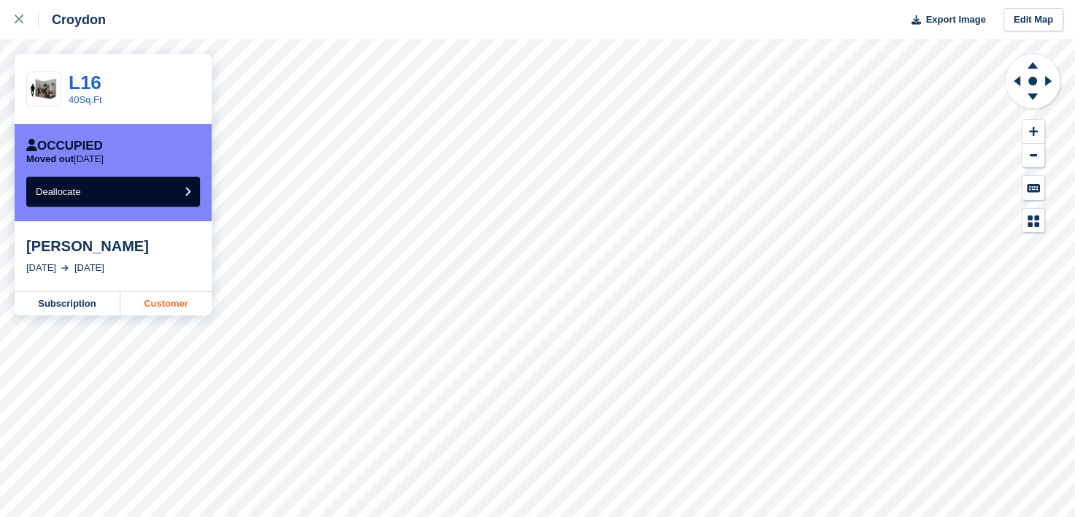
click at [149, 308] on link "Customer" at bounding box center [165, 303] width 91 height 23
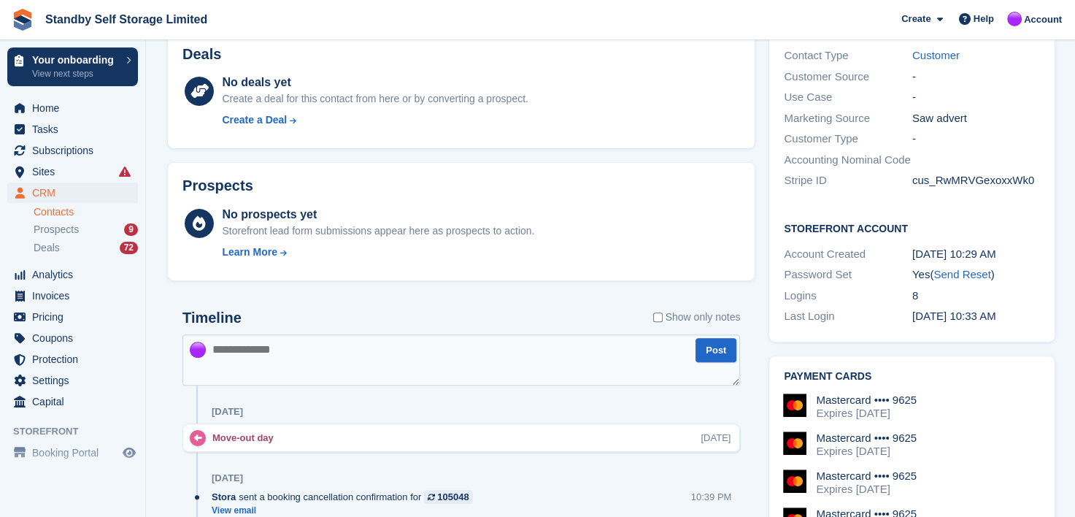
scroll to position [584, 0]
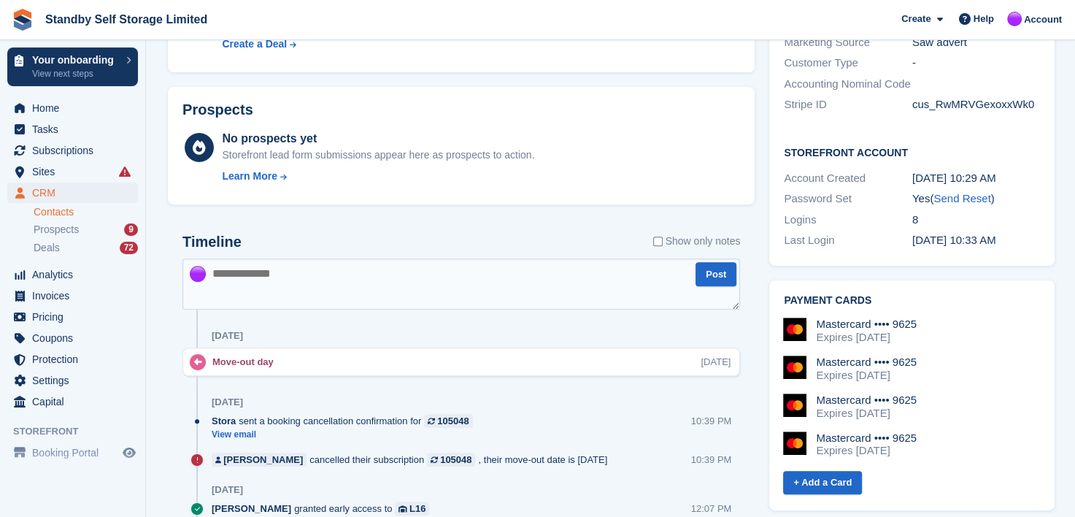
click at [248, 269] on textarea at bounding box center [461, 283] width 558 height 51
type textarea "*"
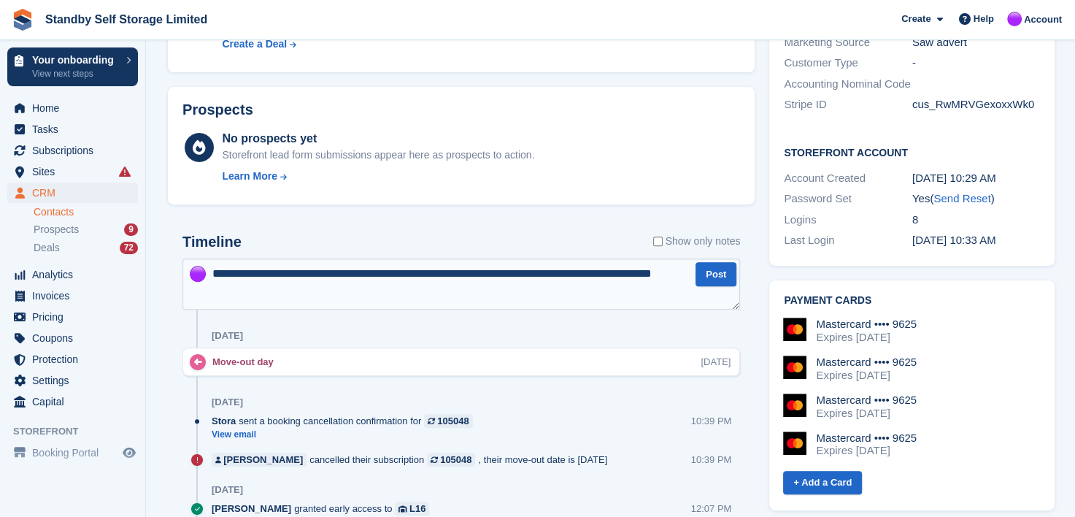
type textarea "**********"
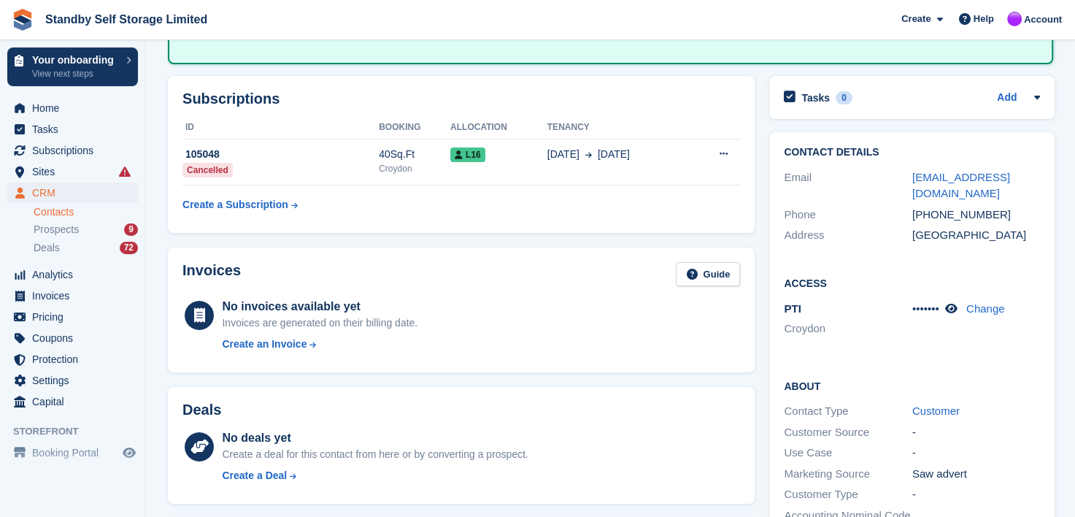
scroll to position [146, 0]
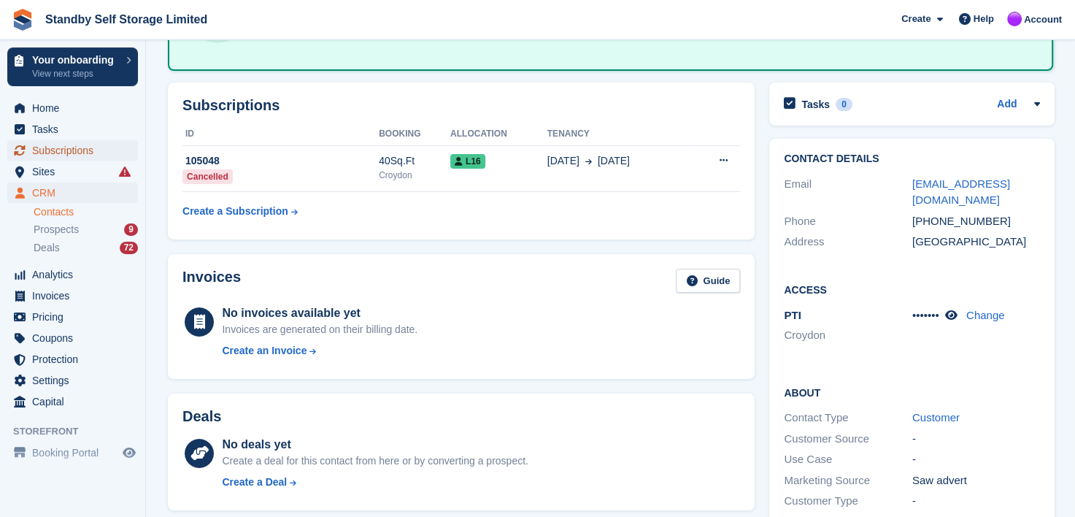
click at [72, 152] on span "Subscriptions" at bounding box center [76, 150] width 88 height 20
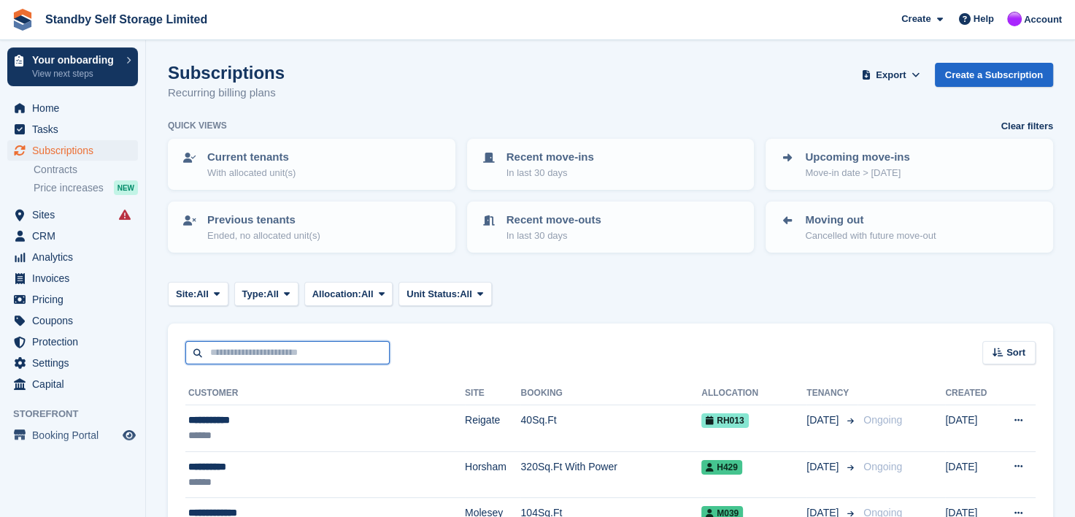
click at [271, 355] on input "text" at bounding box center [287, 353] width 204 height 24
type input "****"
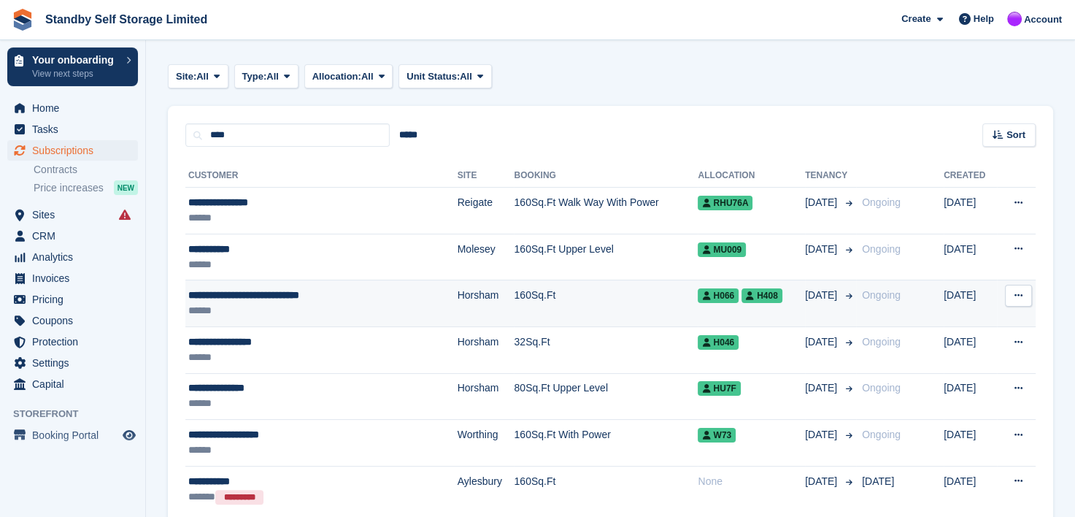
scroll to position [219, 0]
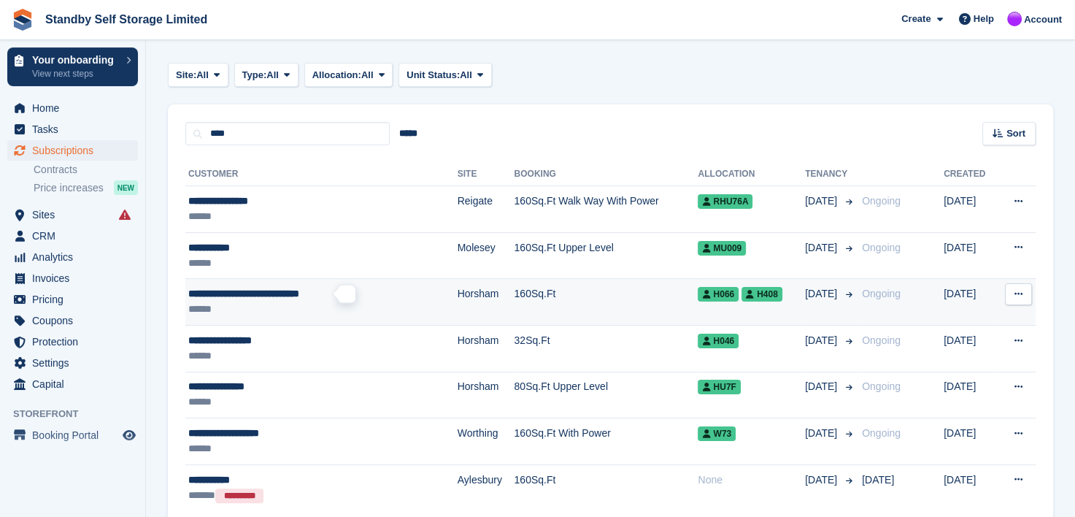
click at [237, 295] on span "**********" at bounding box center [243, 293] width 111 height 10
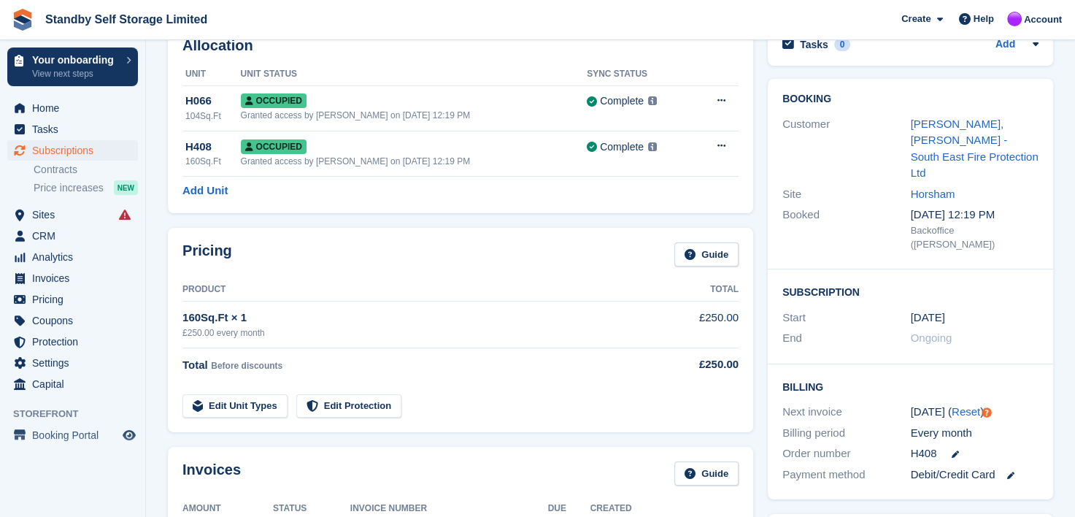
scroll to position [73, 0]
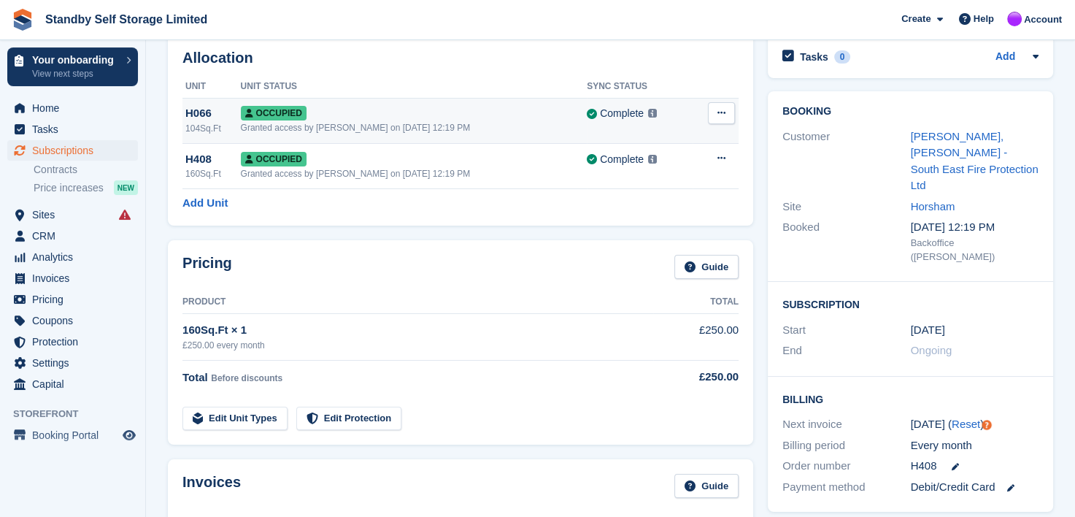
click at [512, 120] on div "Occupied" at bounding box center [414, 112] width 347 height 15
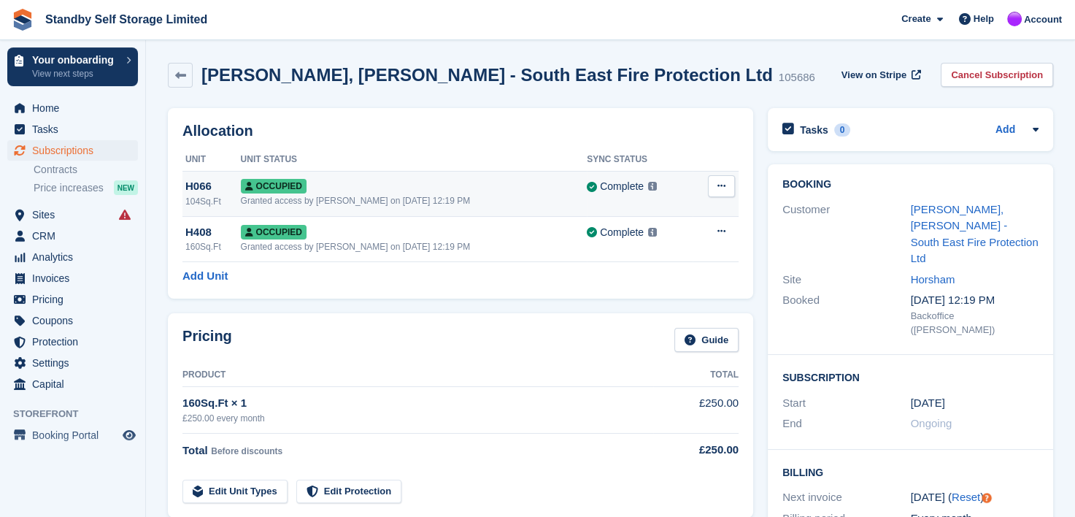
click at [683, 187] on div "Complete Last synced at 22 Sep, 2:31 PM Learn more →" at bounding box center [640, 186] width 106 height 17
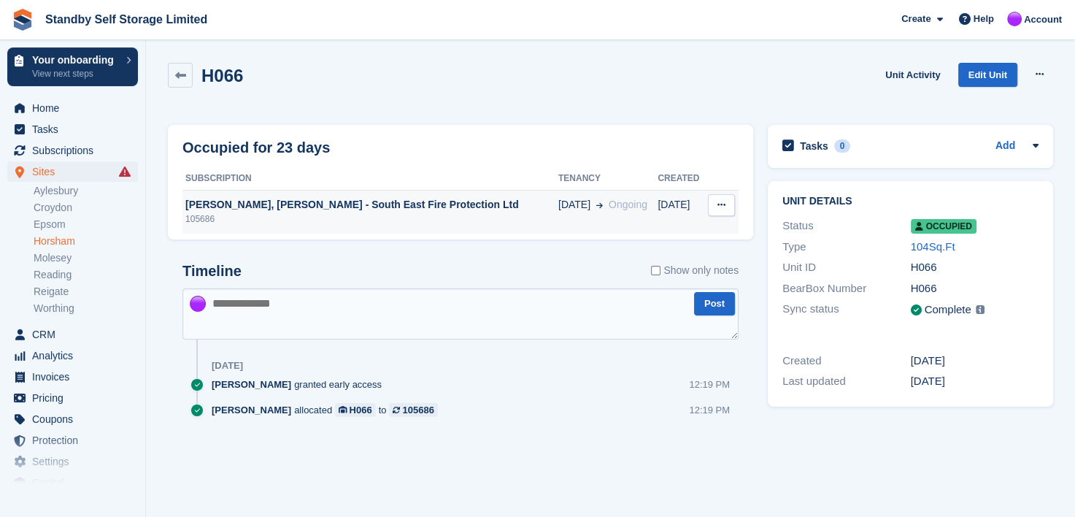
click at [725, 204] on icon at bounding box center [721, 204] width 8 height 9
click at [637, 235] on p "Deallocate" at bounding box center [664, 233] width 127 height 19
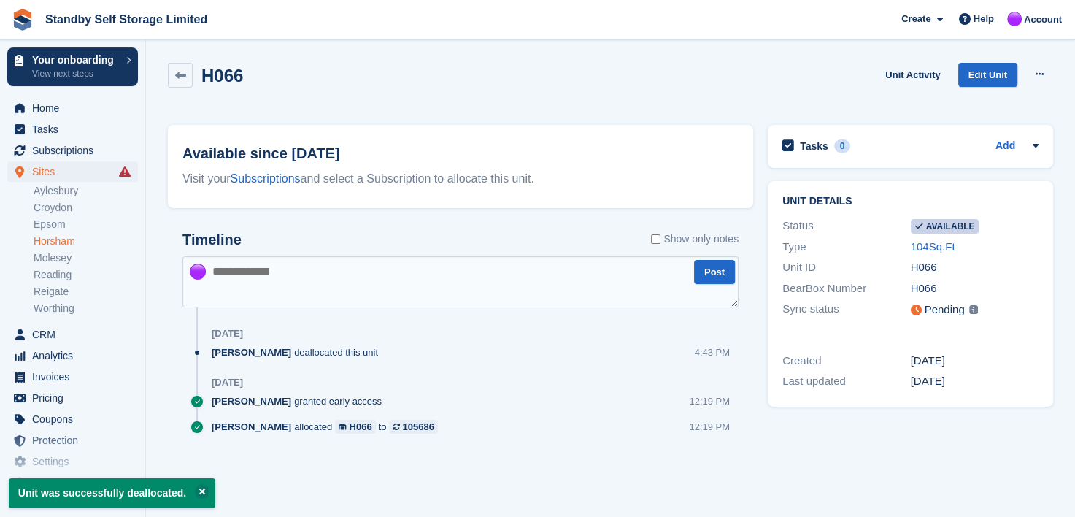
click at [48, 240] on link "Horsham" at bounding box center [86, 241] width 104 height 14
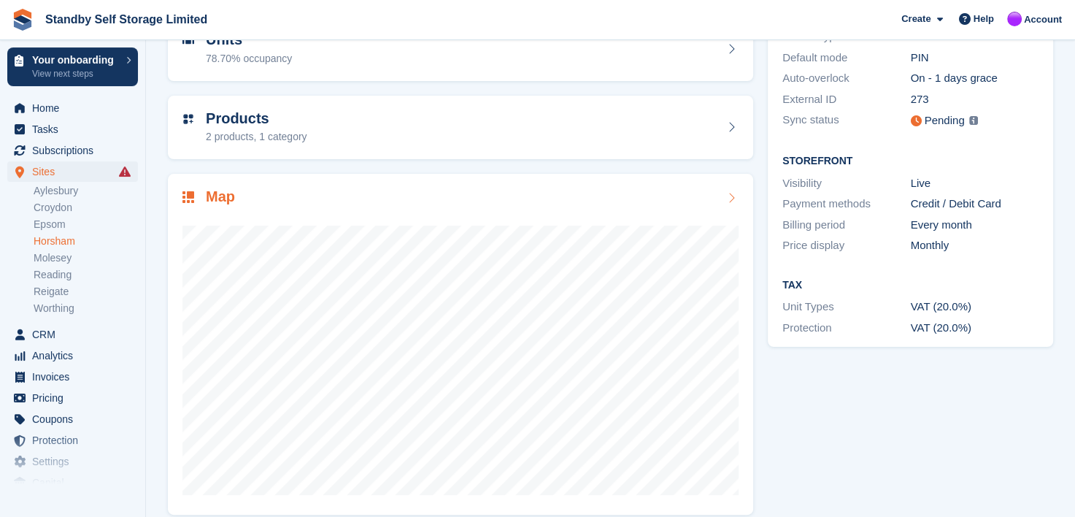
scroll to position [184, 0]
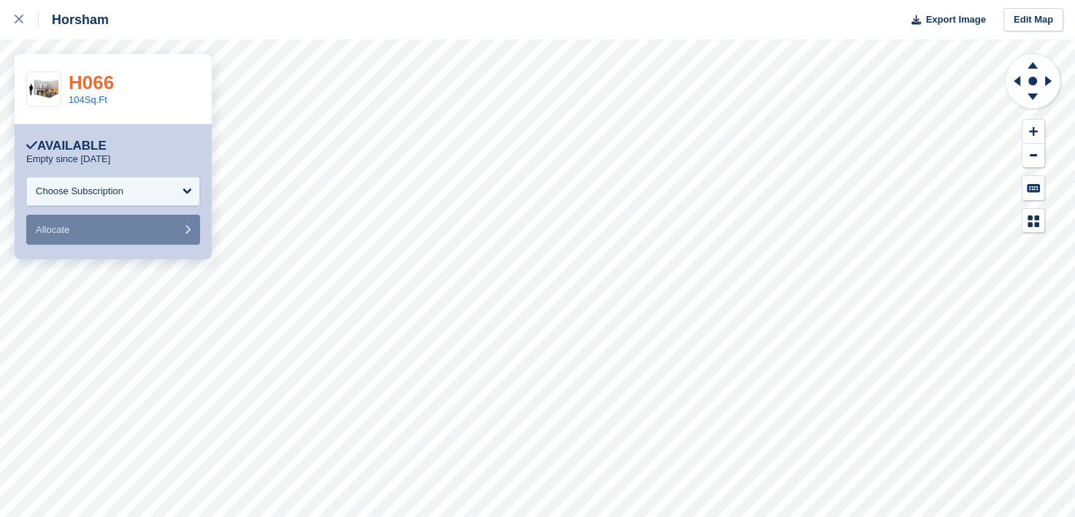
click at [88, 83] on link "H066" at bounding box center [91, 83] width 45 height 22
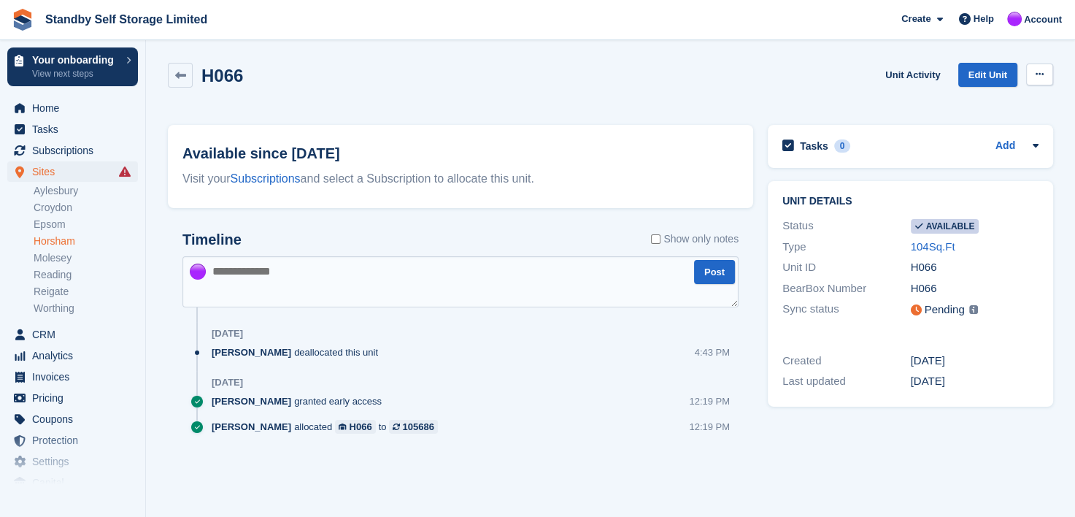
click at [1041, 70] on icon at bounding box center [1040, 73] width 8 height 9
click at [963, 99] on p "Make unavailable" at bounding box center [982, 102] width 127 height 19
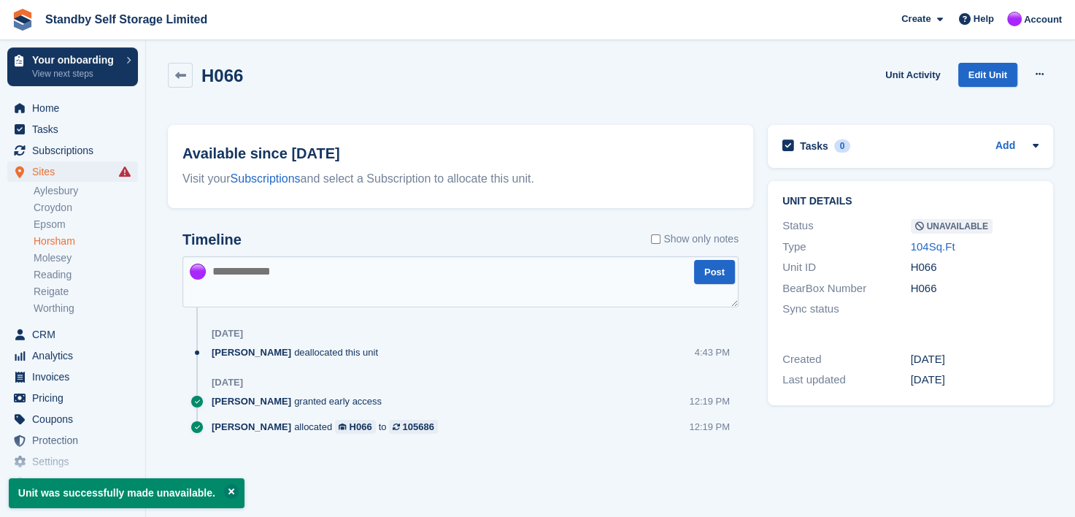
click at [281, 274] on textarea at bounding box center [460, 281] width 556 height 51
type textarea "*"
type textarea "**********"
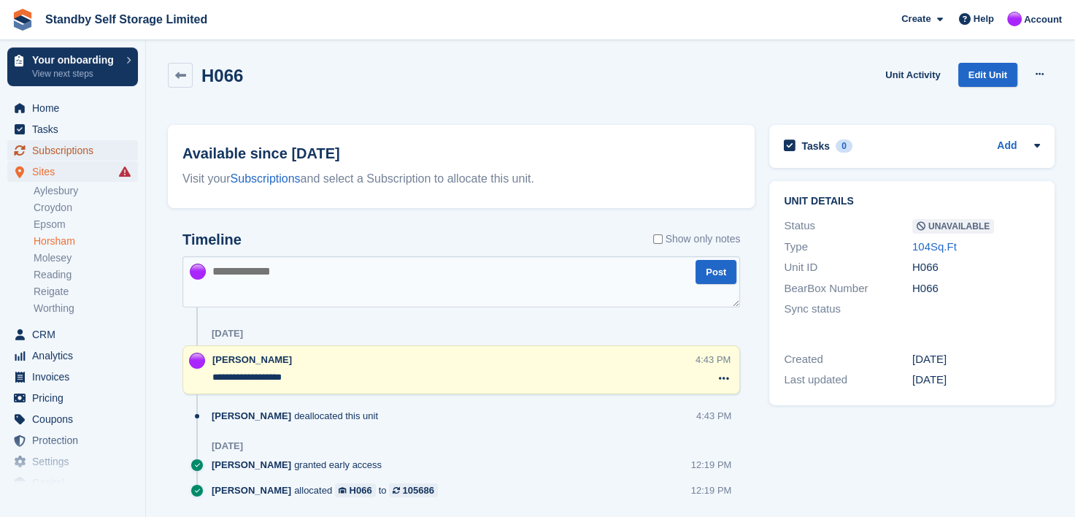
click at [64, 148] on span "Subscriptions" at bounding box center [76, 150] width 88 height 20
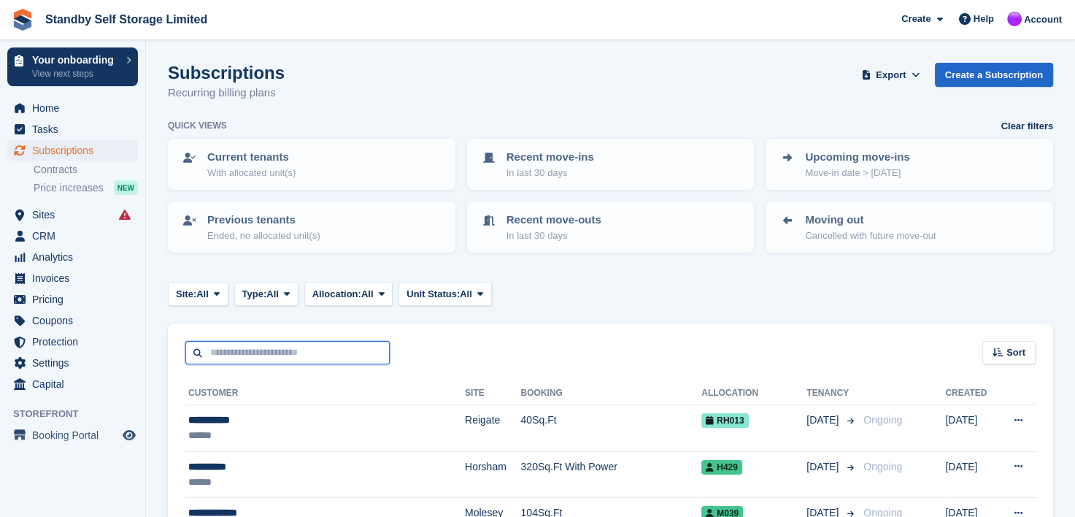
click at [289, 358] on input "text" at bounding box center [287, 353] width 204 height 24
drag, startPoint x: 36, startPoint y: 213, endPoint x: 47, endPoint y: 214, distance: 10.2
click at [36, 213] on span "Sites" at bounding box center [76, 214] width 88 height 20
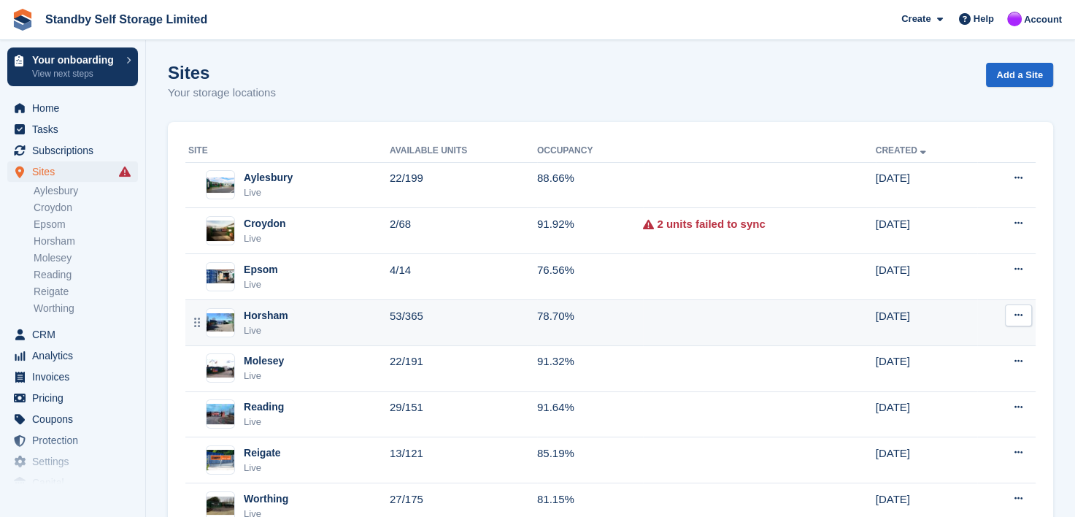
click at [261, 312] on div "Horsham" at bounding box center [266, 315] width 45 height 15
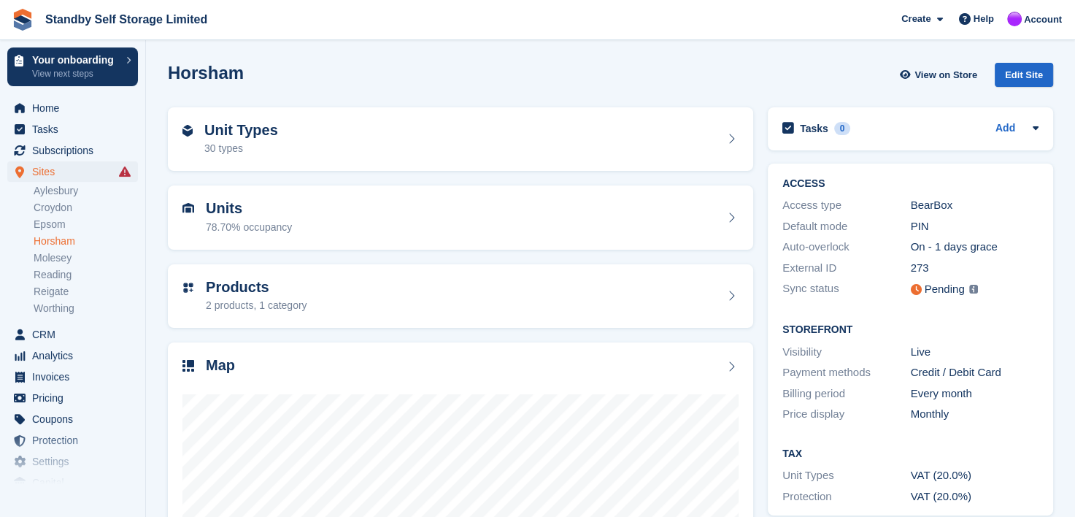
scroll to position [184, 0]
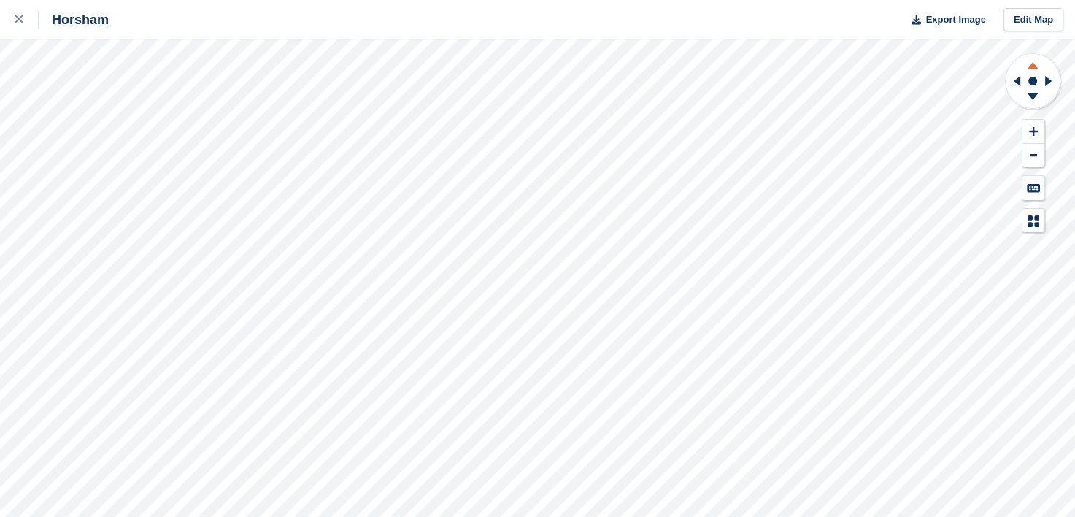
click at [1030, 64] on icon at bounding box center [1032, 65] width 10 height 7
click at [1033, 64] on icon at bounding box center [1032, 65] width 10 height 7
drag, startPoint x: 15, startPoint y: 20, endPoint x: 29, endPoint y: 28, distance: 15.7
click at [15, 20] on icon at bounding box center [19, 19] width 9 height 9
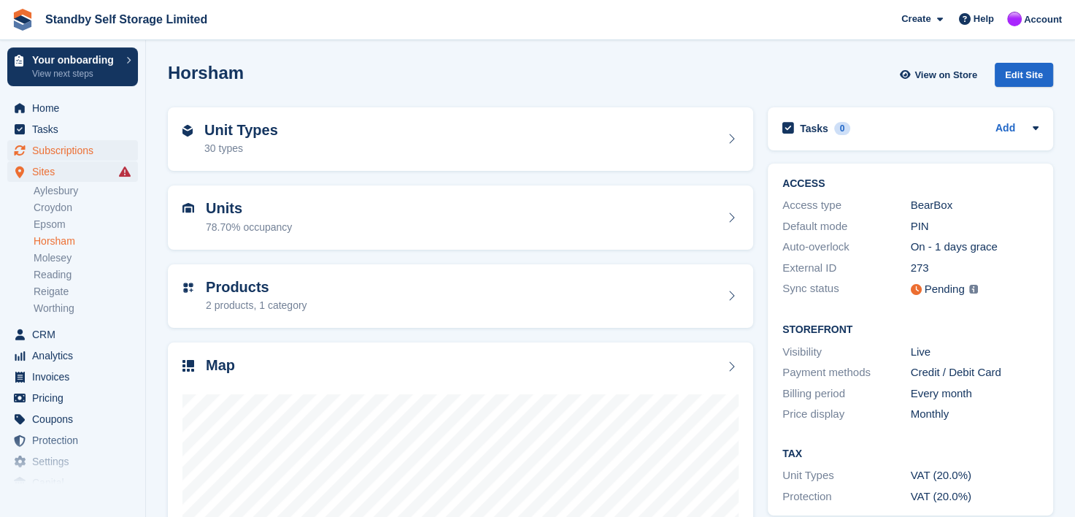
click at [47, 147] on span "Subscriptions" at bounding box center [76, 150] width 88 height 20
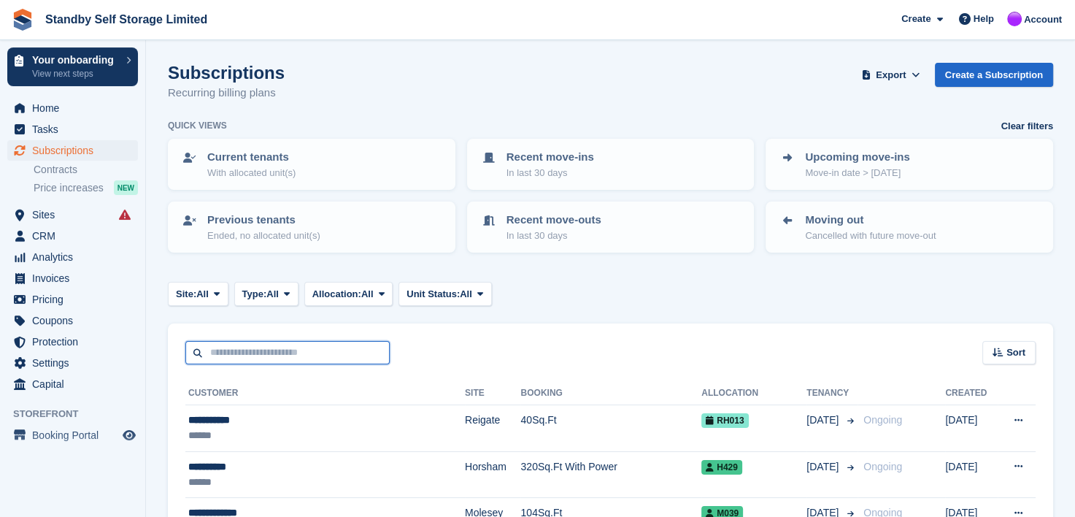
click at [231, 346] on input "text" at bounding box center [287, 353] width 204 height 24
type input "********"
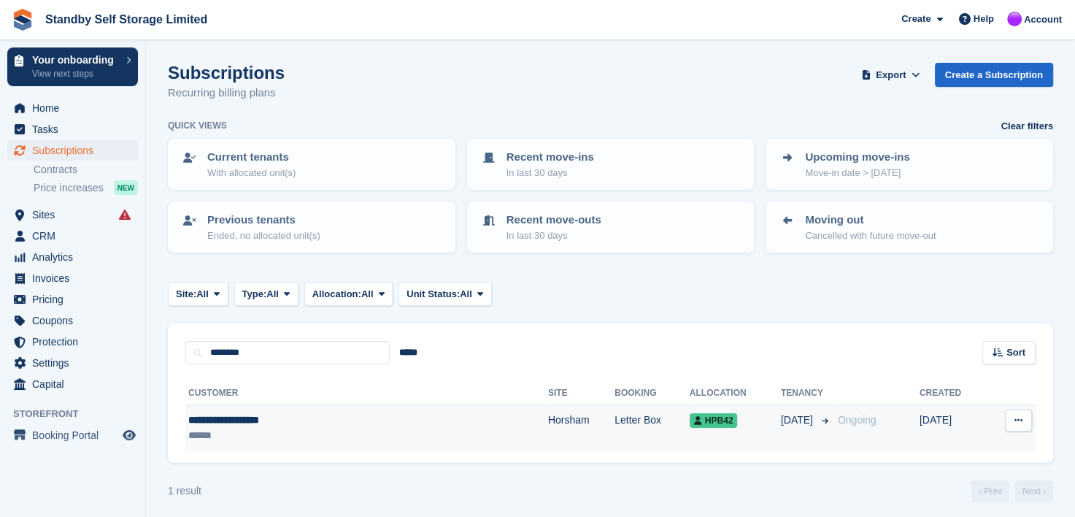
click at [219, 420] on div "**********" at bounding box center [299, 419] width 223 height 15
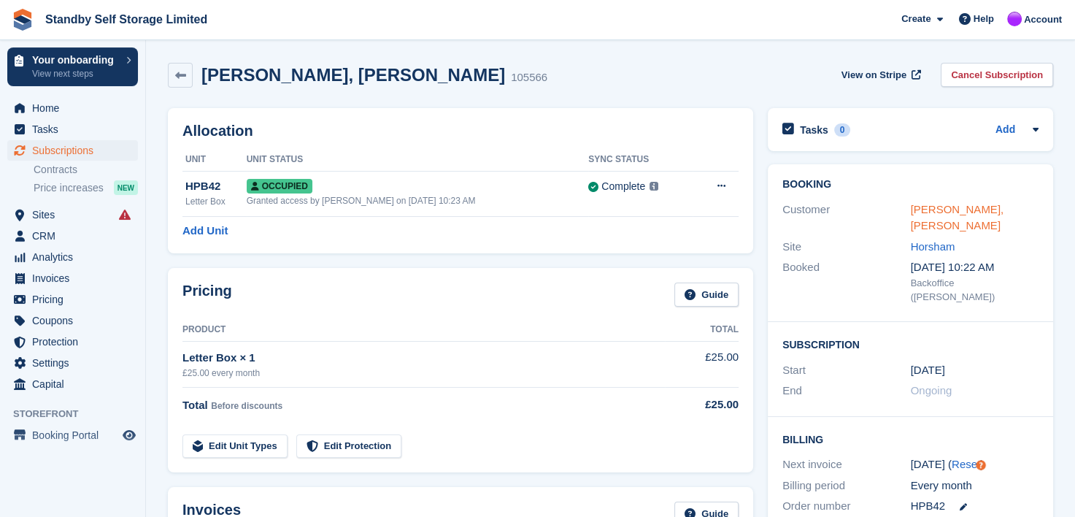
click at [949, 212] on link "[PERSON_NAME], [PERSON_NAME]" at bounding box center [957, 217] width 93 height 29
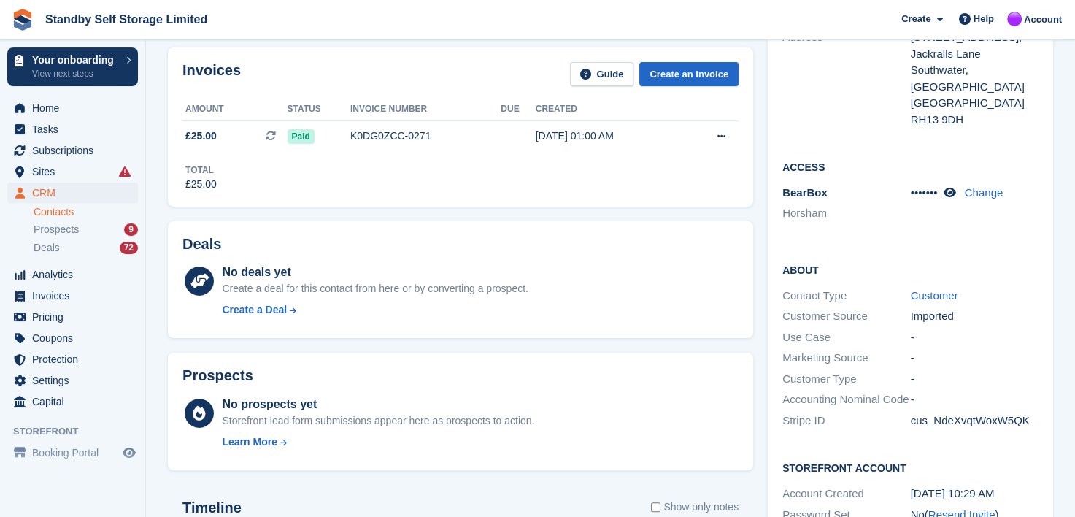
scroll to position [438, 0]
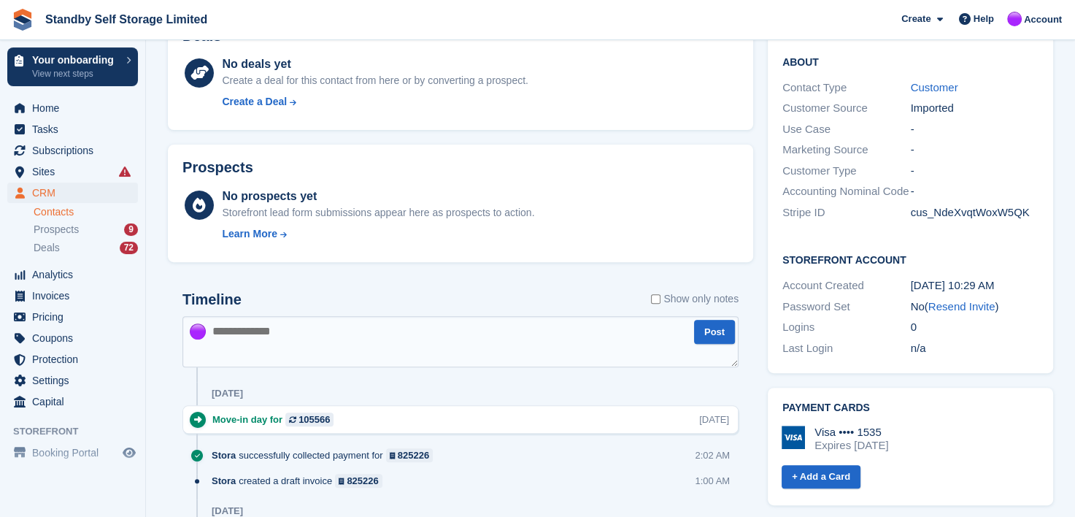
click at [257, 325] on textarea at bounding box center [460, 341] width 556 height 51
type textarea "**********"
